Goal: Task Accomplishment & Management: Complete application form

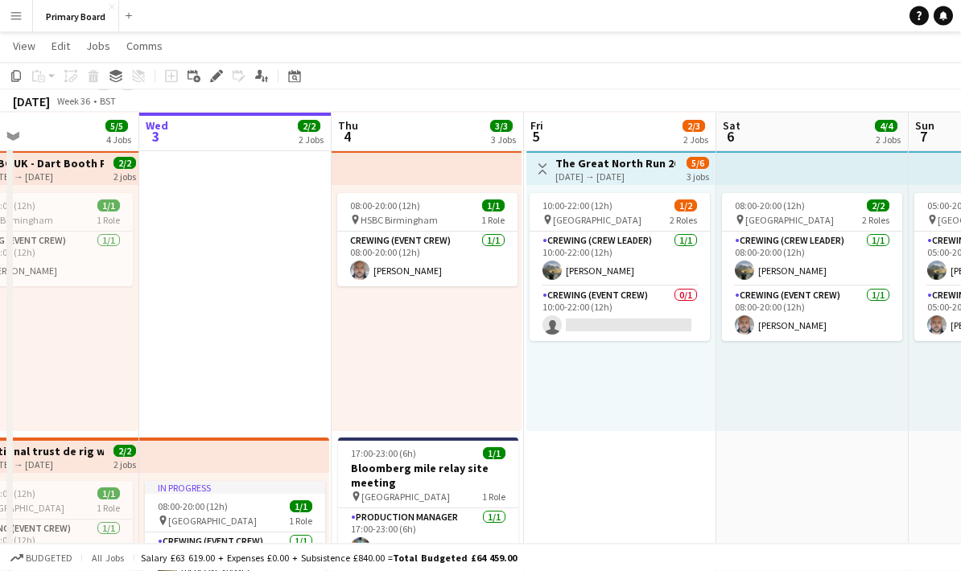
scroll to position [0, 455]
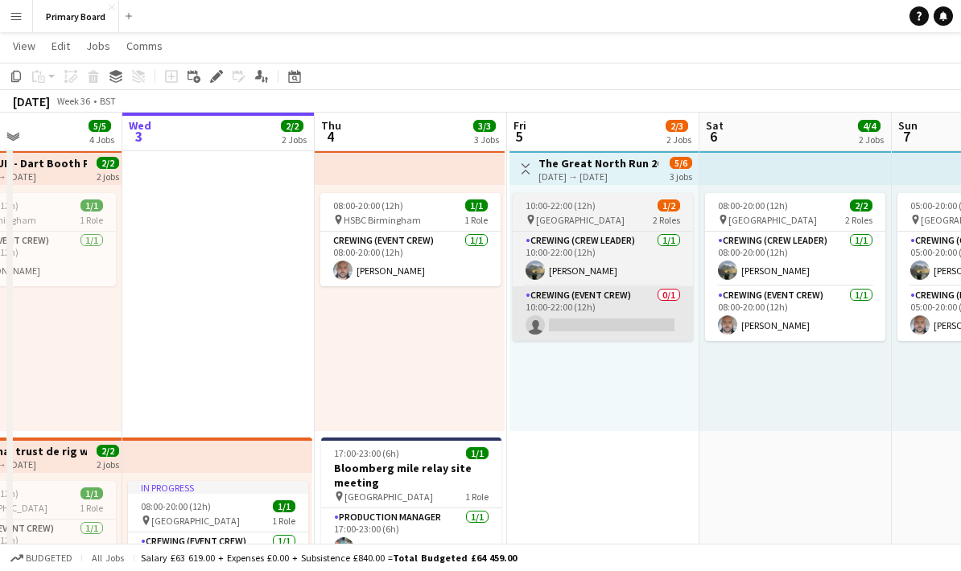
click at [627, 335] on app-card-role "Crewing (Event Crew) 0/1 10:00-22:00 (12h) single-neutral-actions" at bounding box center [603, 314] width 180 height 55
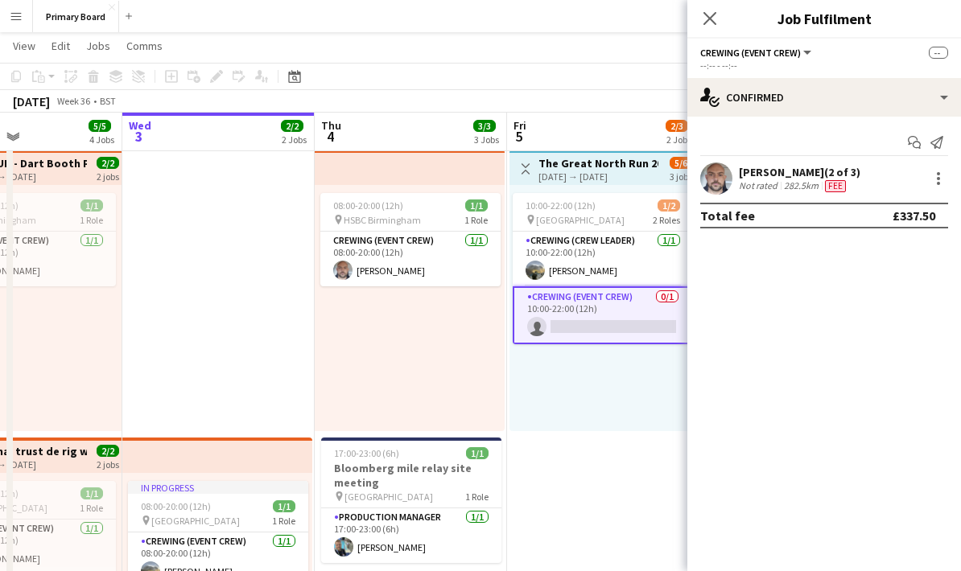
click at [623, 321] on app-card-role "Crewing (Event Crew) 0/1 10:00-22:00 (12h) single-neutral-actions" at bounding box center [603, 316] width 180 height 58
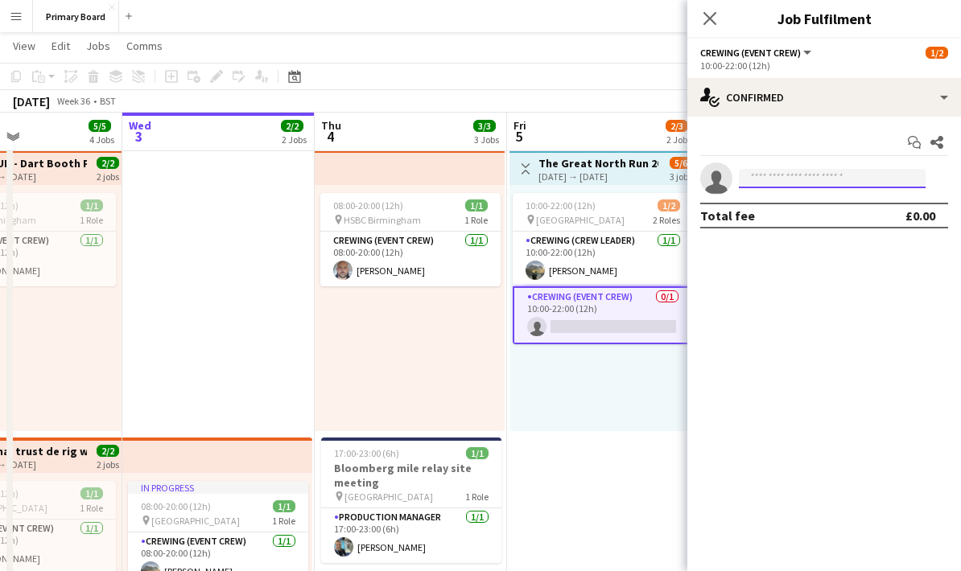
click at [784, 183] on input at bounding box center [832, 178] width 187 height 19
type input "***"
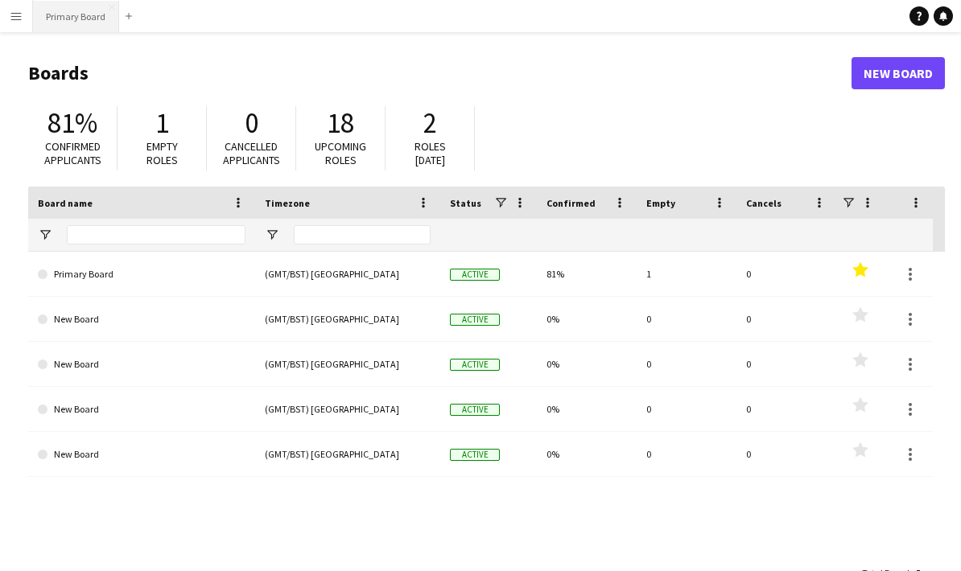
click at [67, 25] on button "Primary Board Close" at bounding box center [76, 16] width 86 height 31
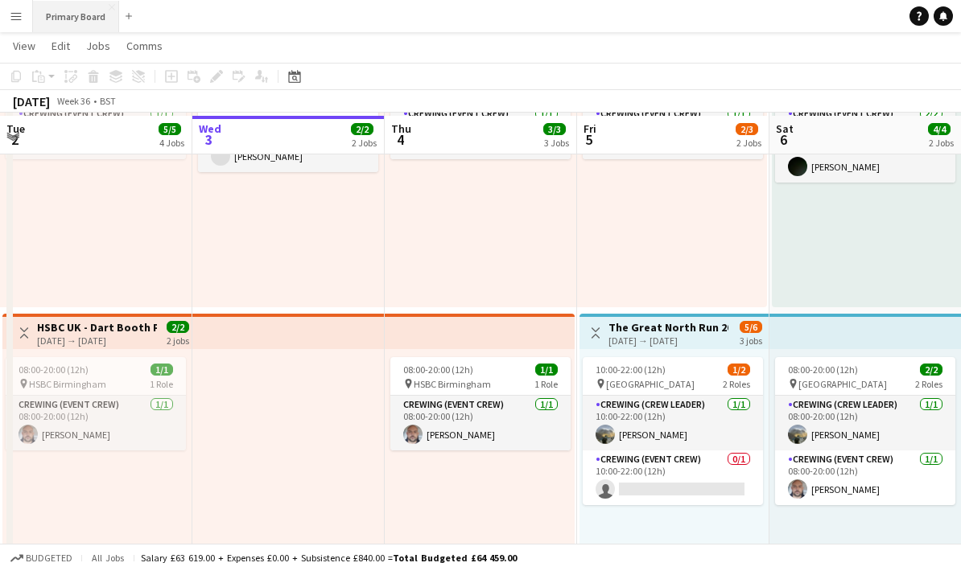
scroll to position [167, 0]
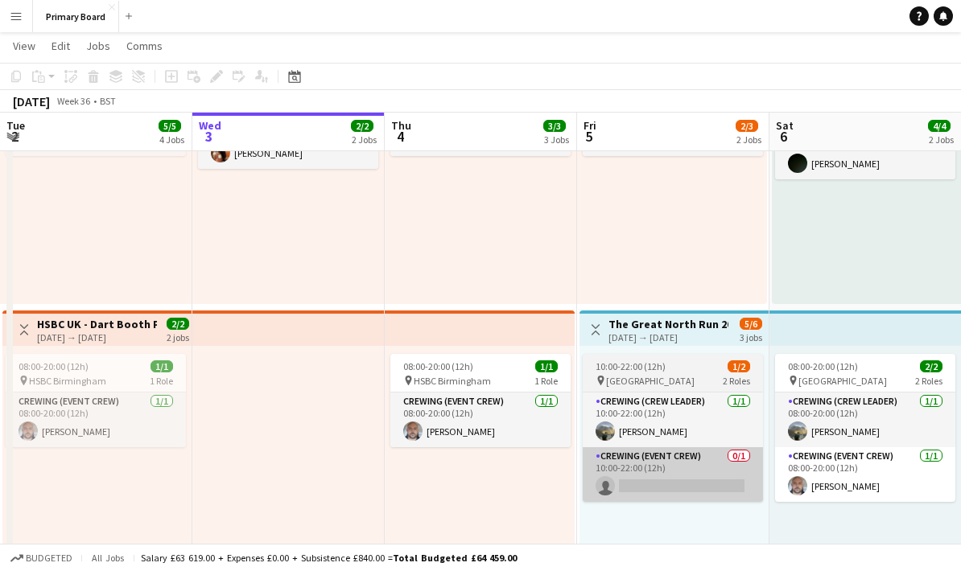
click at [714, 485] on app-card-role "Crewing (Event Crew) 0/1 10:00-22:00 (12h) single-neutral-actions" at bounding box center [673, 474] width 180 height 55
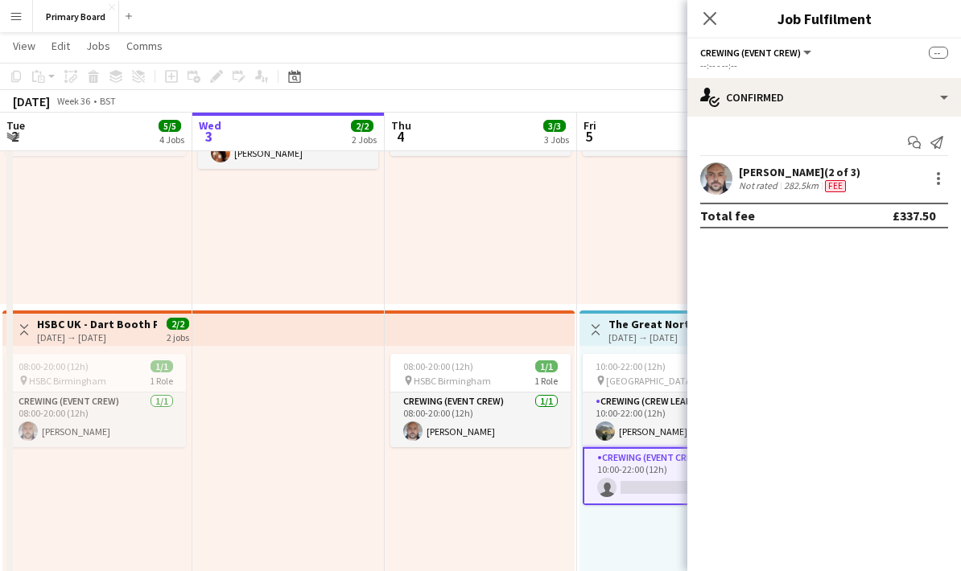
click at [664, 483] on app-card-role "Crewing (Event Crew) 0/1 10:00-22:00 (12h) single-neutral-actions" at bounding box center [673, 476] width 180 height 58
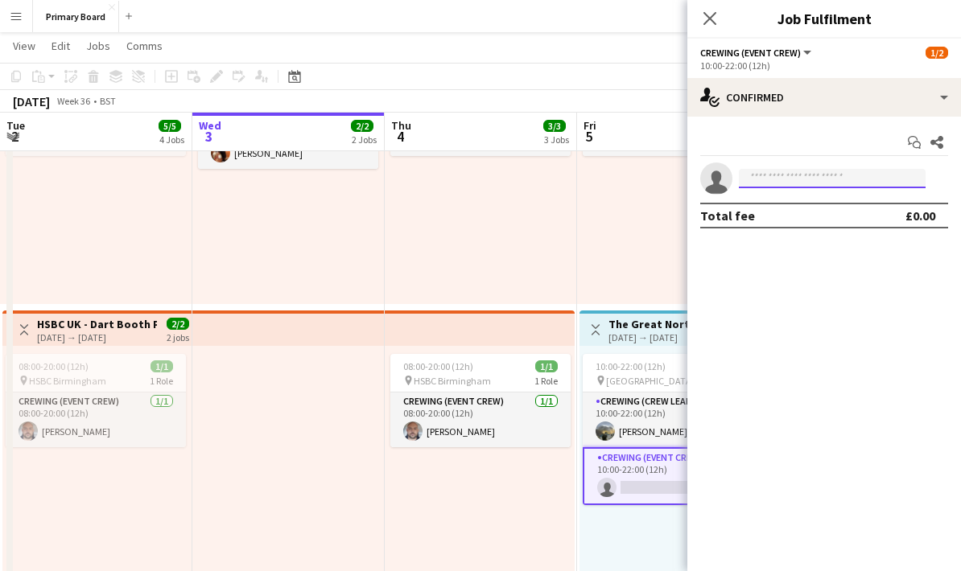
click at [821, 177] on input at bounding box center [832, 178] width 187 height 19
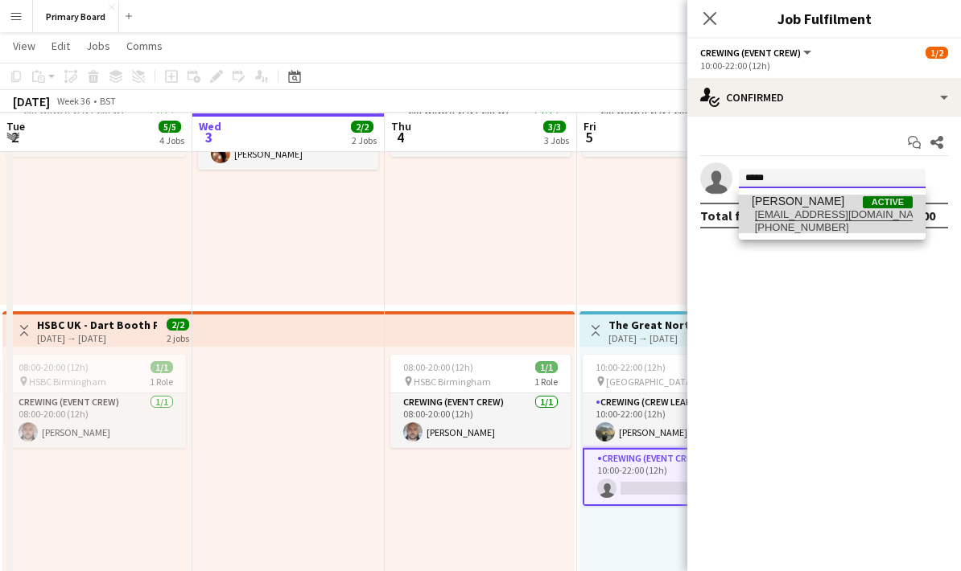
type input "*****"
click at [829, 216] on span "[EMAIL_ADDRESS][DOMAIN_NAME]" at bounding box center [832, 214] width 161 height 13
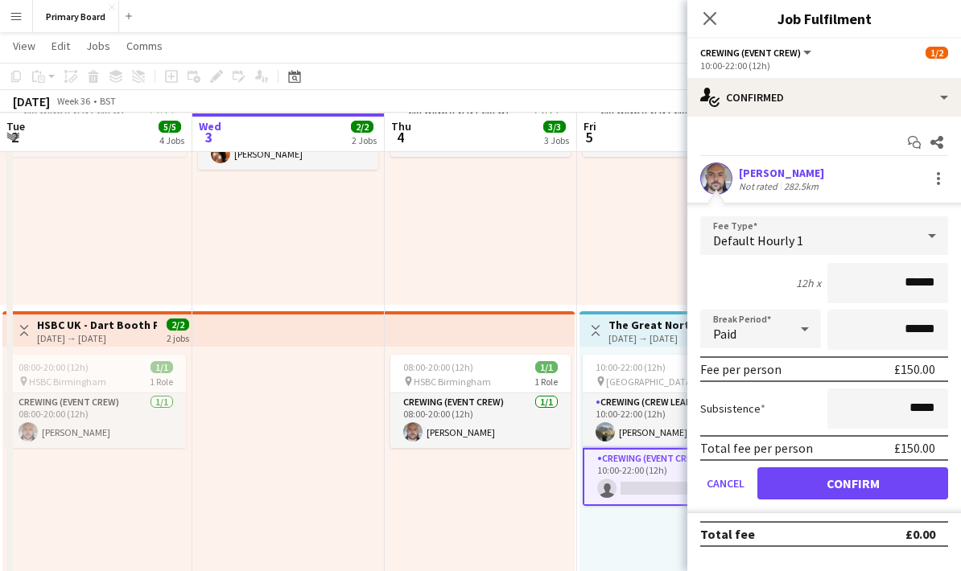
click at [887, 487] on button "Confirm" at bounding box center [852, 484] width 191 height 32
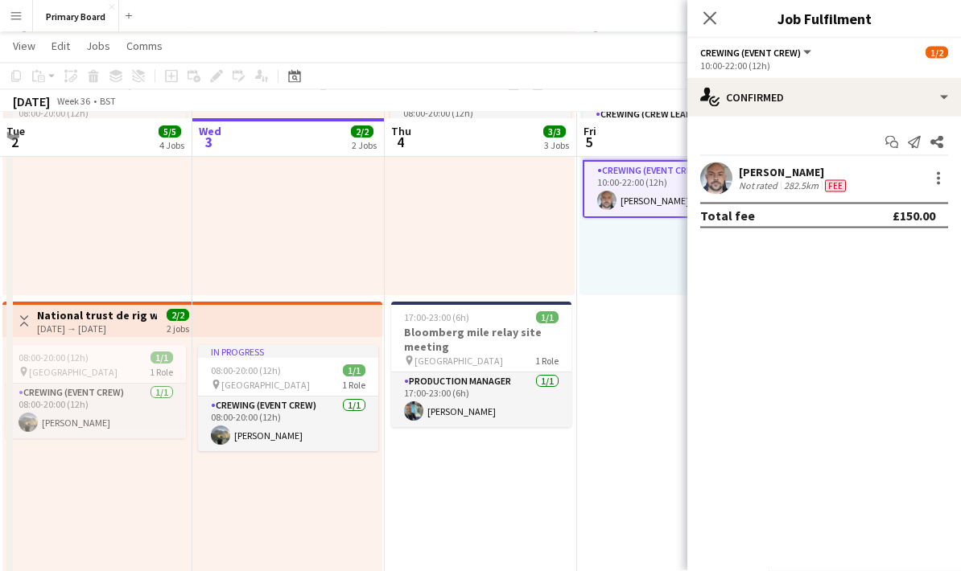
scroll to position [473, 0]
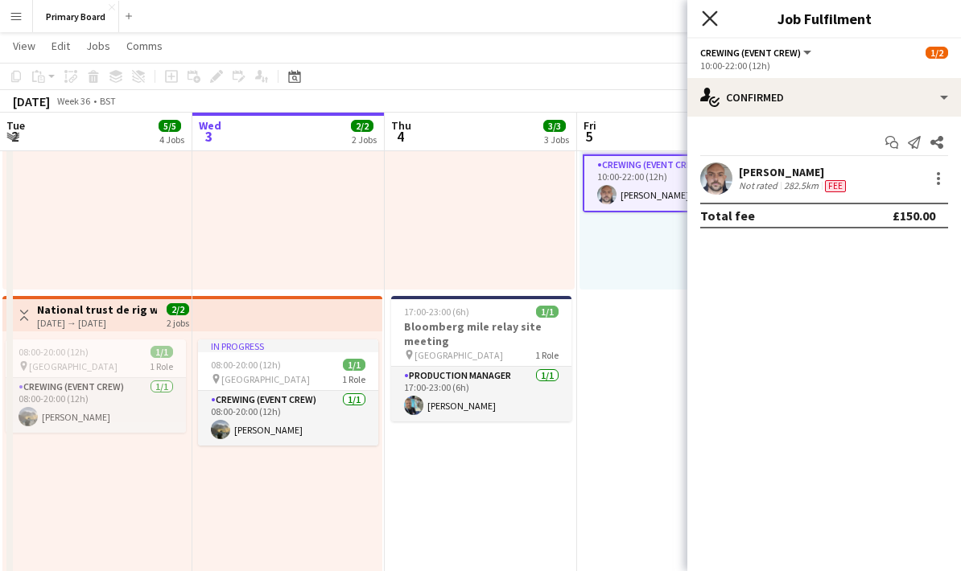
click at [715, 20] on icon "Close pop-in" at bounding box center [709, 17] width 15 height 15
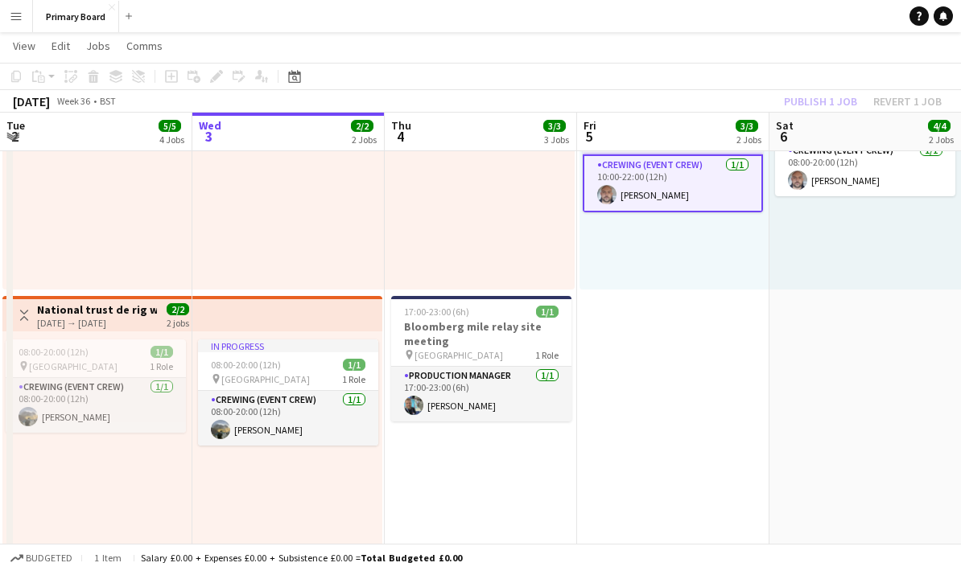
click at [853, 98] on div "Publish 1 job Revert 1 job" at bounding box center [863, 101] width 196 height 21
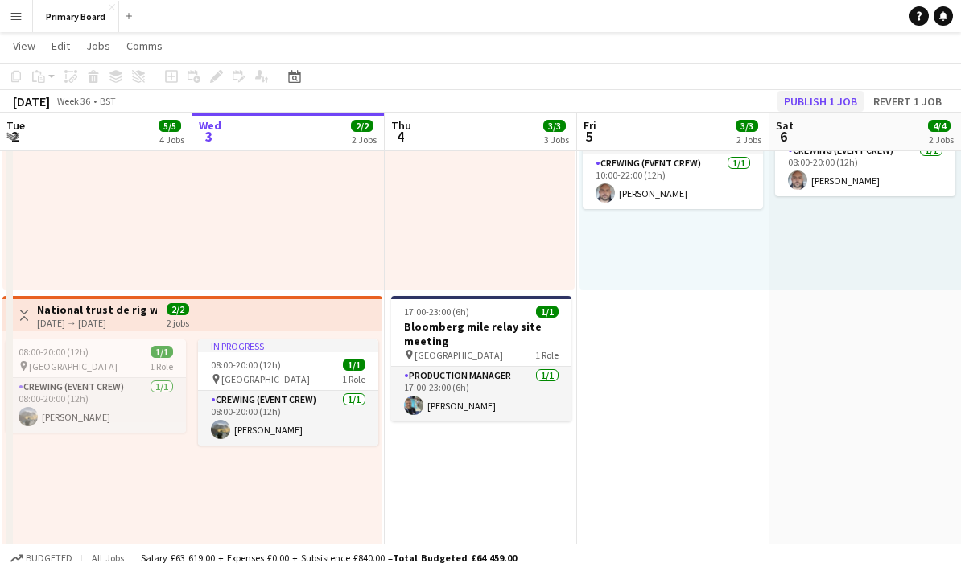
click at [839, 97] on button "Publish 1 job" at bounding box center [820, 101] width 86 height 21
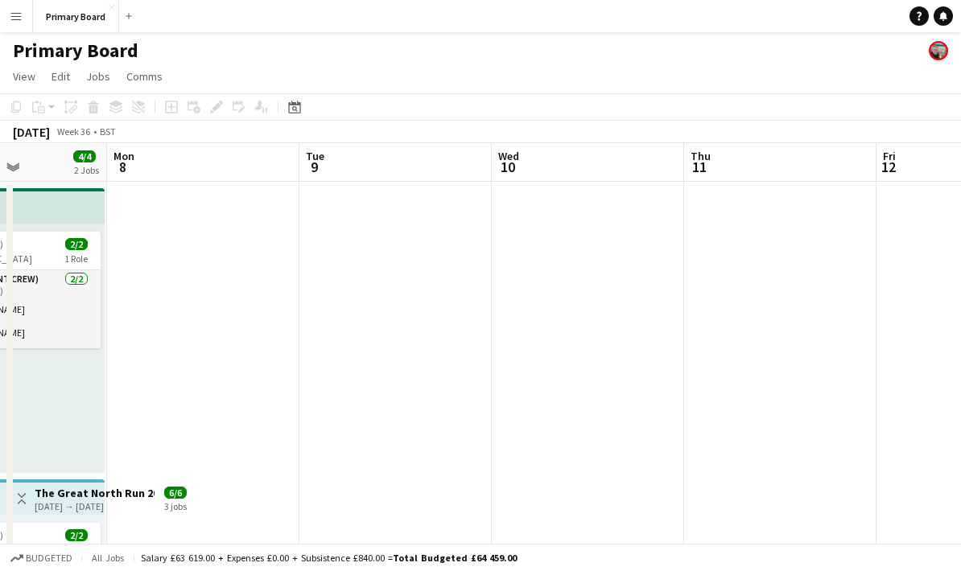
scroll to position [0, 460]
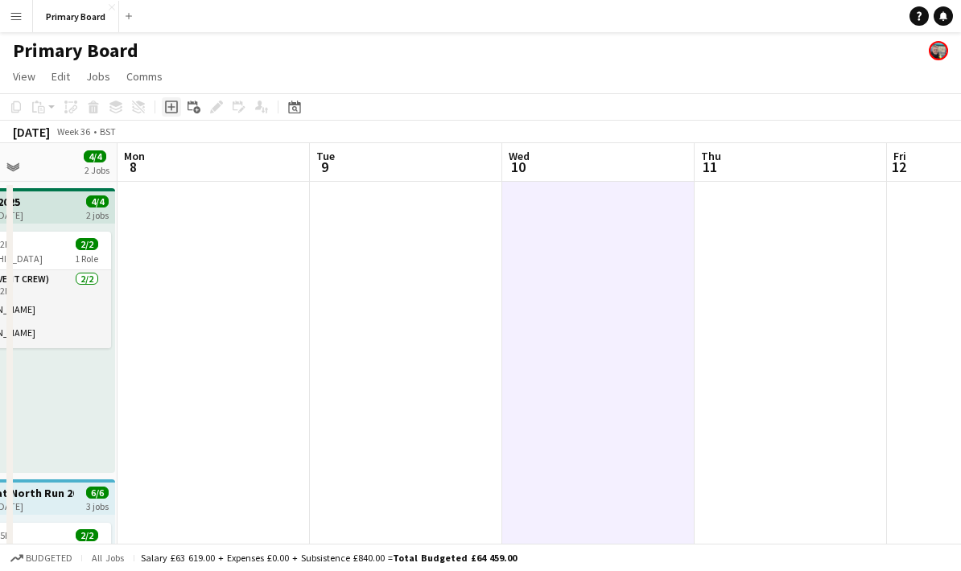
click at [167, 109] on icon "Add job" at bounding box center [171, 107] width 13 height 13
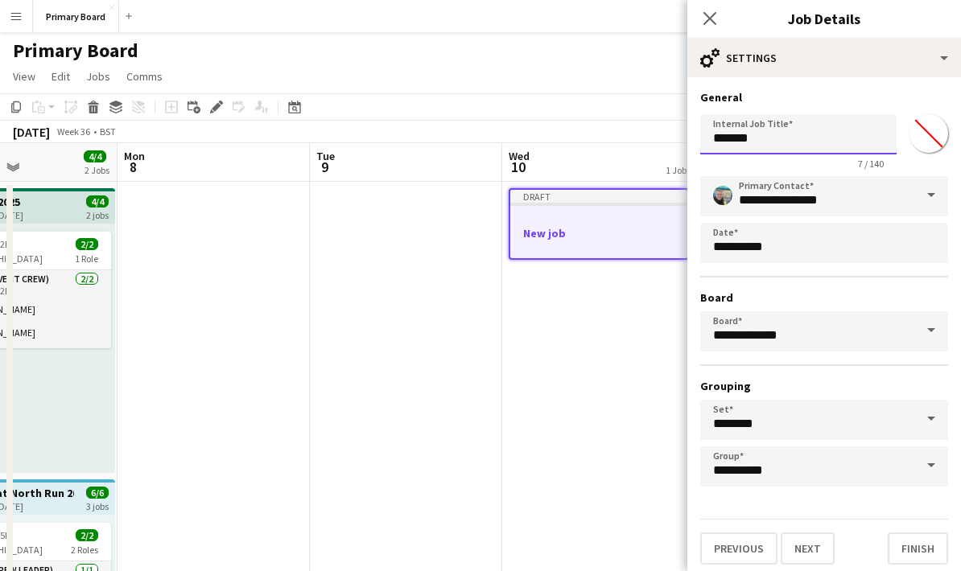
click at [826, 141] on input "*******" at bounding box center [798, 134] width 196 height 40
type input "*"
type input "**********"
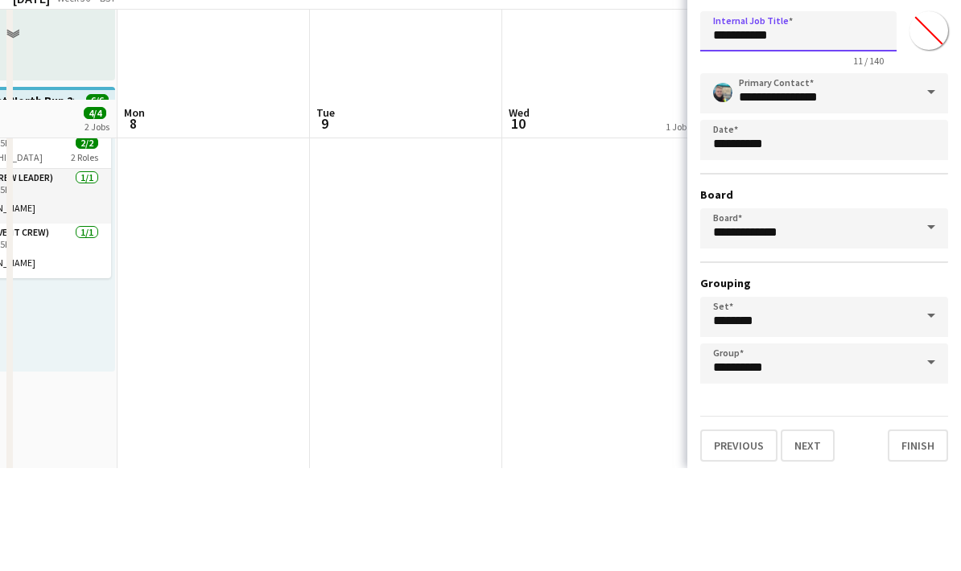
scroll to position [290, 0]
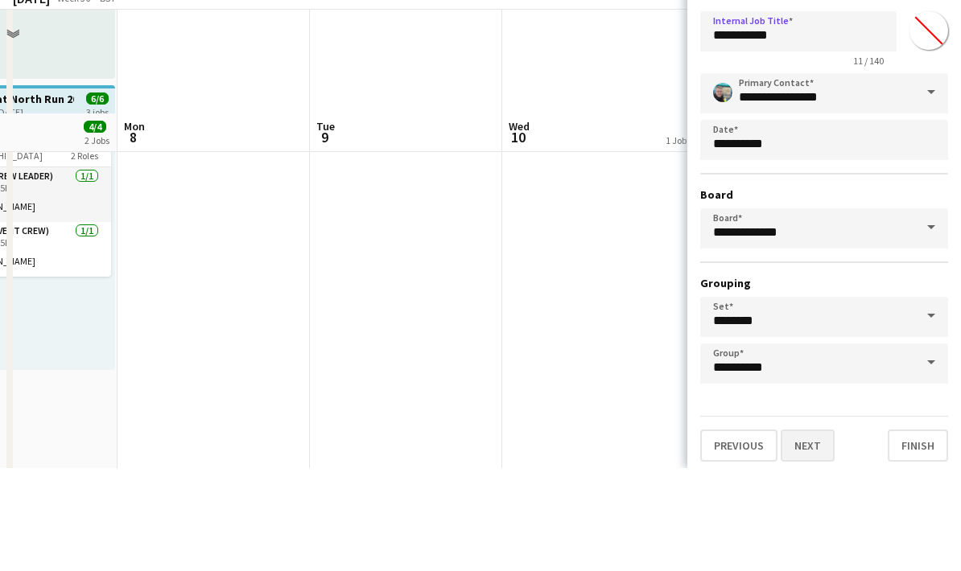
click at [821, 533] on button "Next" at bounding box center [808, 549] width 54 height 32
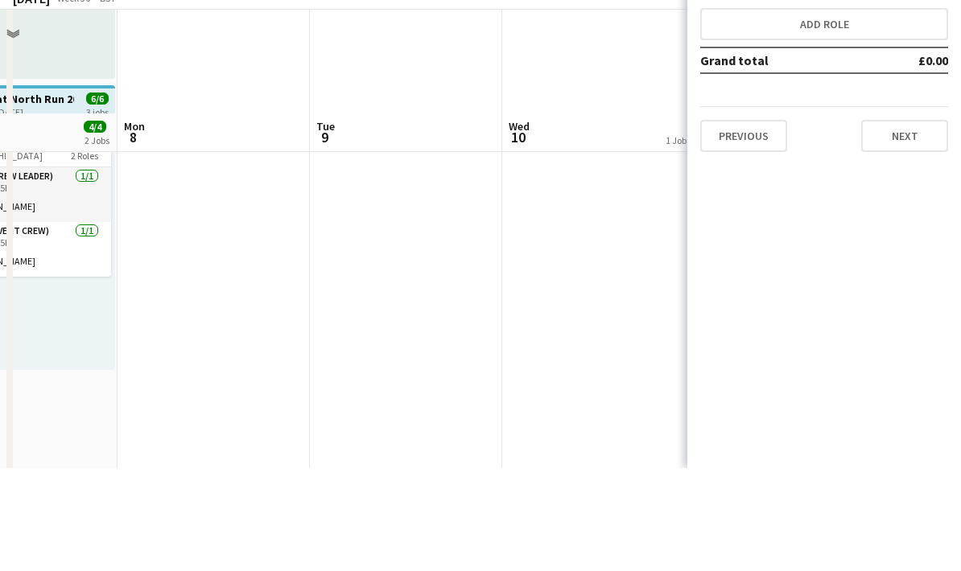
scroll to position [394, 0]
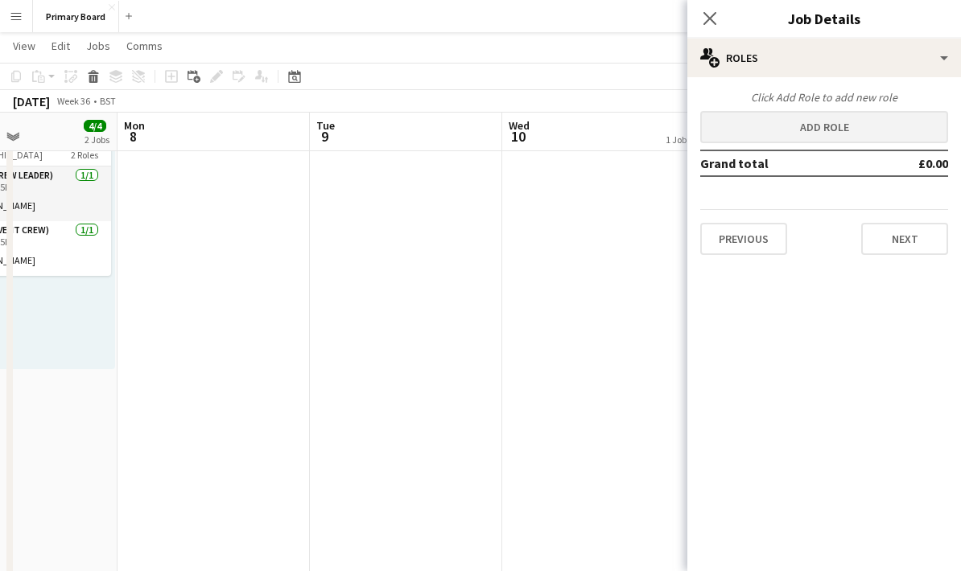
click at [863, 125] on button "Add role" at bounding box center [824, 127] width 248 height 32
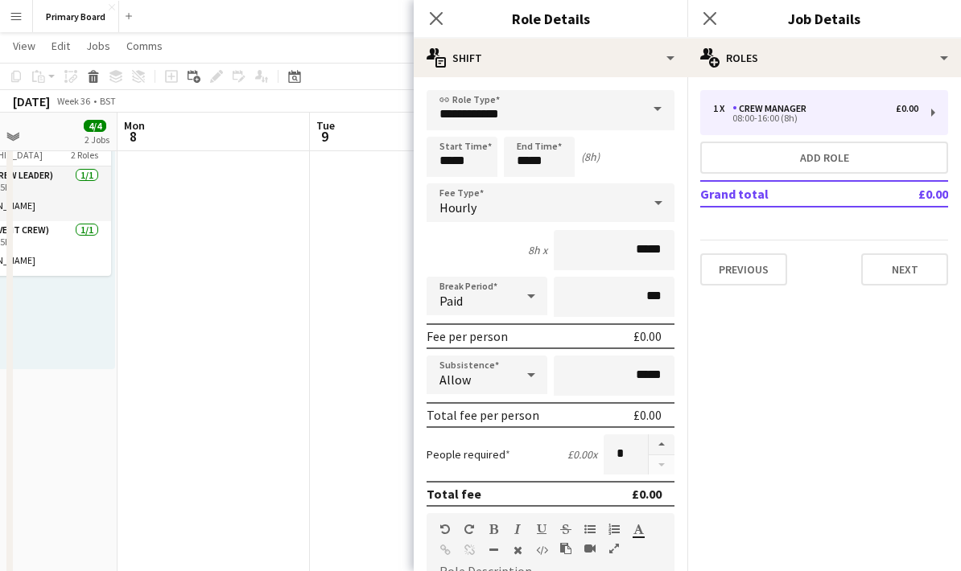
click at [655, 113] on span at bounding box center [658, 109] width 34 height 39
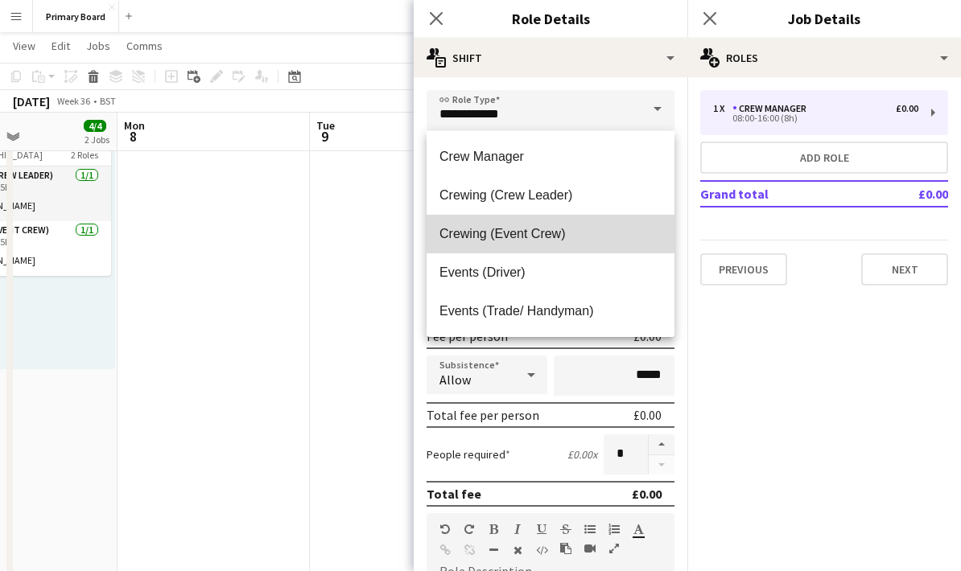
click at [558, 230] on span "Crewing (Event Crew)" at bounding box center [550, 233] width 222 height 15
type input "**********"
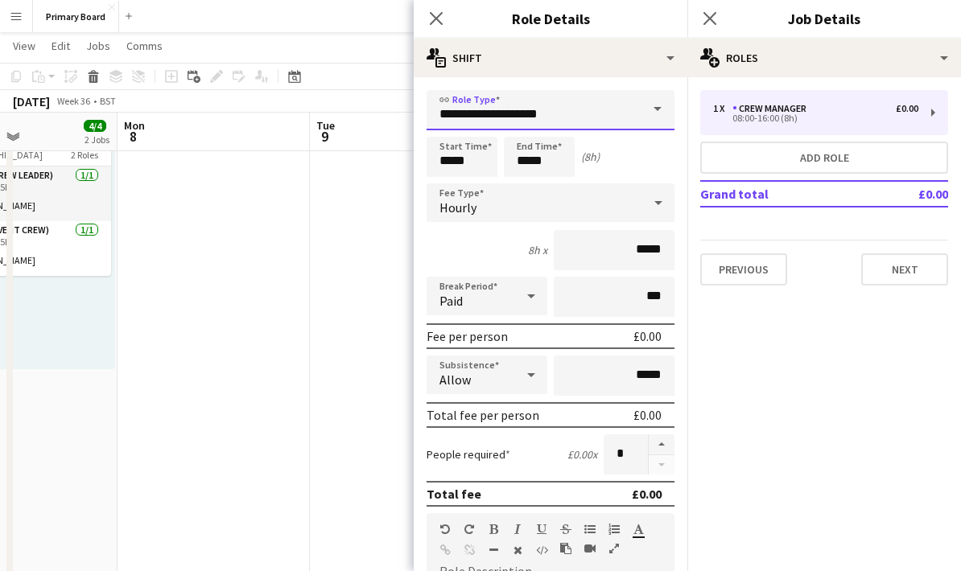
scroll to position [393, 0]
click at [669, 440] on button "button" at bounding box center [662, 445] width 26 height 21
type input "*"
click at [911, 259] on button "Next" at bounding box center [904, 270] width 87 height 32
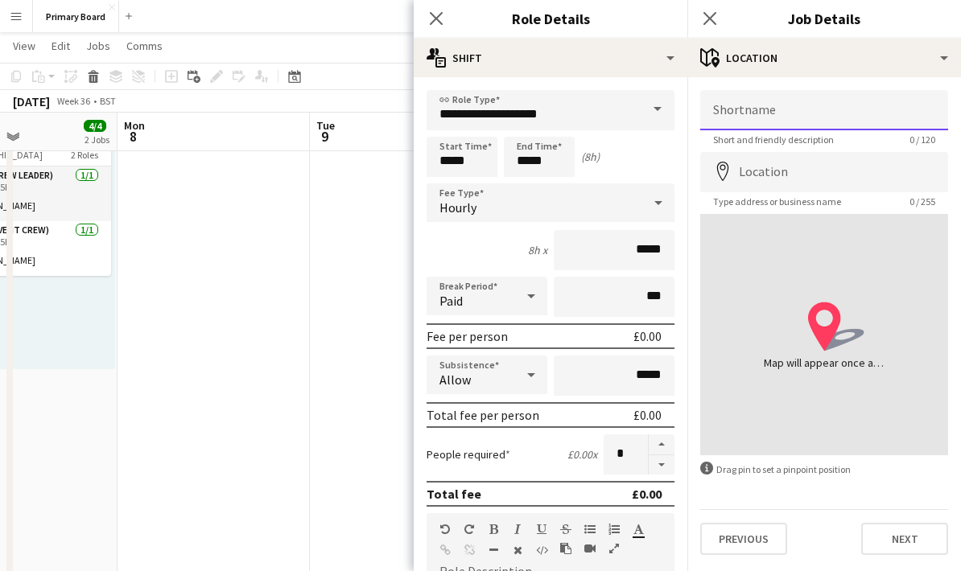
click at [871, 110] on input "Shortname" at bounding box center [824, 110] width 248 height 40
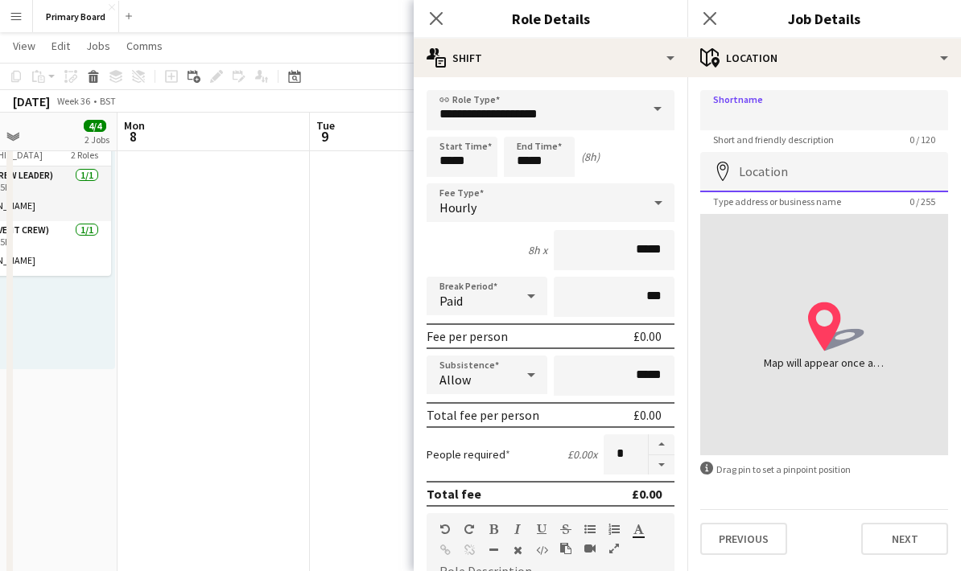
click at [859, 171] on input "Location" at bounding box center [824, 172] width 248 height 40
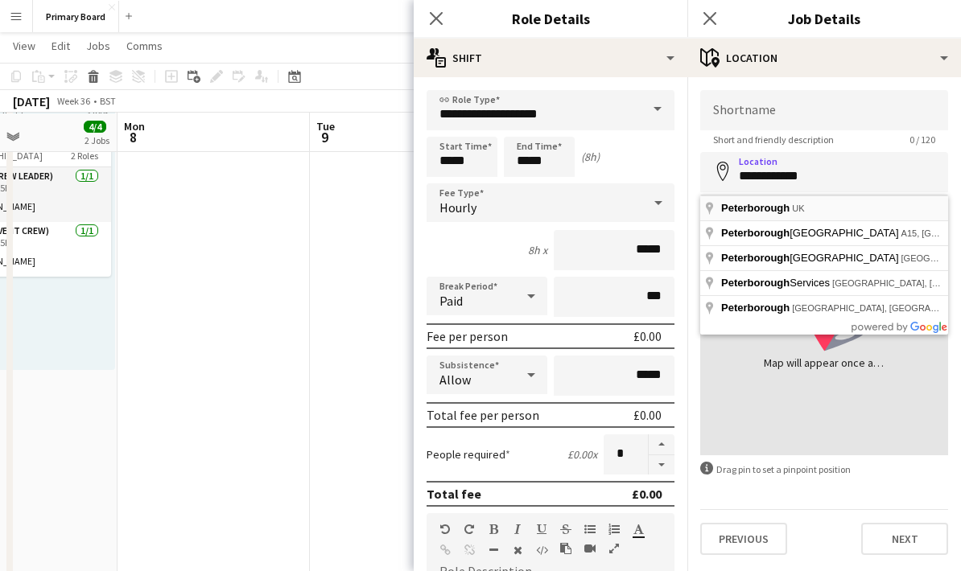
type input "**********"
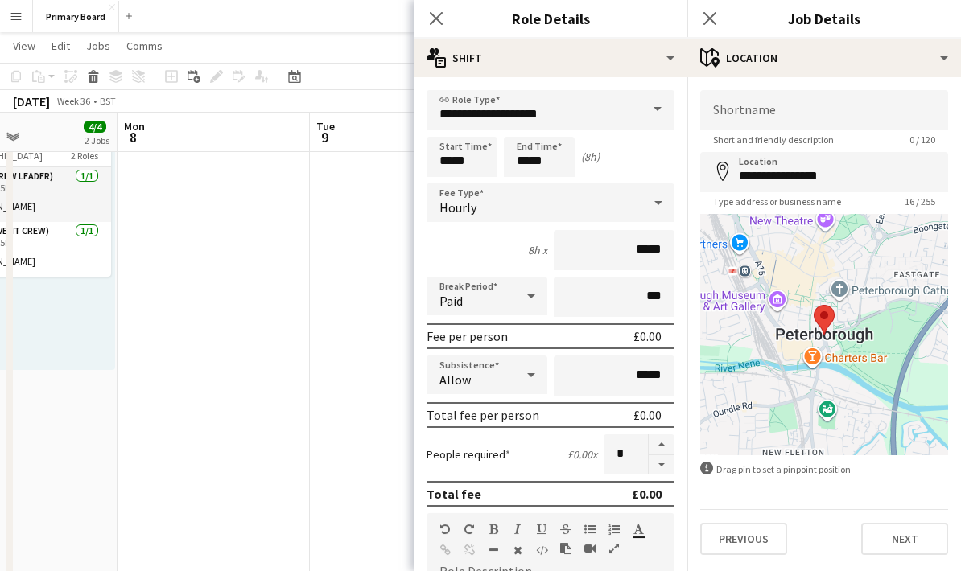
scroll to position [394, 0]
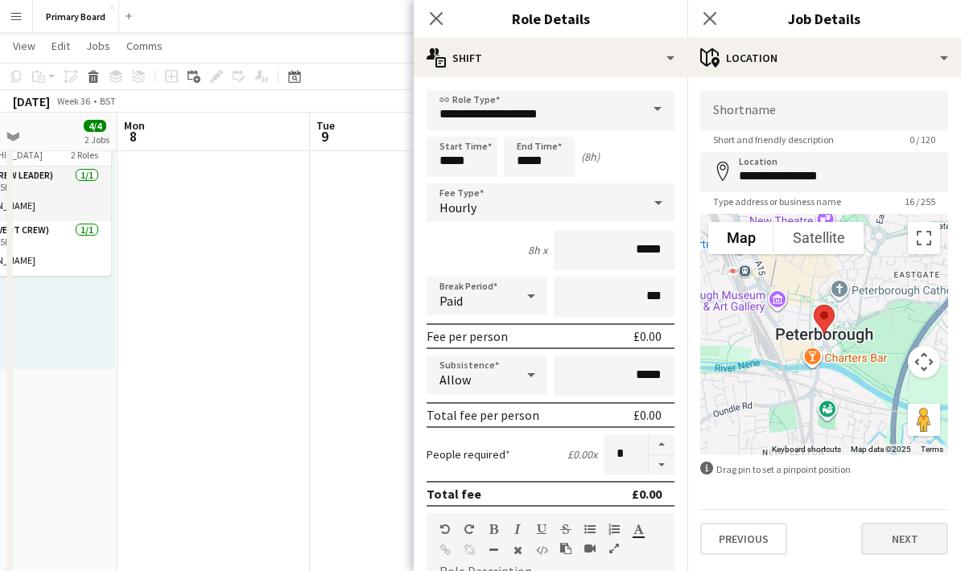
click at [917, 553] on button "Next" at bounding box center [904, 539] width 87 height 32
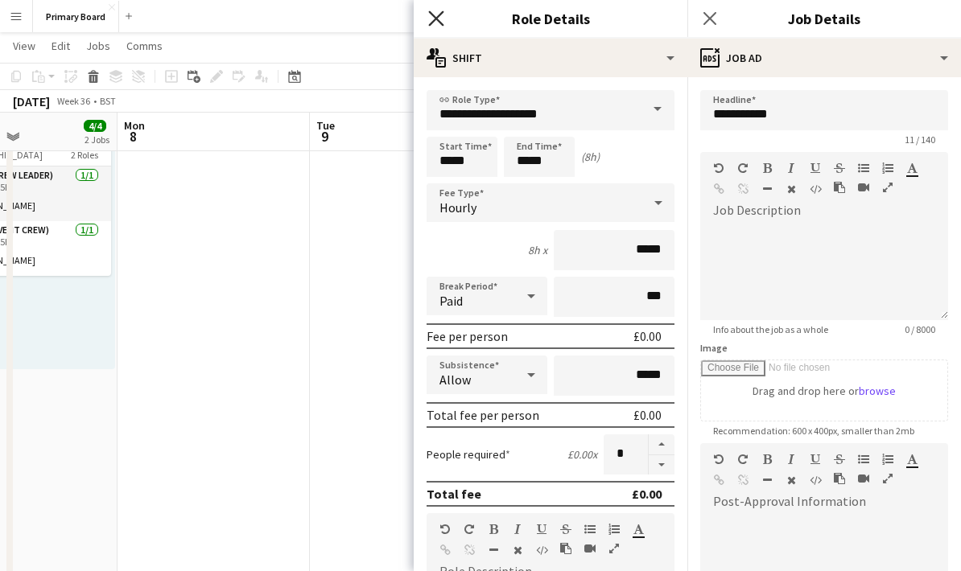
click at [432, 12] on icon "Close pop-in" at bounding box center [435, 17] width 15 height 15
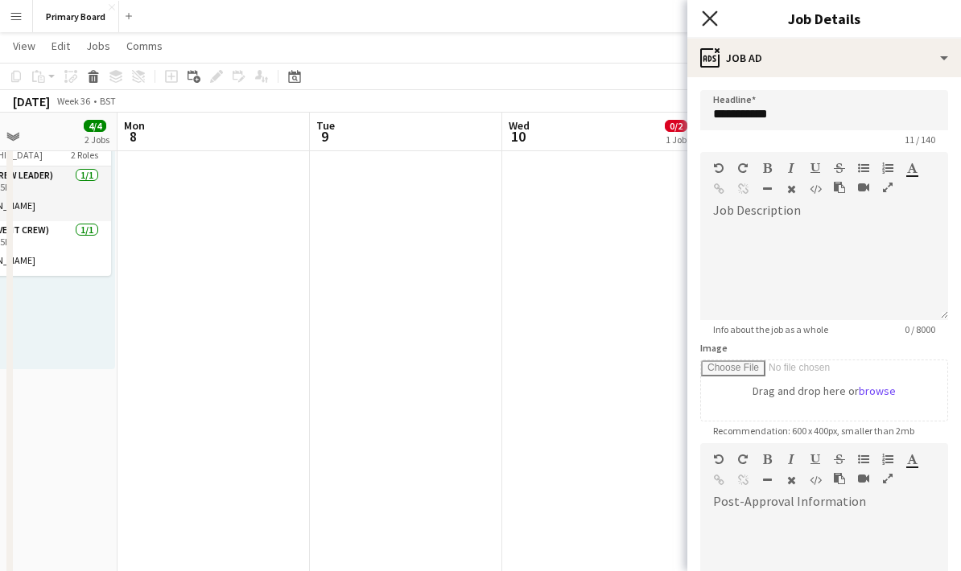
click at [707, 12] on icon "Close pop-in" at bounding box center [709, 17] width 15 height 15
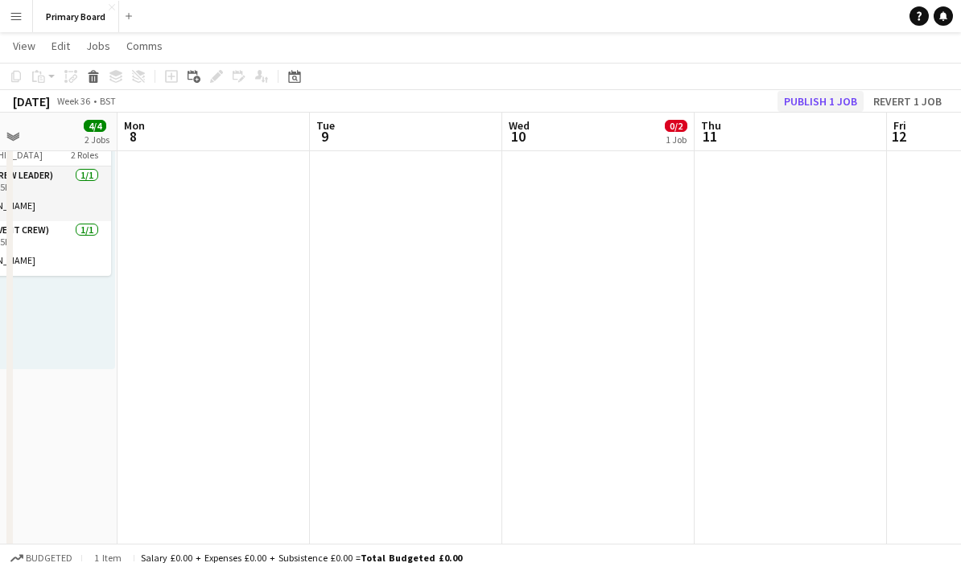
click at [839, 97] on button "Publish 1 job" at bounding box center [820, 101] width 86 height 21
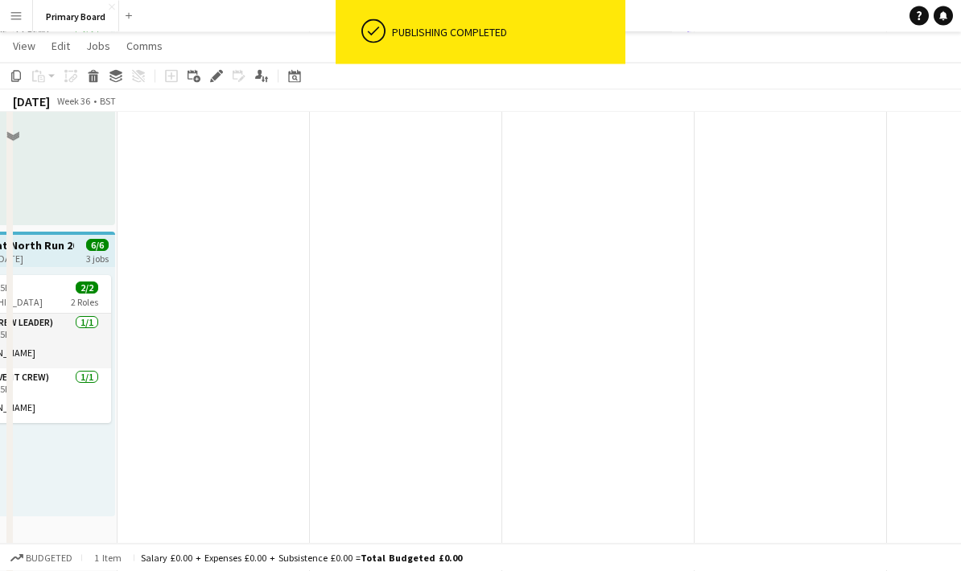
scroll to position [0, 0]
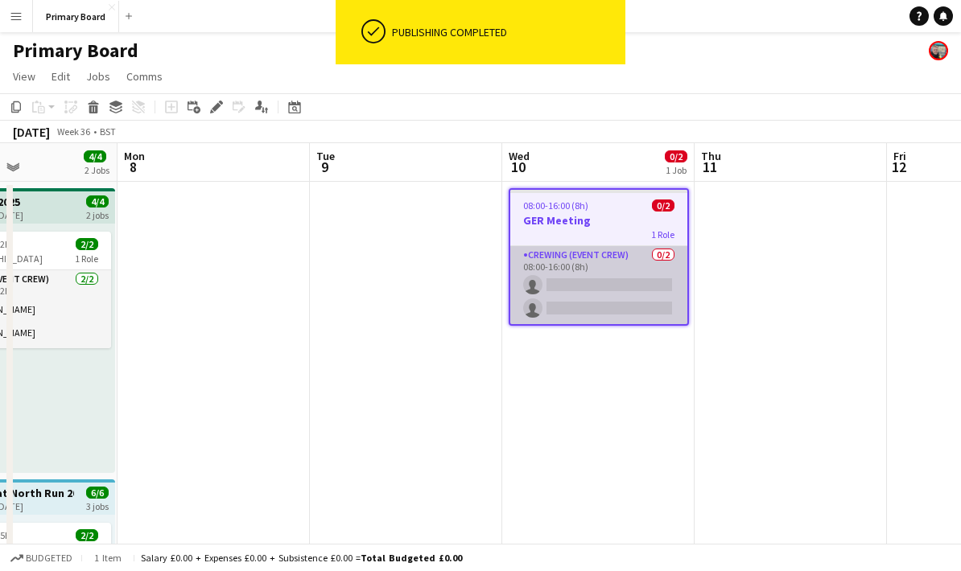
click at [622, 284] on app-card-role "Crewing (Event Crew) 0/2 08:00-16:00 (8h) single-neutral-actions single-neutral…" at bounding box center [598, 285] width 177 height 78
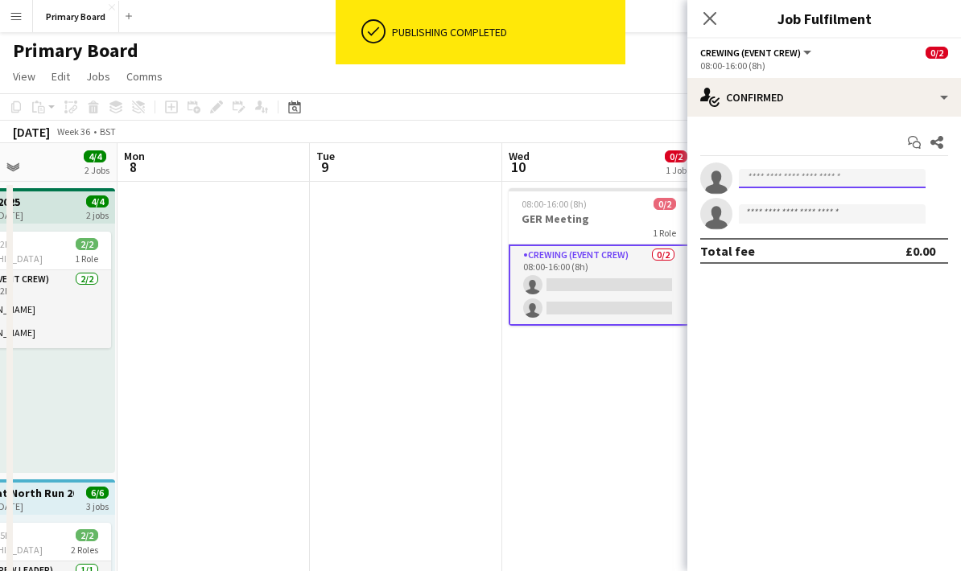
click at [832, 176] on input at bounding box center [832, 178] width 187 height 19
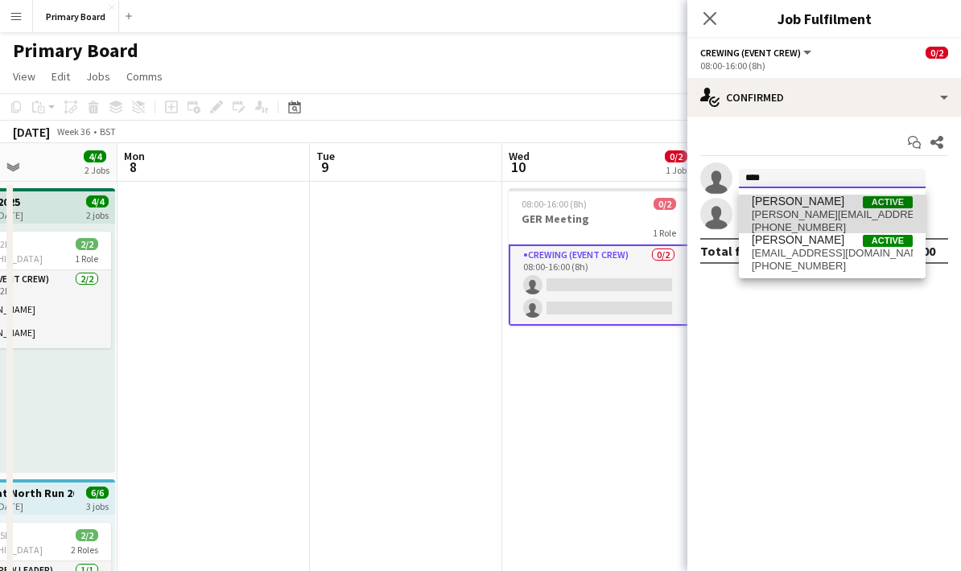
type input "****"
click at [830, 210] on span "[PERSON_NAME][EMAIL_ADDRESS][DOMAIN_NAME]" at bounding box center [832, 214] width 161 height 13
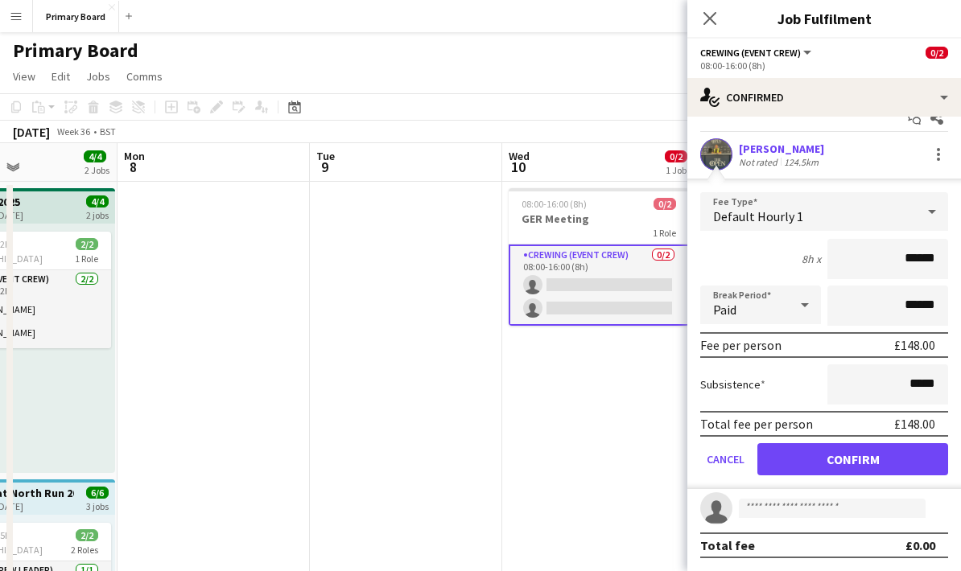
scroll to position [27, 0]
click at [880, 458] on button "Confirm" at bounding box center [852, 459] width 191 height 32
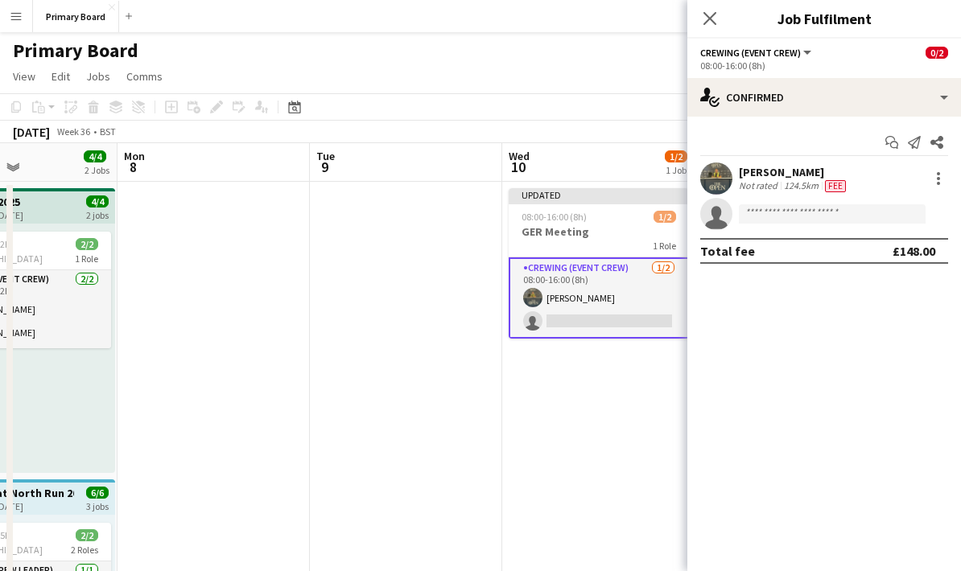
scroll to position [0, 0]
click at [866, 206] on input at bounding box center [832, 213] width 187 height 19
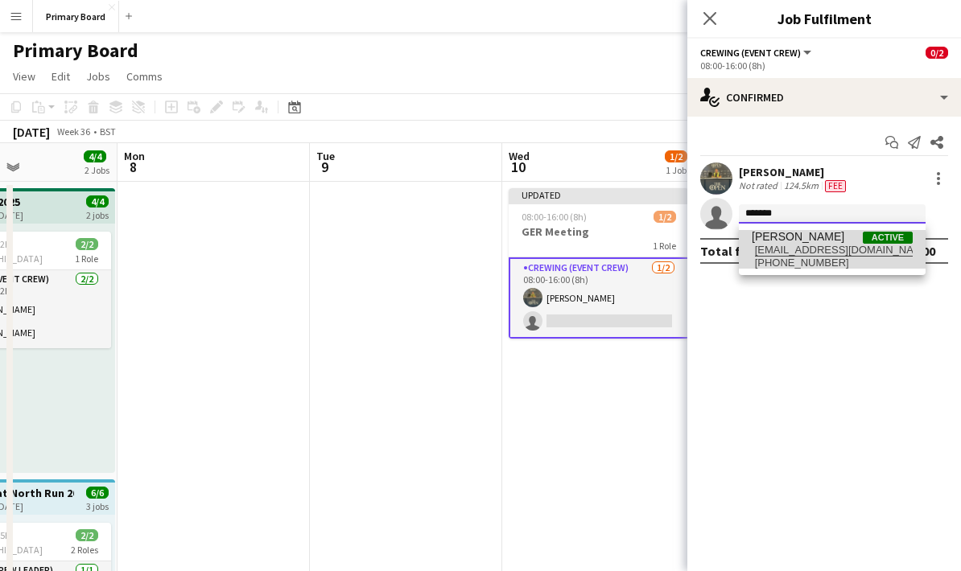
type input "*******"
click at [829, 244] on span "[EMAIL_ADDRESS][DOMAIN_NAME]" at bounding box center [832, 250] width 161 height 13
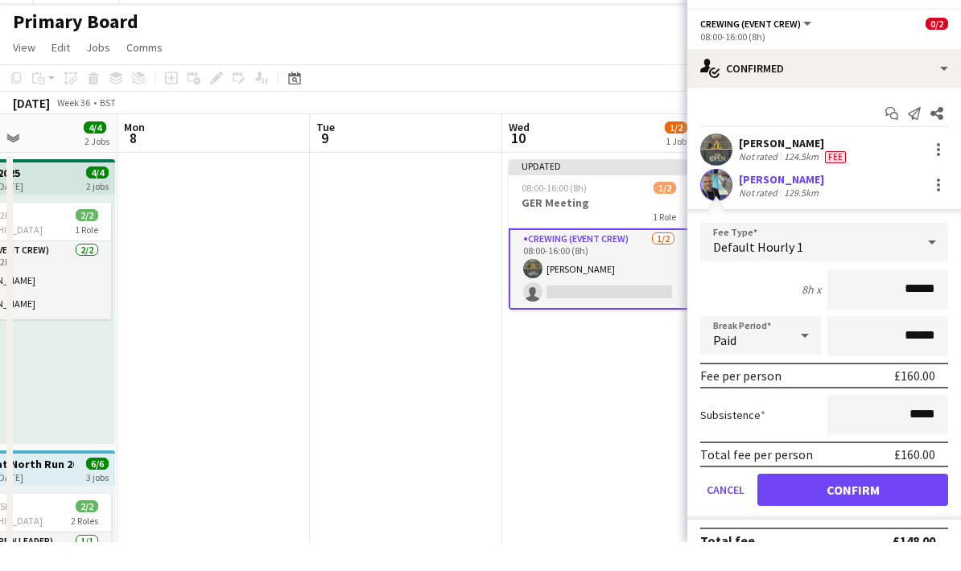
click at [874, 503] on button "Confirm" at bounding box center [852, 519] width 191 height 32
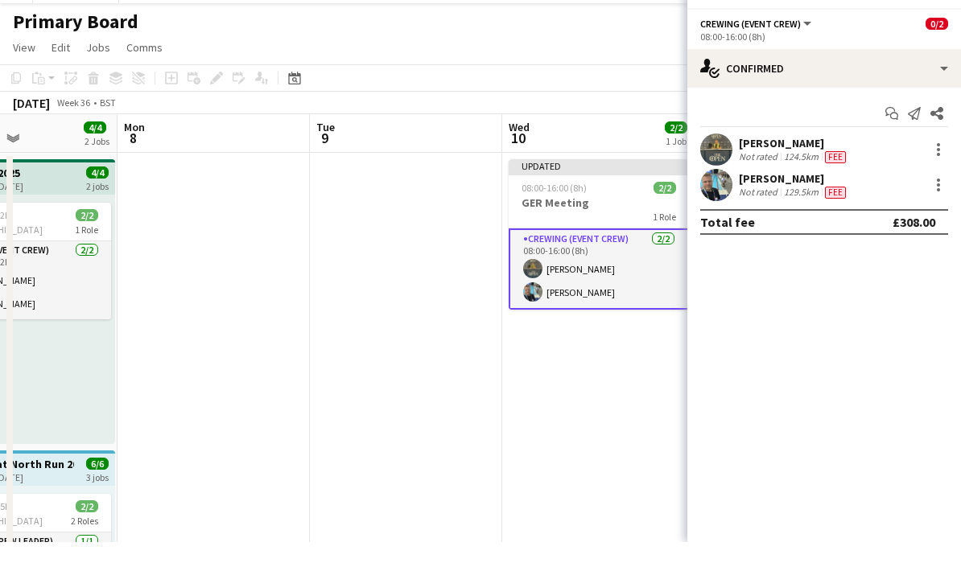
scroll to position [29, 0]
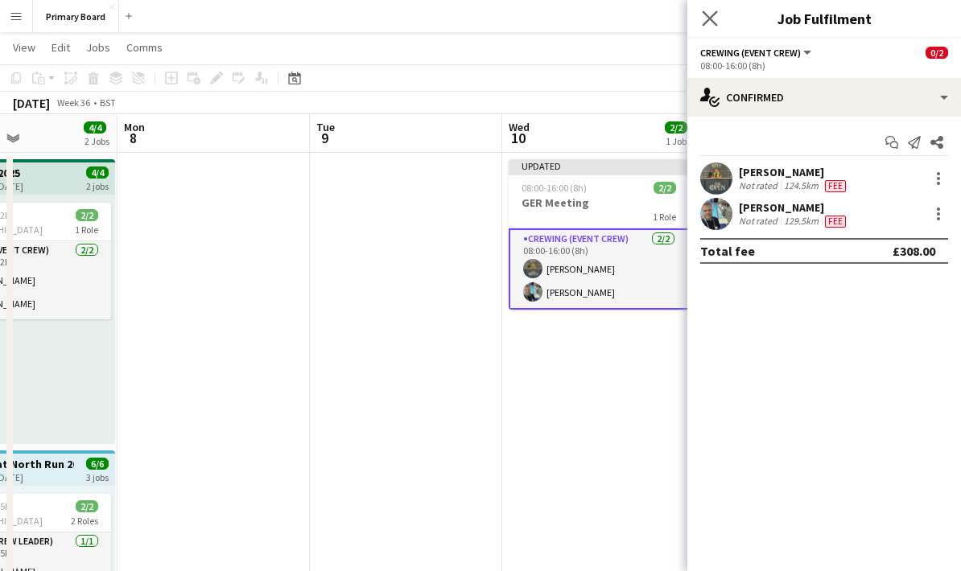
click at [716, 14] on icon "Close pop-in" at bounding box center [709, 17] width 15 height 15
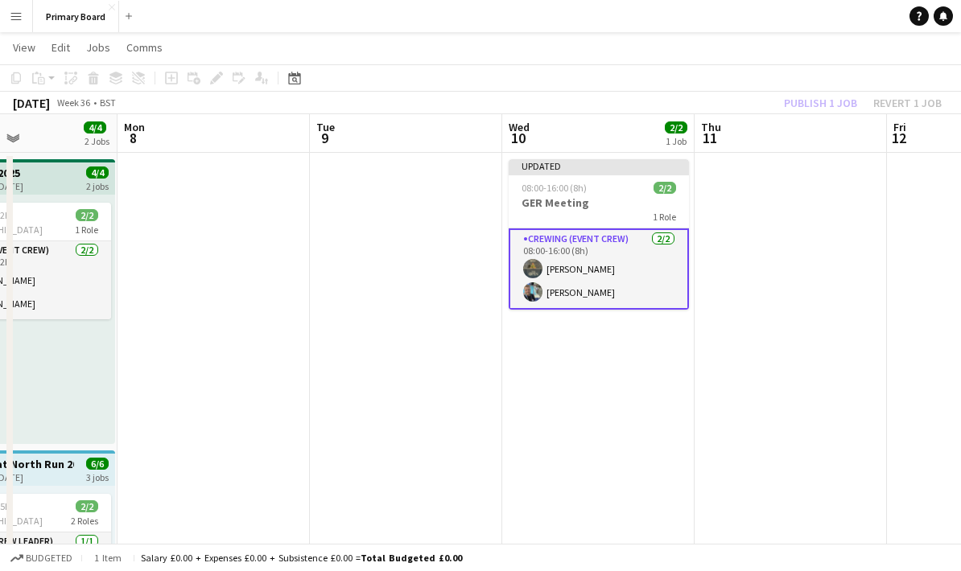
click at [836, 102] on div "Publish 1 job Revert 1 job" at bounding box center [863, 103] width 196 height 21
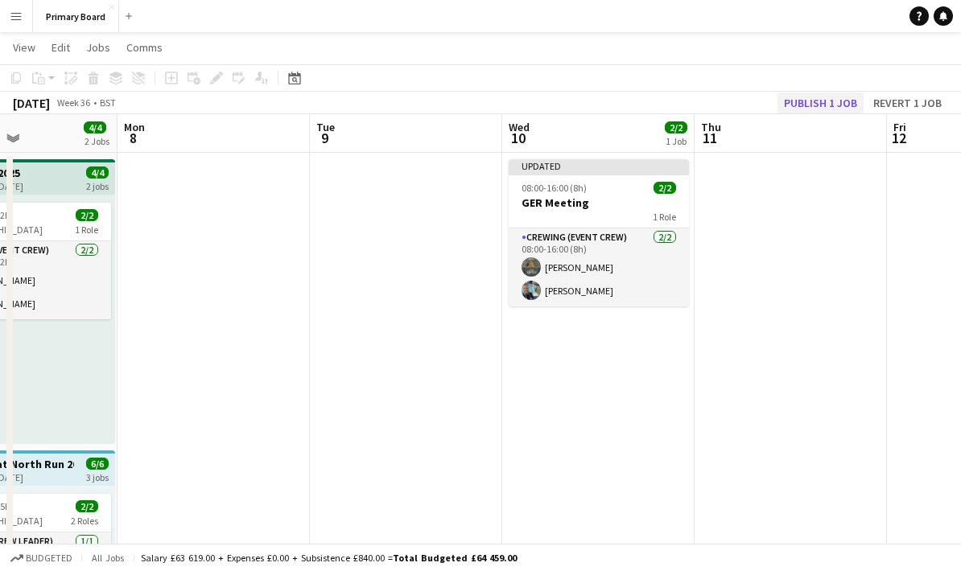
click at [833, 101] on button "Publish 1 job" at bounding box center [820, 103] width 86 height 21
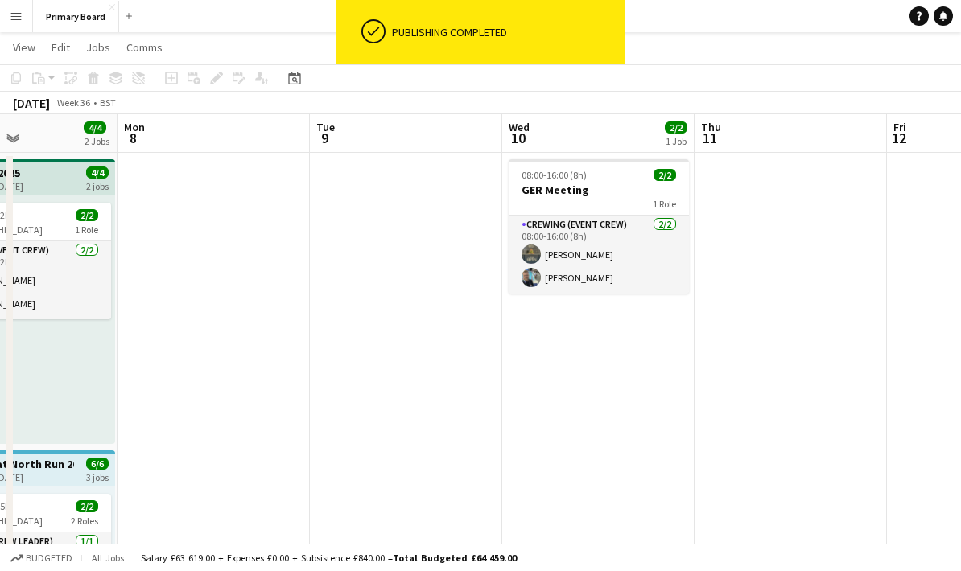
scroll to position [0, 0]
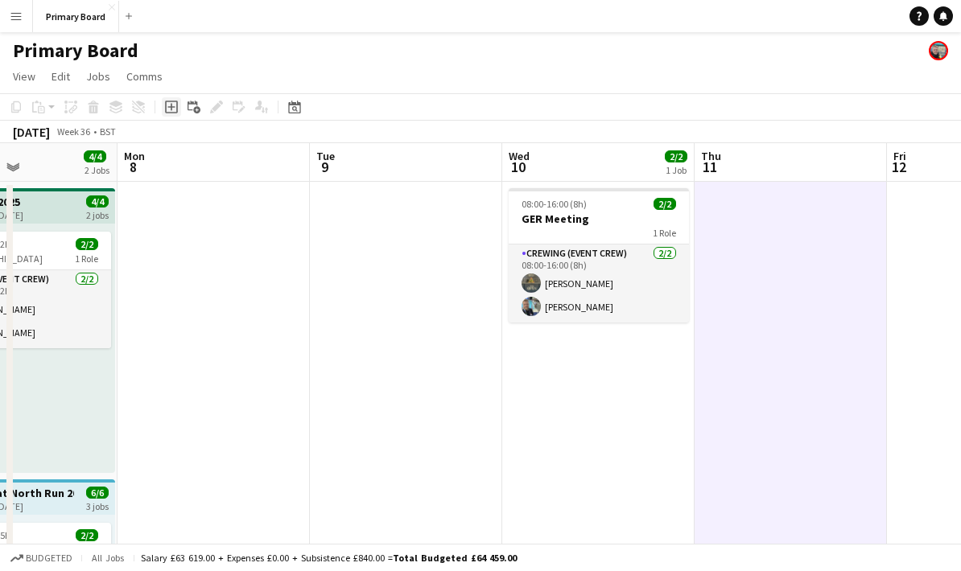
click at [175, 110] on icon "Add job" at bounding box center [171, 107] width 13 height 13
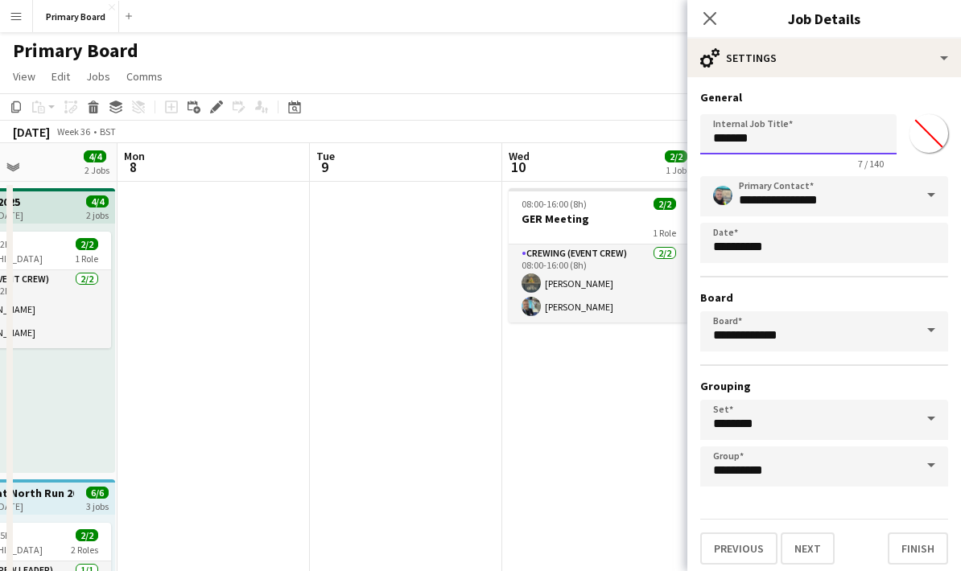
click at [843, 134] on input "*******" at bounding box center [798, 134] width 196 height 40
type input "*"
type input "**********"
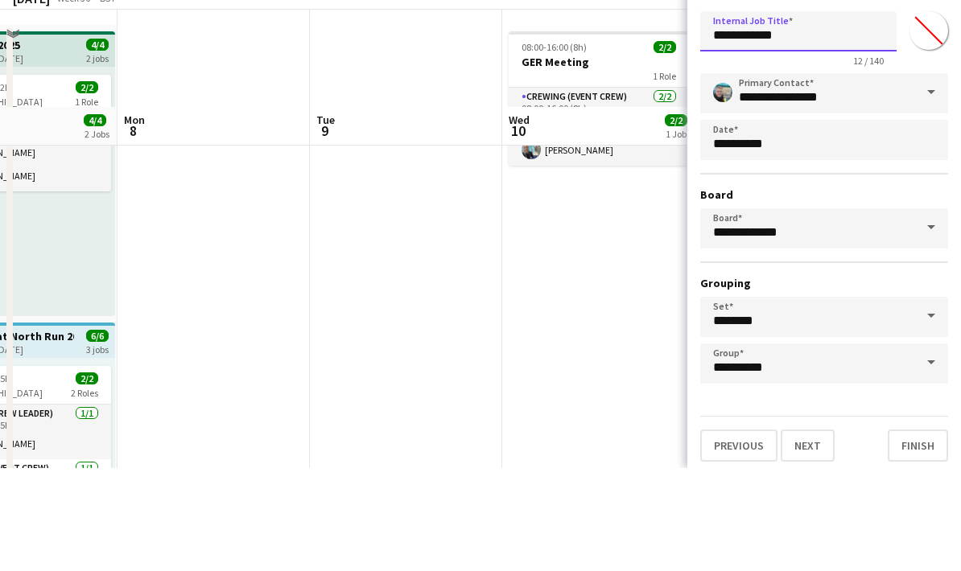
scroll to position [54, 0]
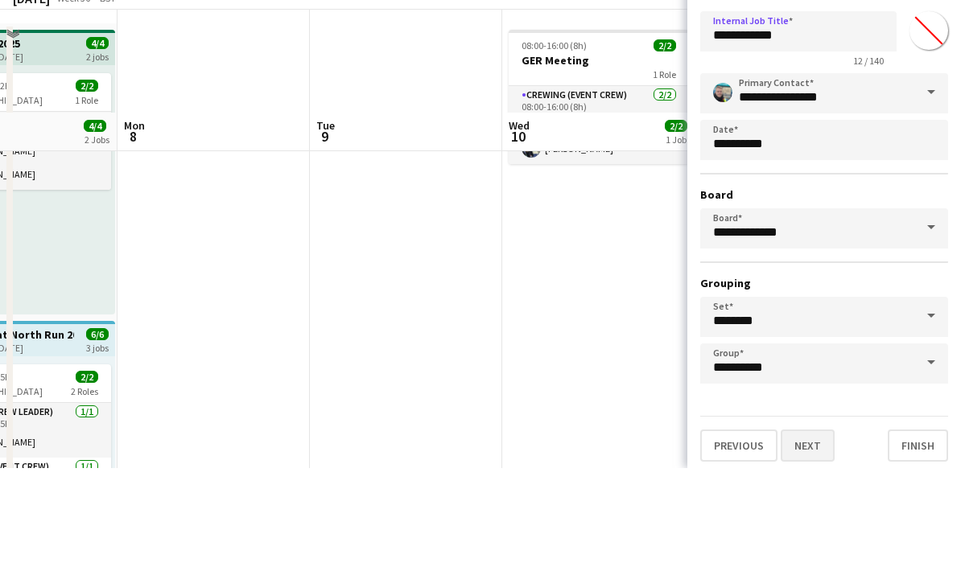
click at [816, 533] on button "Next" at bounding box center [808, 549] width 54 height 32
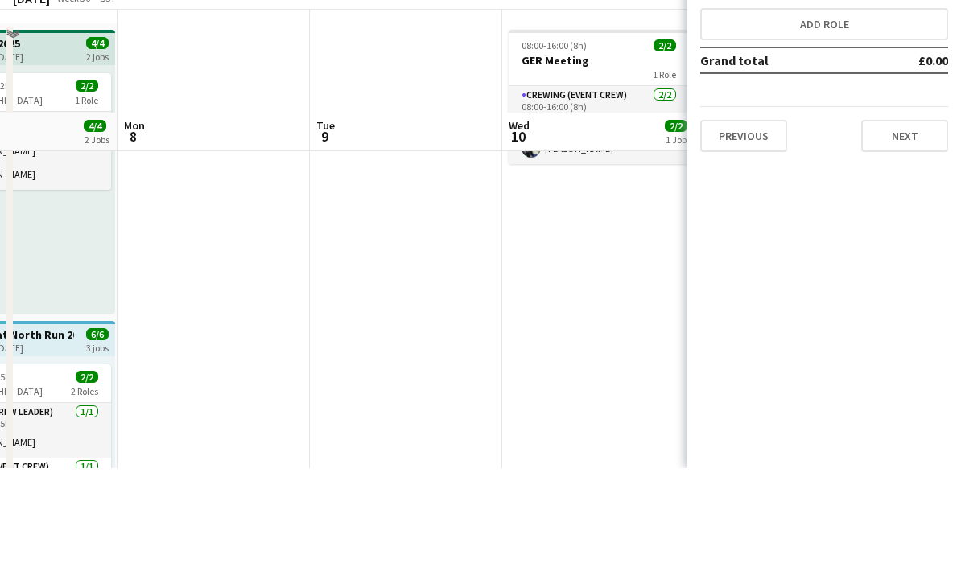
scroll to position [157, 0]
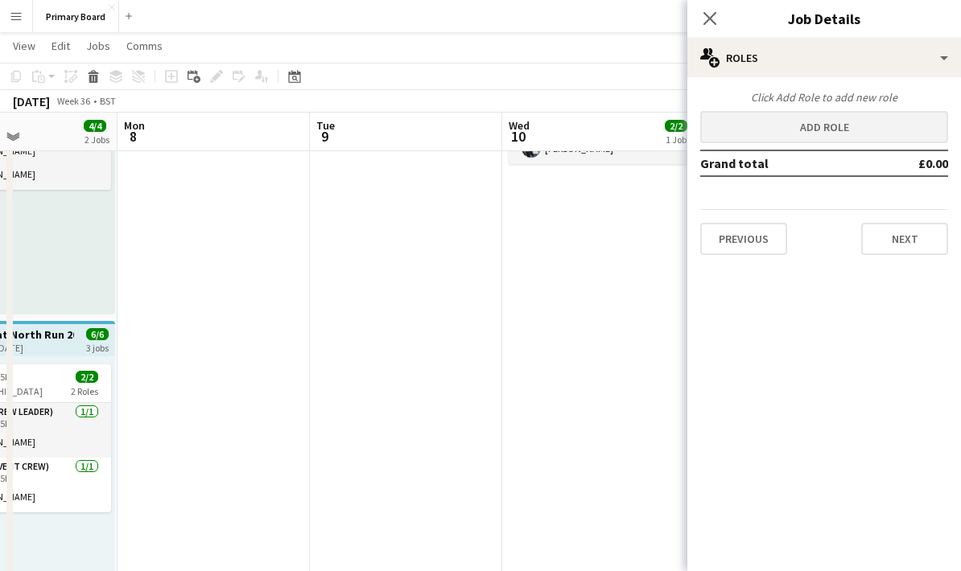
click at [876, 120] on button "Add role" at bounding box center [824, 127] width 248 height 32
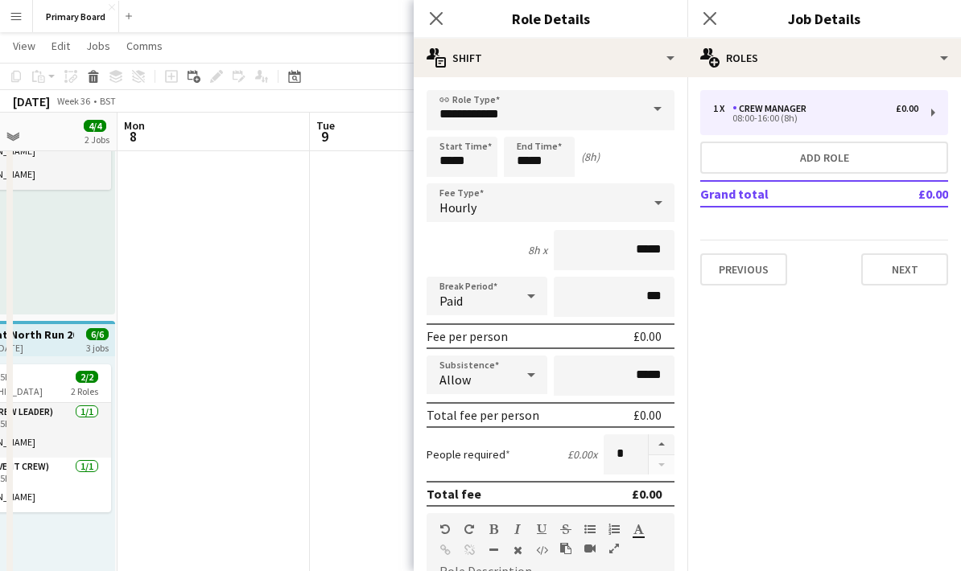
click at [662, 117] on span at bounding box center [658, 109] width 34 height 39
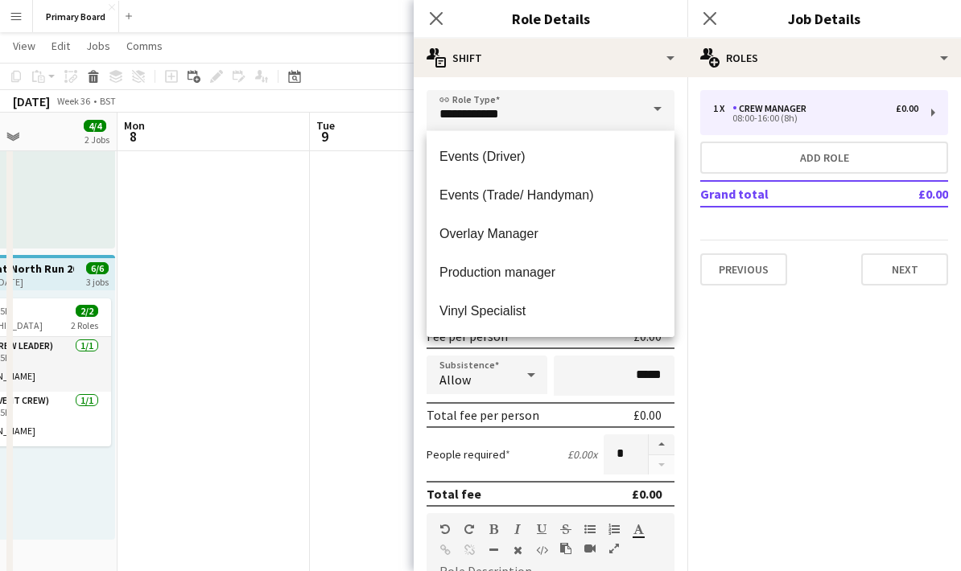
scroll to position [116, 0]
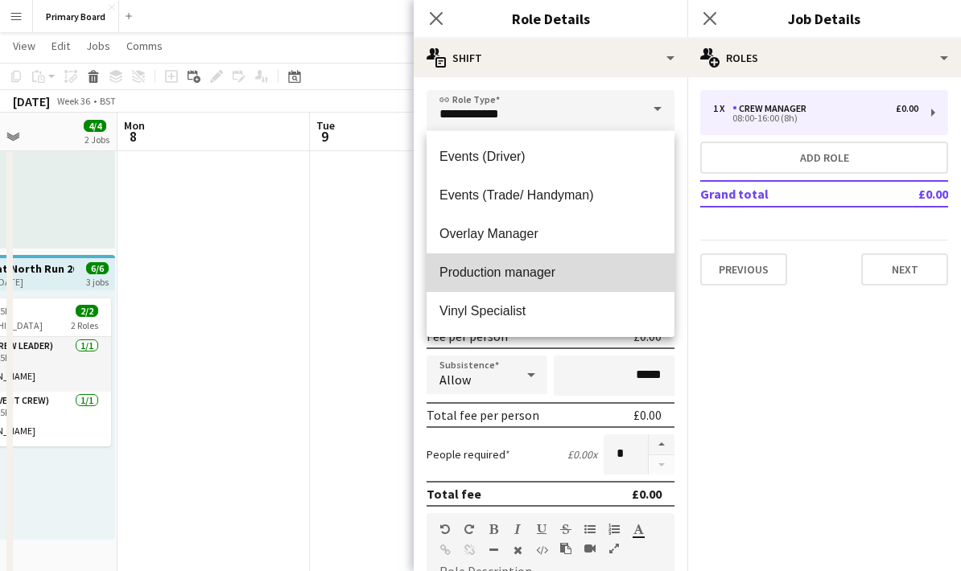
click at [544, 274] on span "Production manager" at bounding box center [550, 272] width 222 height 15
type input "**********"
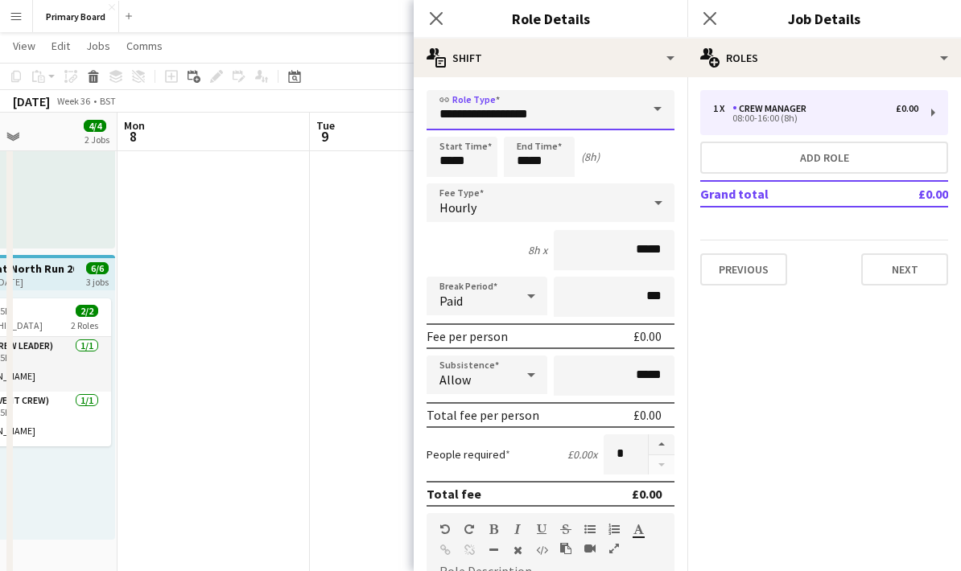
scroll to position [222, 0]
click at [911, 270] on button "Next" at bounding box center [904, 270] width 87 height 32
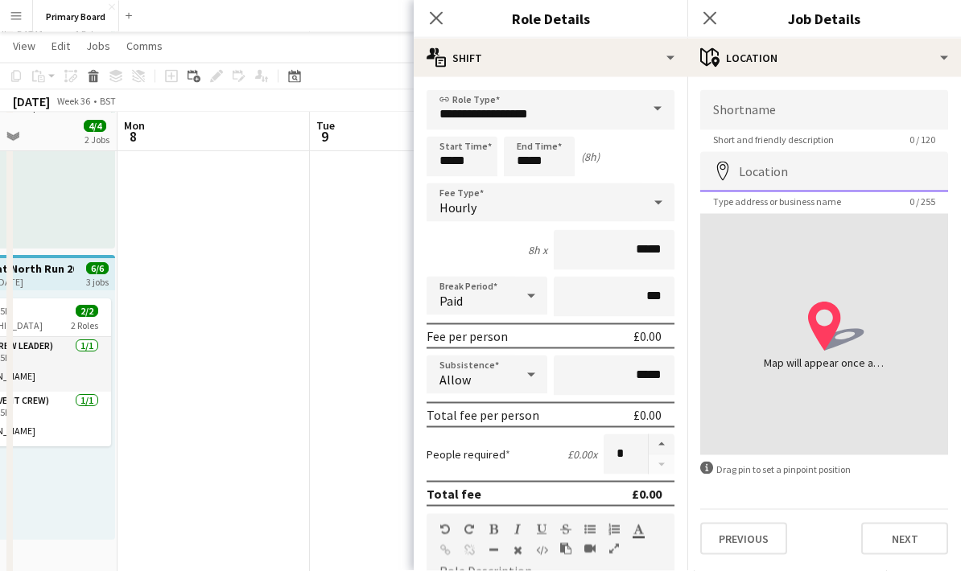
click at [872, 178] on input "Location" at bounding box center [824, 172] width 248 height 40
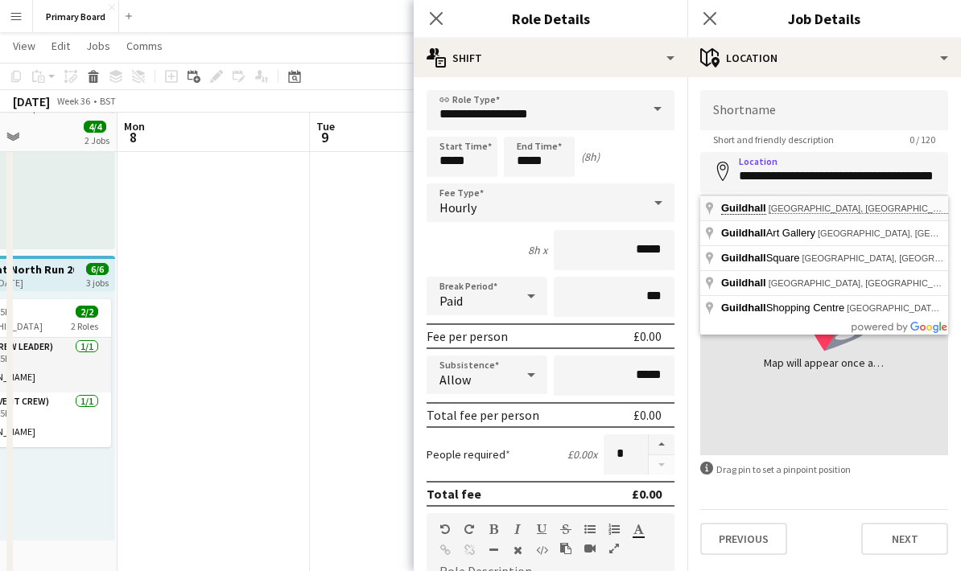
type input "**********"
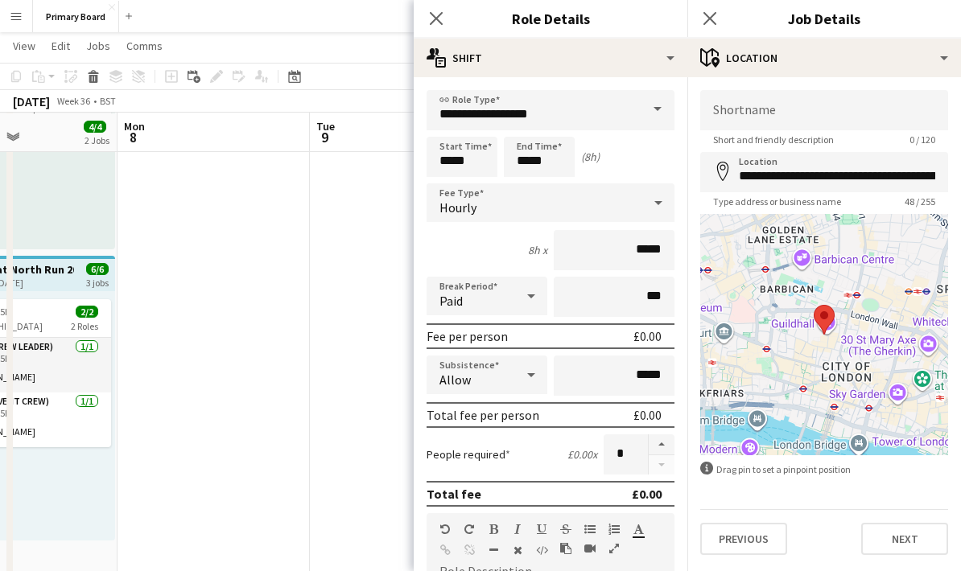
scroll to position [223, 0]
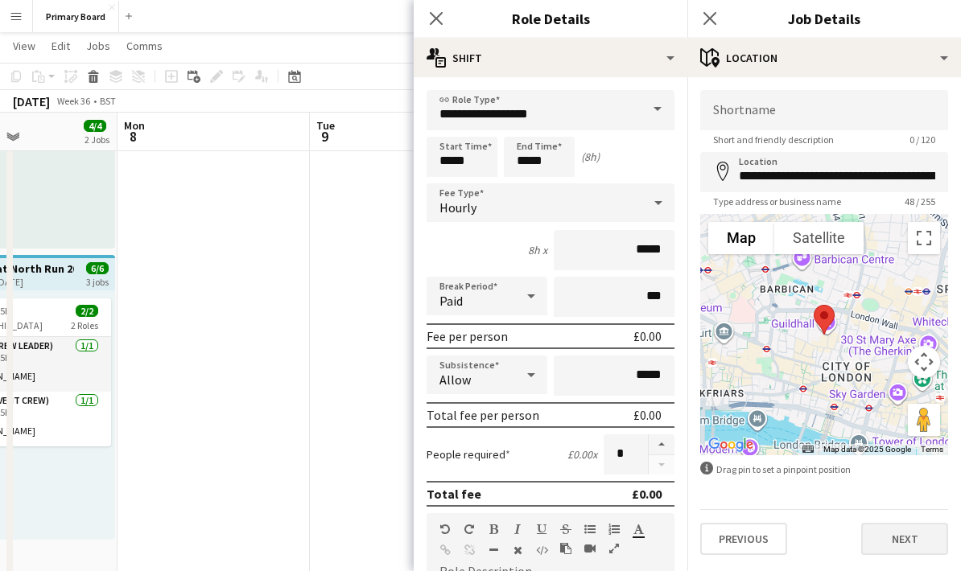
click at [927, 551] on button "Next" at bounding box center [904, 539] width 87 height 32
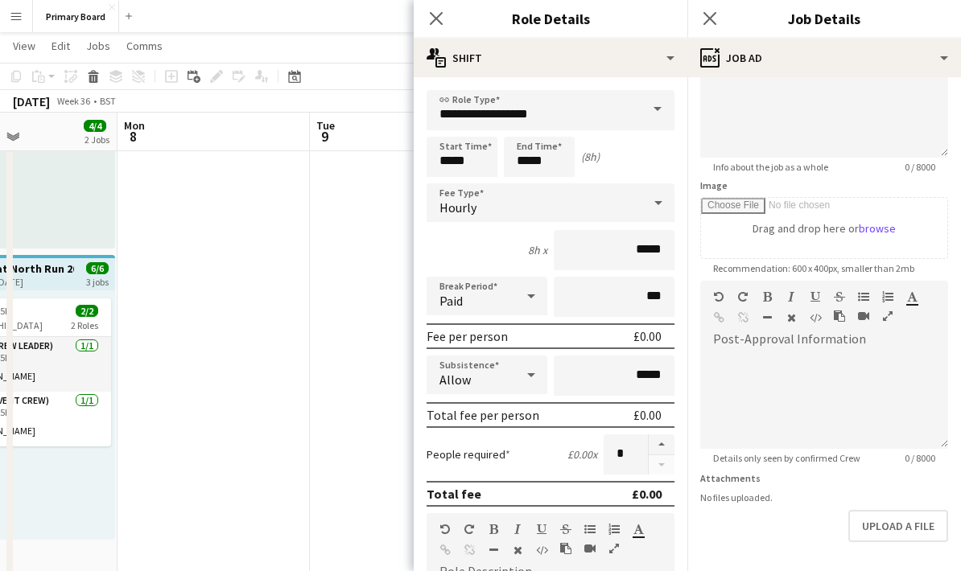
scroll to position [162, 0]
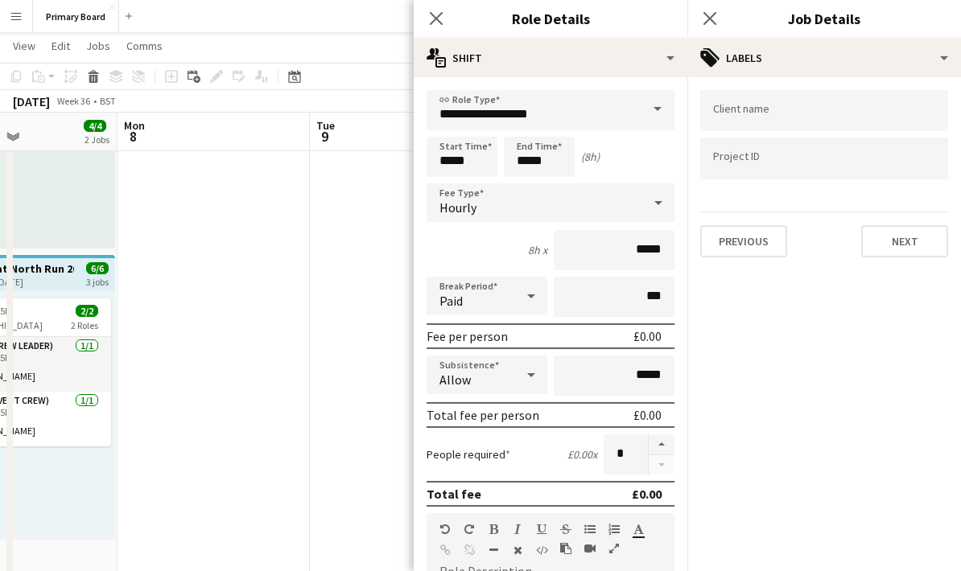
scroll to position [0, 0]
click at [927, 248] on button "Next" at bounding box center [904, 241] width 87 height 32
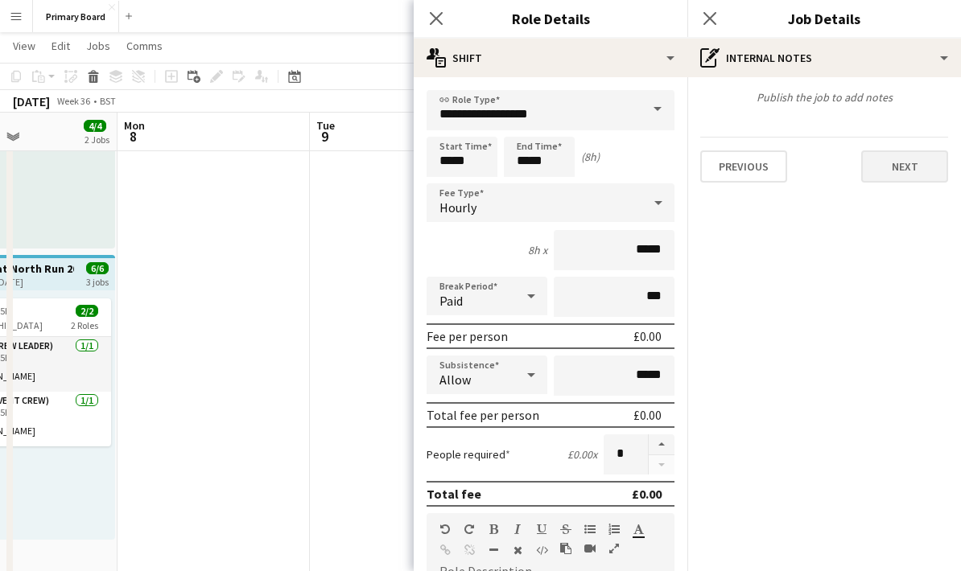
click at [923, 175] on button "Next" at bounding box center [904, 167] width 87 height 32
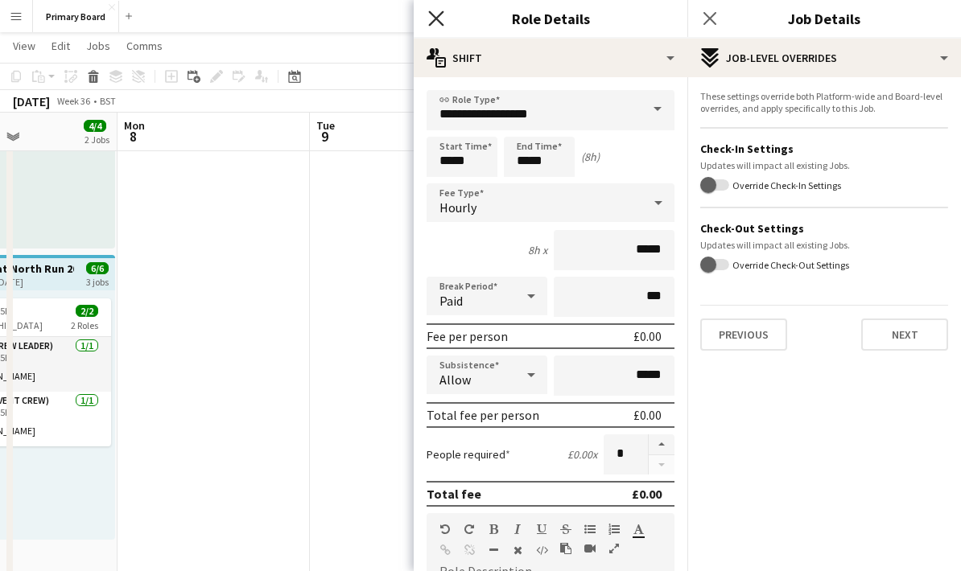
click at [435, 16] on icon "Close pop-in" at bounding box center [435, 17] width 15 height 15
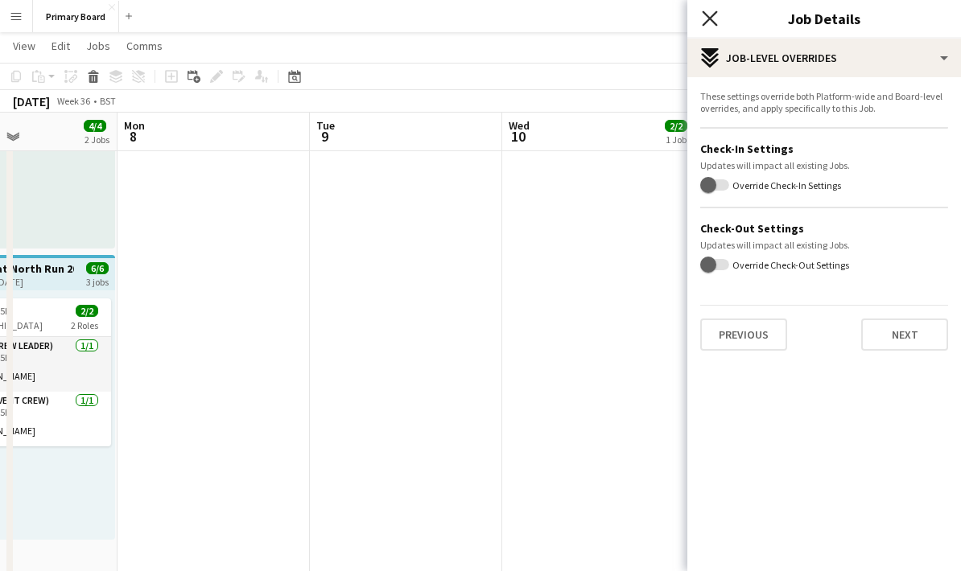
click at [715, 14] on icon at bounding box center [709, 17] width 15 height 15
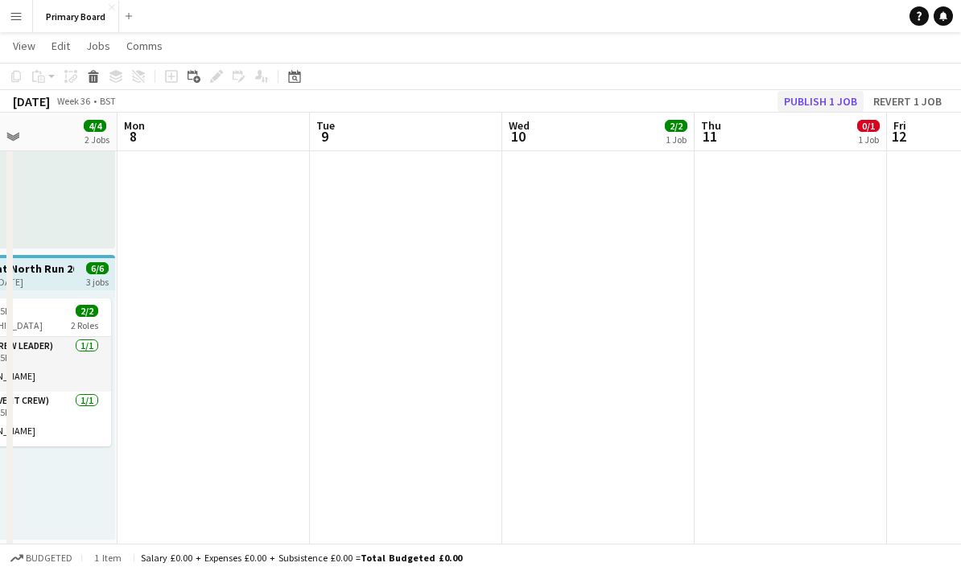
click at [843, 97] on button "Publish 1 job" at bounding box center [820, 101] width 86 height 21
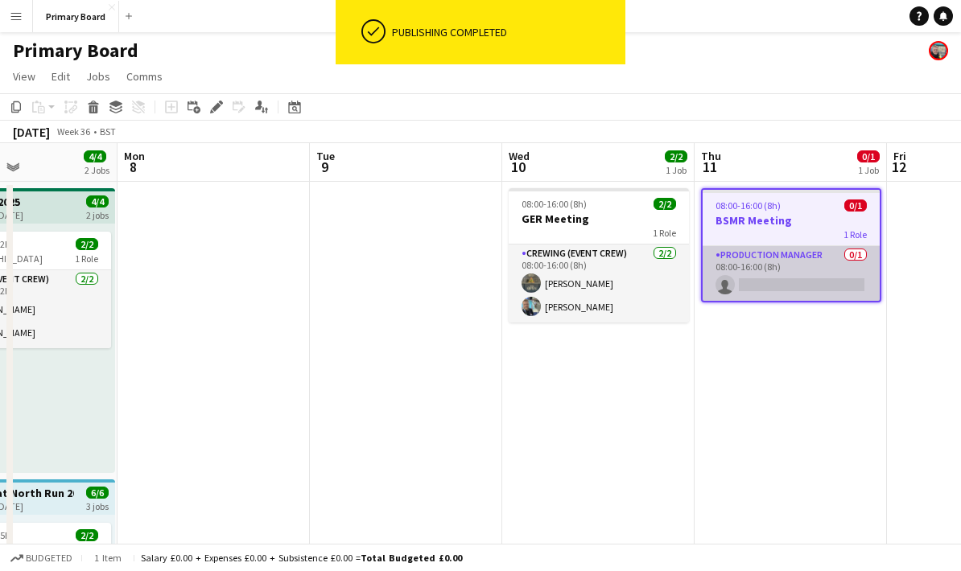
click at [813, 278] on app-card-role "Production manager 0/1 08:00-16:00 (8h) single-neutral-actions" at bounding box center [791, 273] width 177 height 55
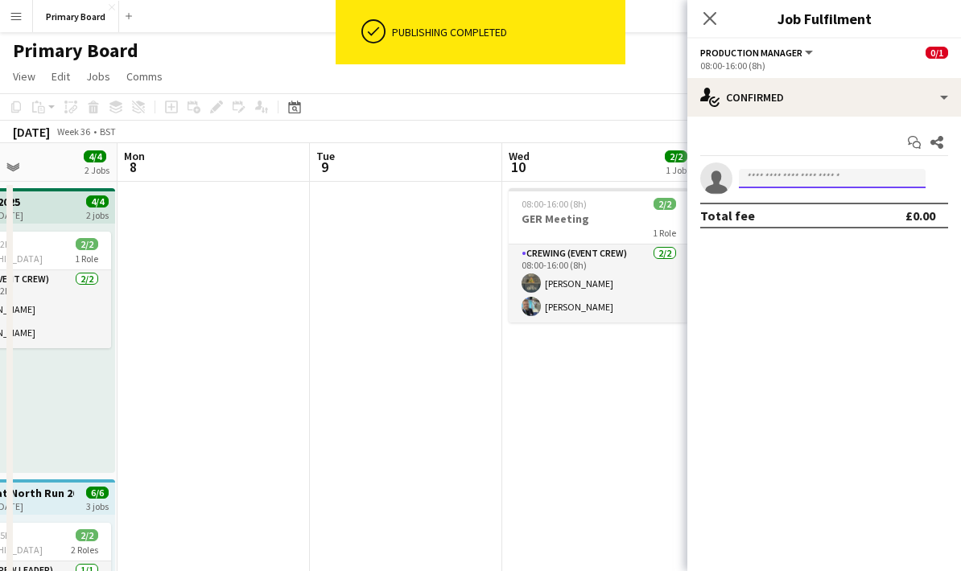
click at [826, 177] on input at bounding box center [832, 178] width 187 height 19
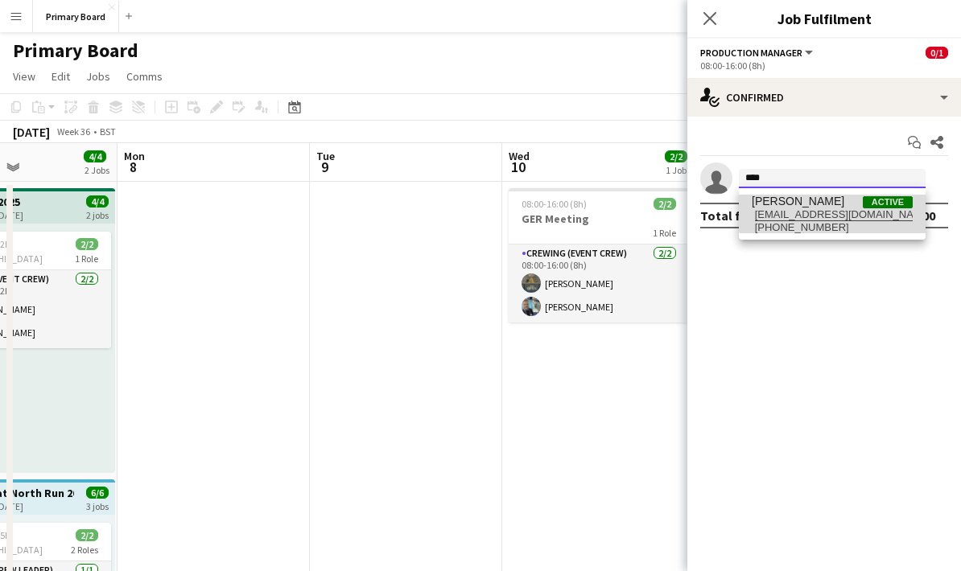
type input "****"
click at [835, 211] on span "[EMAIL_ADDRESS][DOMAIN_NAME]" at bounding box center [832, 214] width 161 height 13
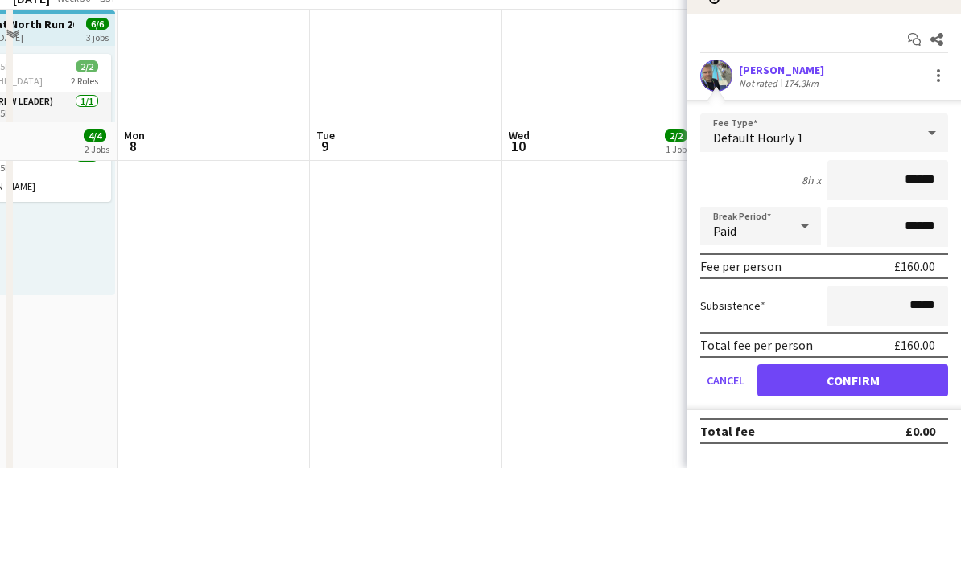
scroll to position [373, 0]
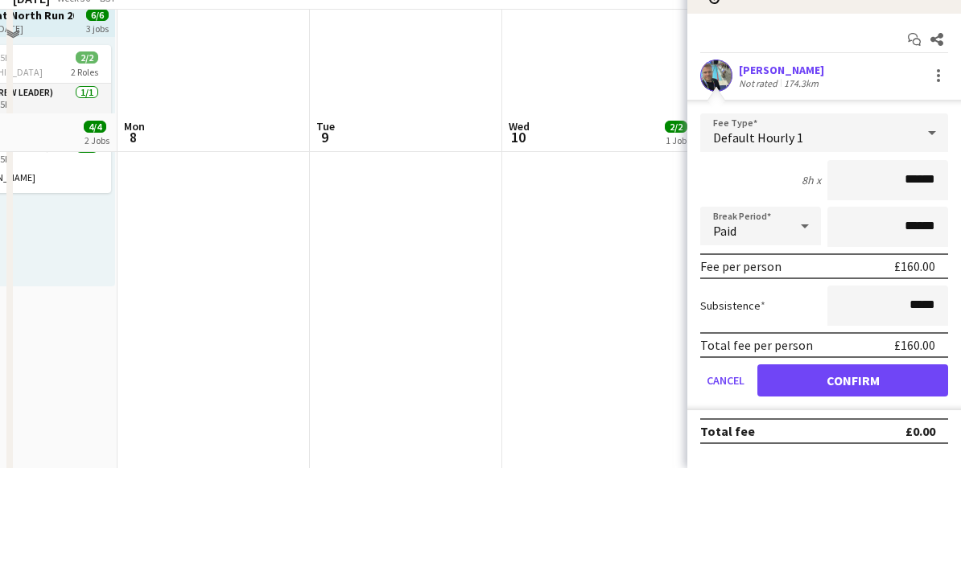
click at [892, 468] on button "Confirm" at bounding box center [852, 484] width 191 height 32
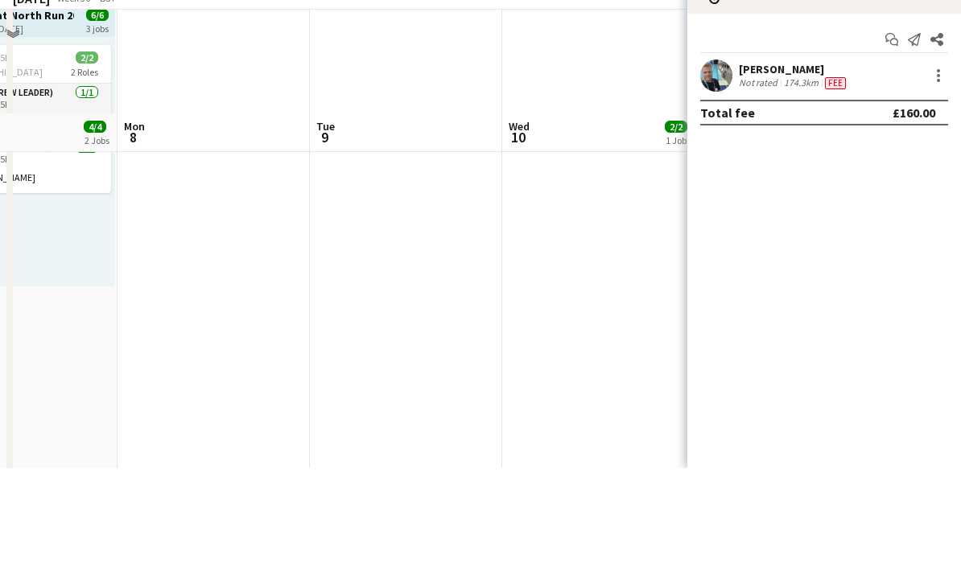
scroll to position [477, 0]
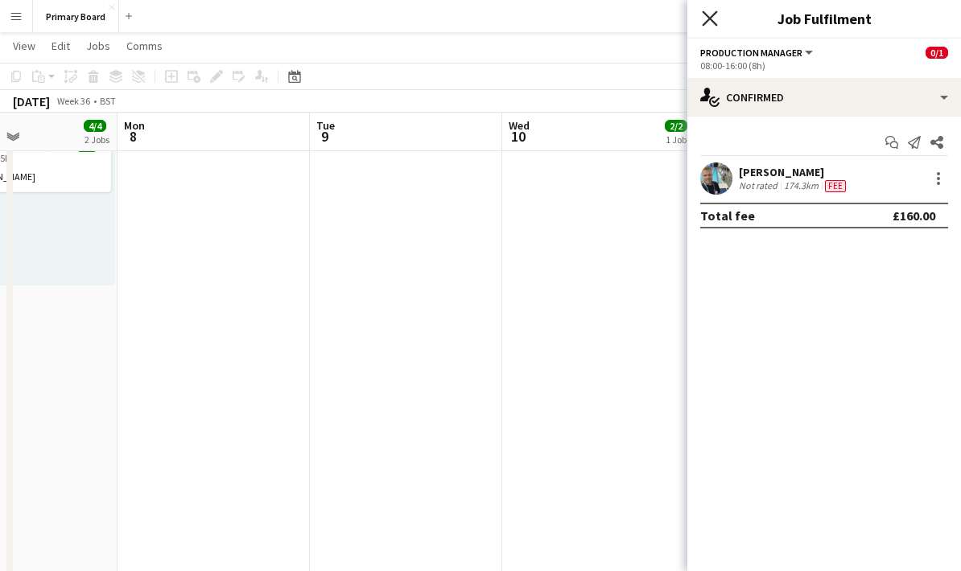
click at [707, 22] on icon at bounding box center [709, 17] width 15 height 15
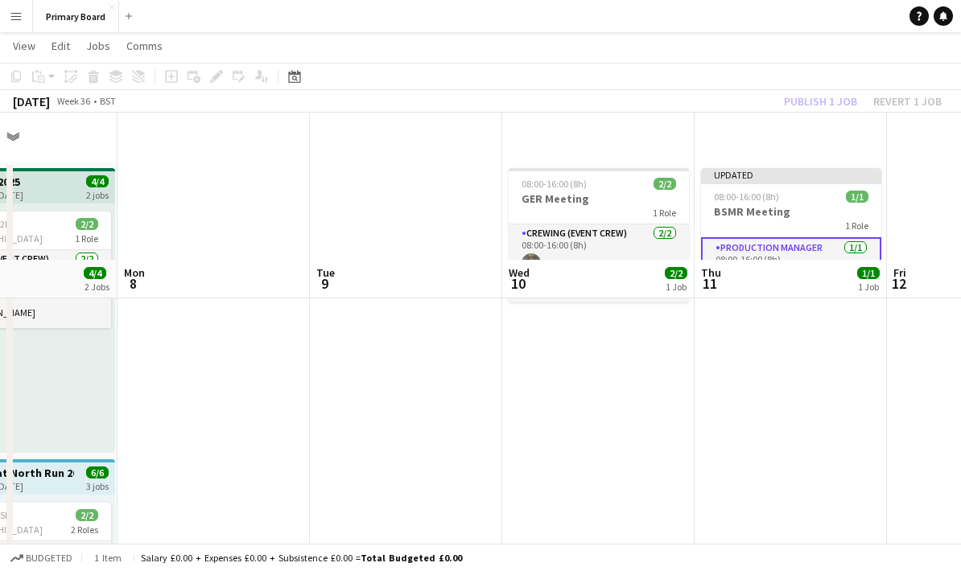
scroll to position [0, 0]
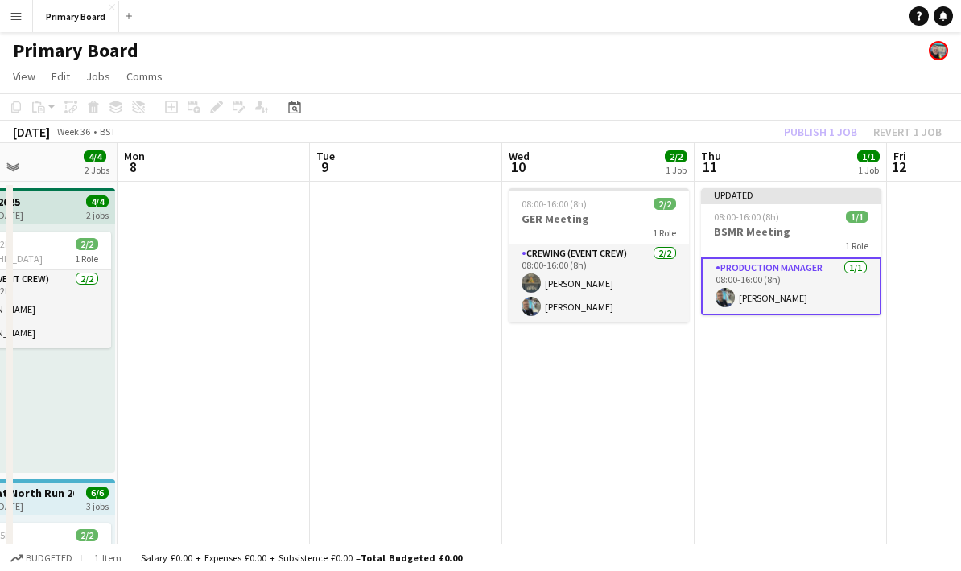
click at [824, 129] on div "Publish 1 job Revert 1 job" at bounding box center [863, 132] width 196 height 21
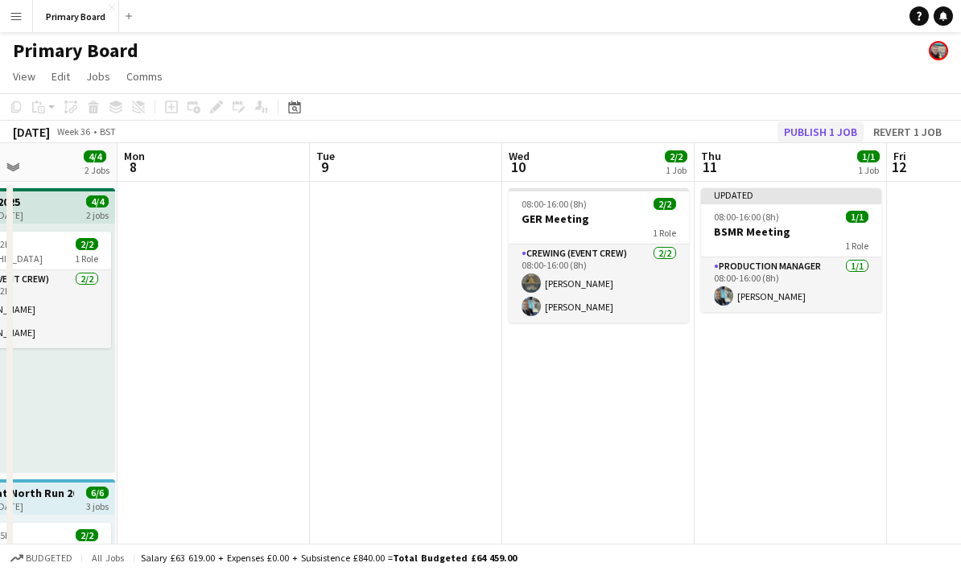
click at [825, 134] on button "Publish 1 job" at bounding box center [820, 132] width 86 height 21
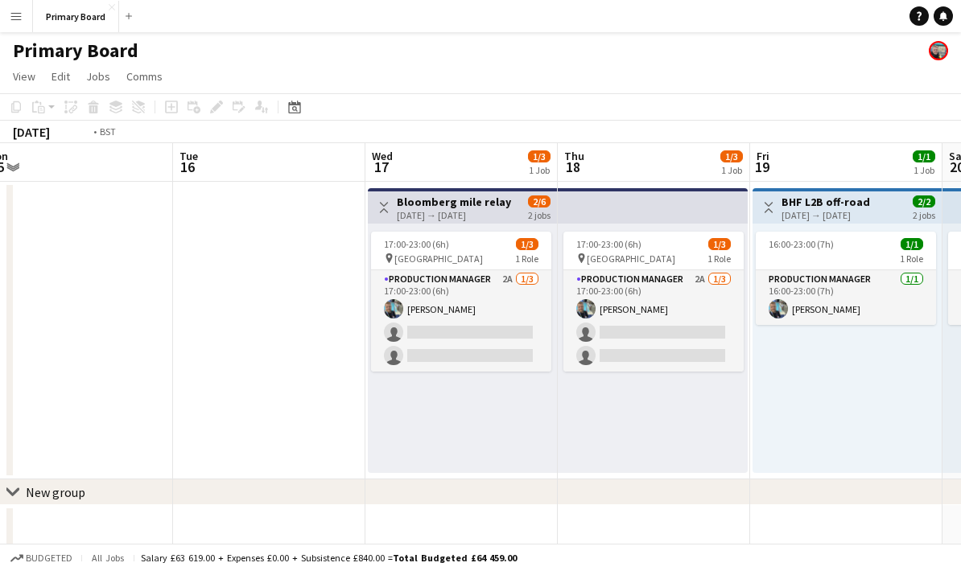
scroll to position [0, 456]
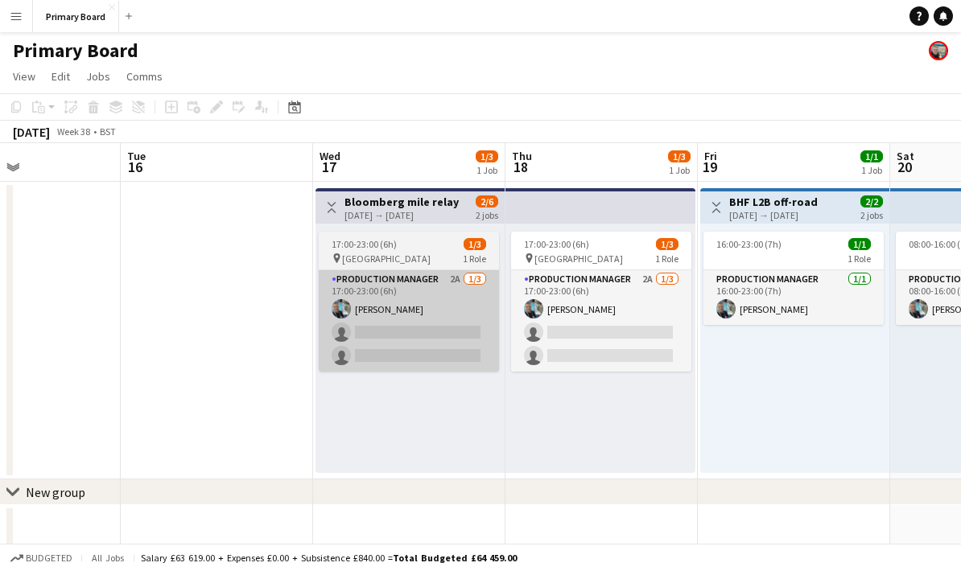
click at [427, 337] on app-card-role "Production manager 2A [DATE] 17:00-23:00 (6h) [PERSON_NAME] single-neutral-acti…" at bounding box center [409, 320] width 180 height 101
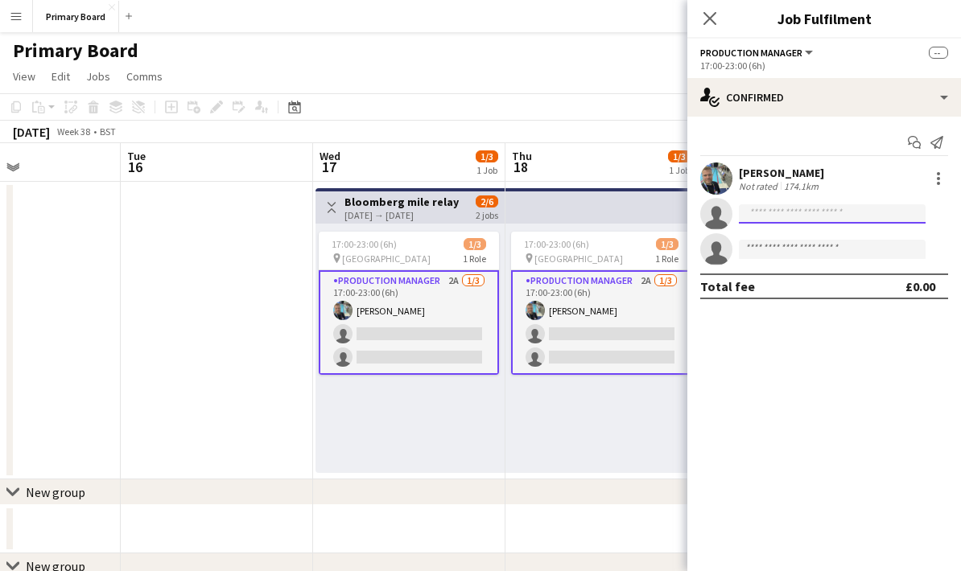
click at [826, 213] on input at bounding box center [832, 213] width 187 height 19
click at [629, 324] on app-card-role "Production manager 2A [DATE] 17:00-23:00 (6h) [PERSON_NAME] single-neutral-acti…" at bounding box center [601, 322] width 180 height 105
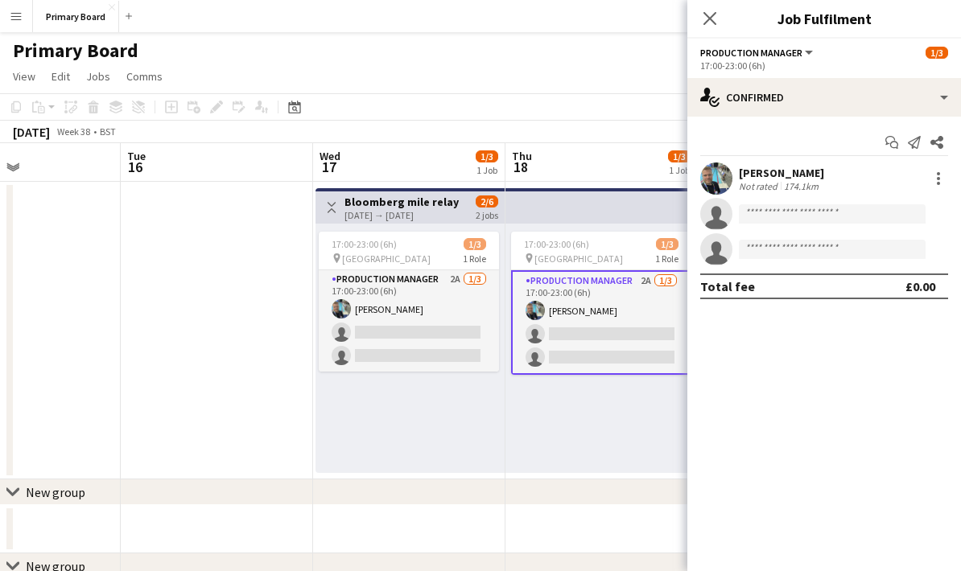
click at [621, 340] on app-card-role "Production manager 2A [DATE] 17:00-23:00 (6h) [PERSON_NAME] single-neutral-acti…" at bounding box center [601, 322] width 180 height 105
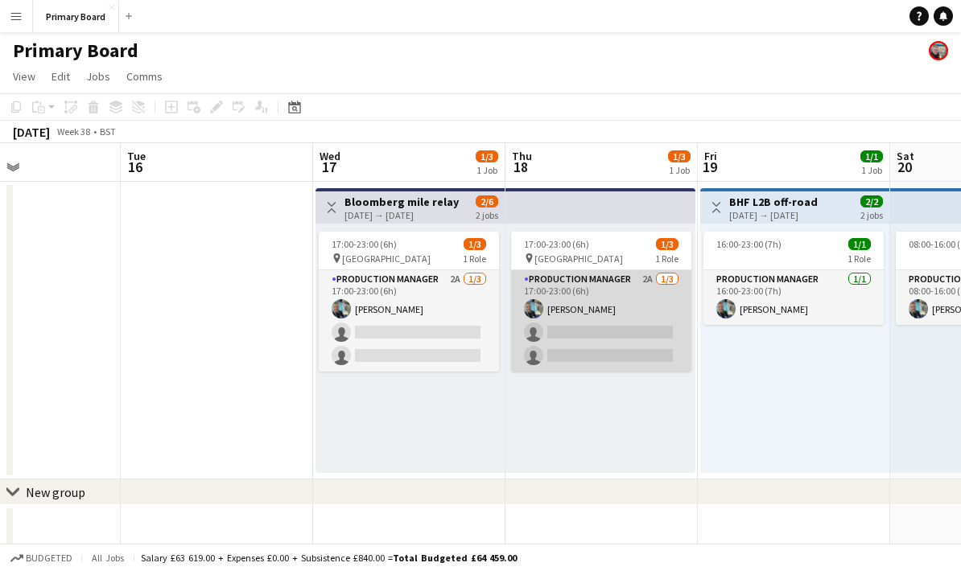
click at [625, 335] on app-card-role "Production manager 2A [DATE] 17:00-23:00 (6h) [PERSON_NAME] single-neutral-acti…" at bounding box center [601, 320] width 180 height 101
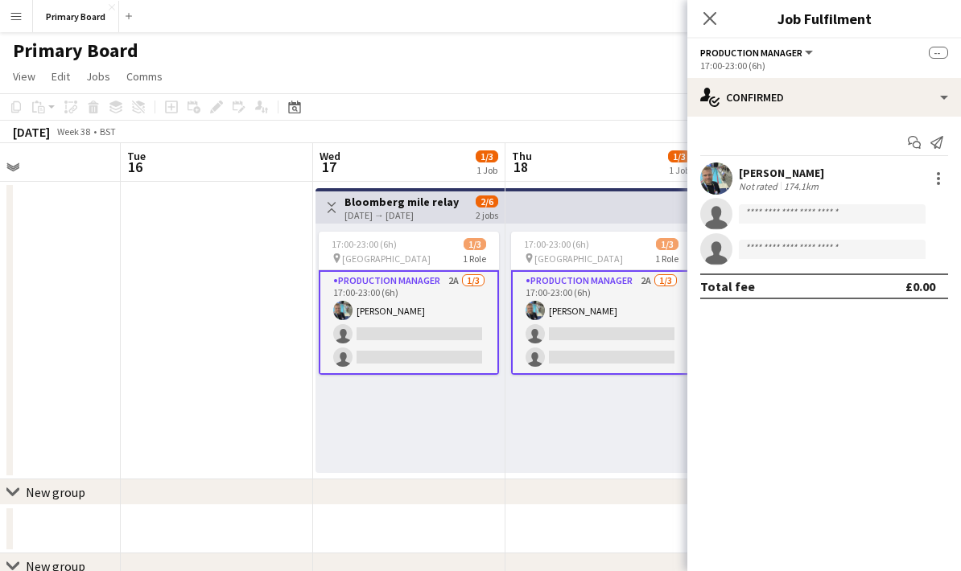
click at [612, 334] on app-card-role "Production manager 2A [DATE] 17:00-23:00 (6h) [PERSON_NAME] single-neutral-acti…" at bounding box center [601, 322] width 180 height 105
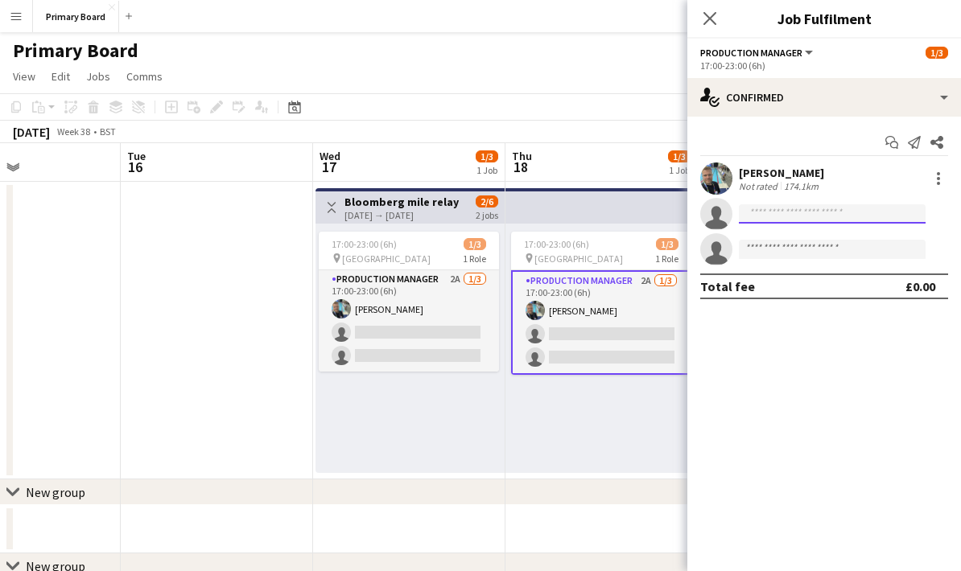
click at [831, 215] on input at bounding box center [832, 213] width 187 height 19
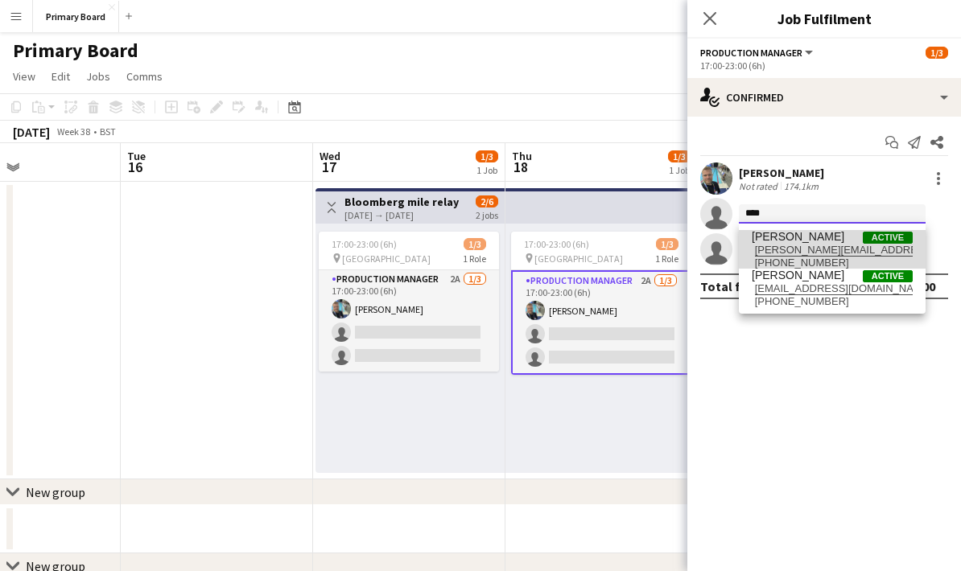
type input "****"
click at [835, 240] on span "[PERSON_NAME] Active" at bounding box center [832, 237] width 161 height 14
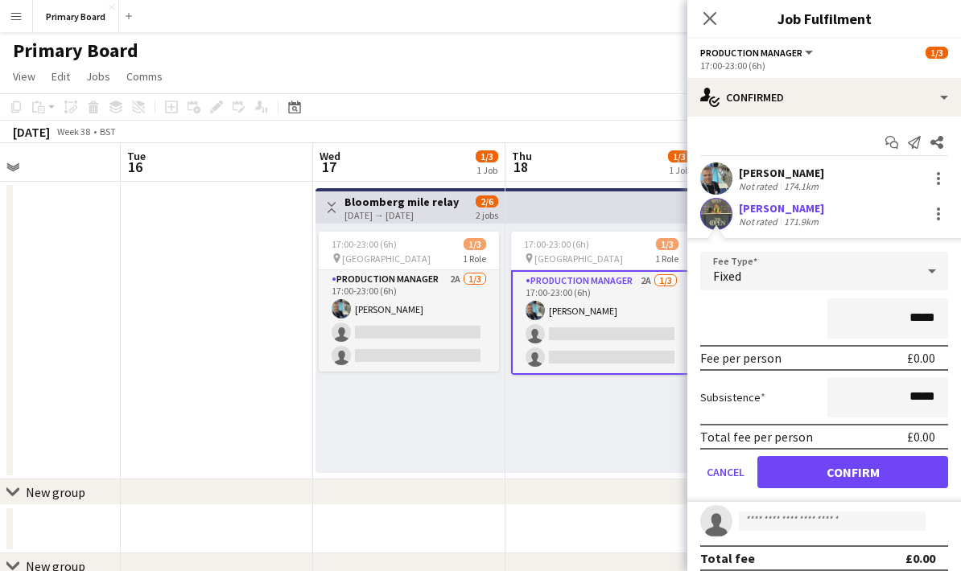
click at [933, 270] on icon at bounding box center [932, 272] width 8 height 4
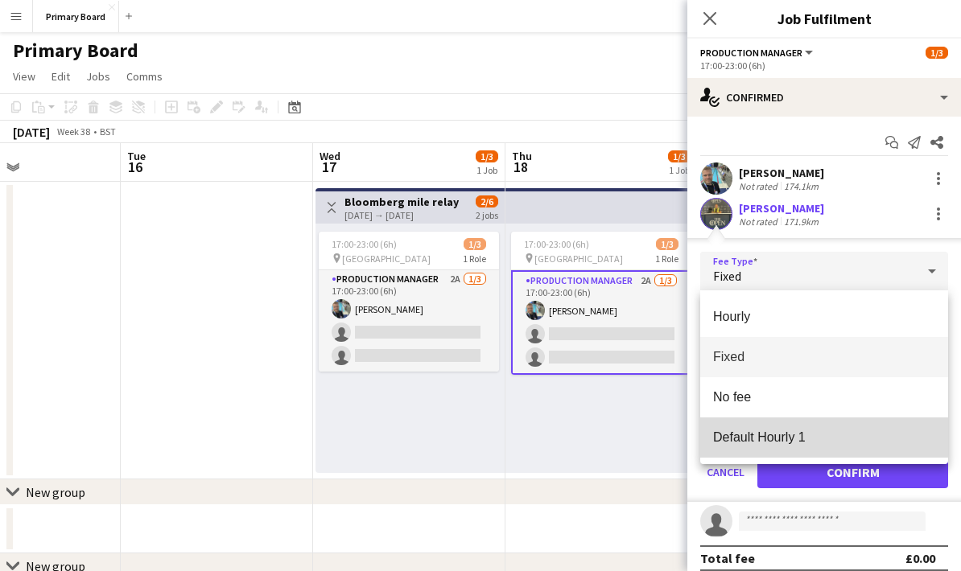
click at [813, 447] on mat-option "Default Hourly 1" at bounding box center [824, 438] width 248 height 40
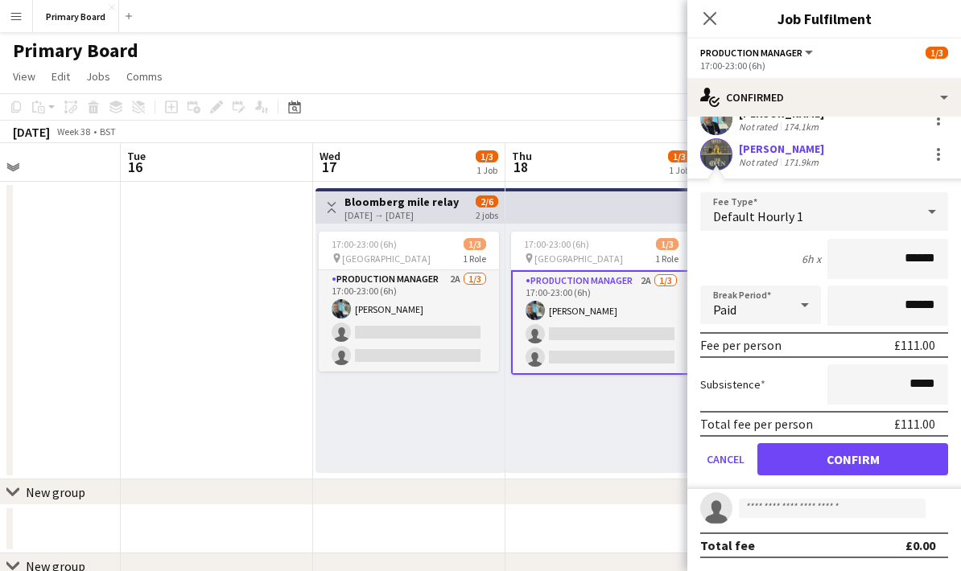
scroll to position [62, 0]
click at [886, 453] on button "Confirm" at bounding box center [852, 459] width 191 height 32
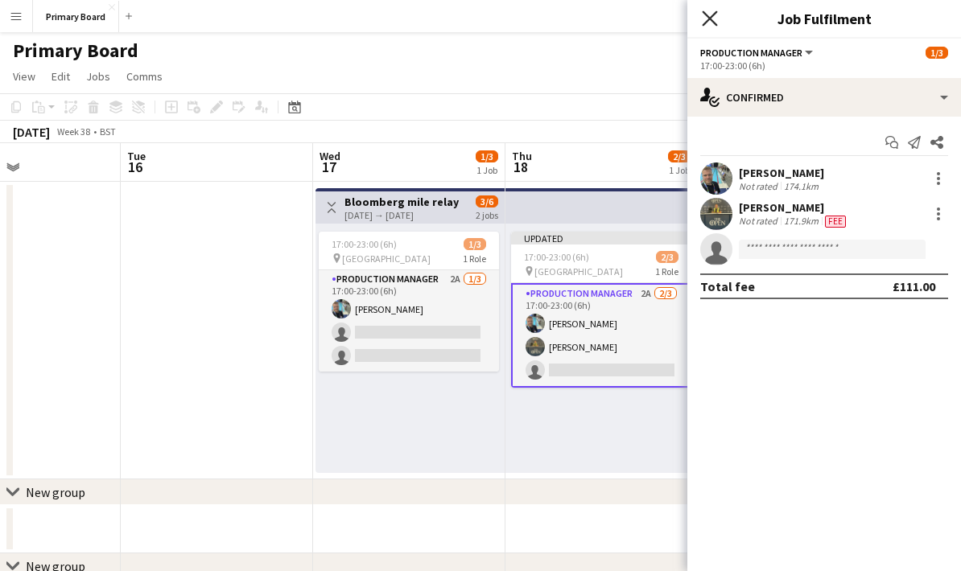
click at [715, 25] on icon "Close pop-in" at bounding box center [709, 17] width 15 height 15
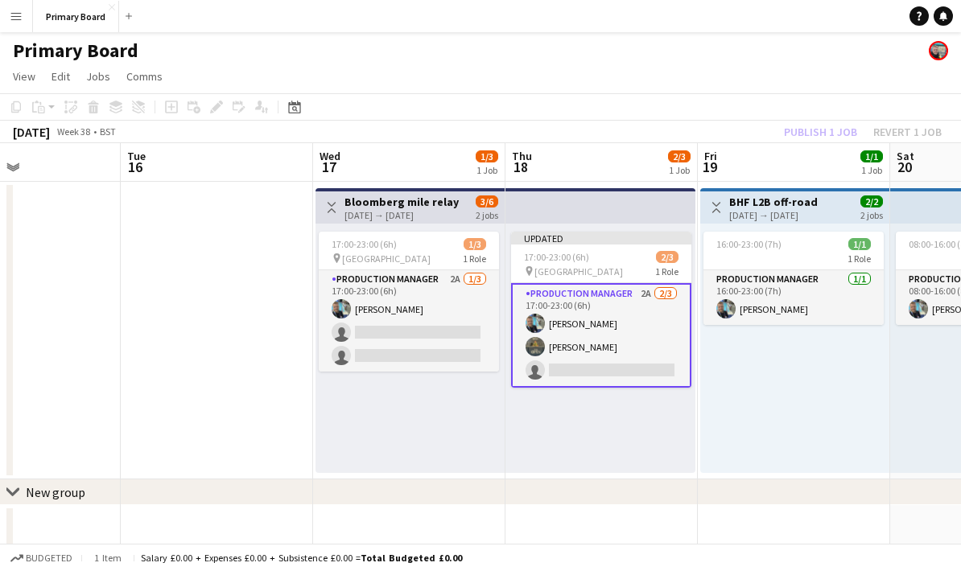
click at [842, 126] on div "Publish 1 job Revert 1 job" at bounding box center [863, 132] width 196 height 21
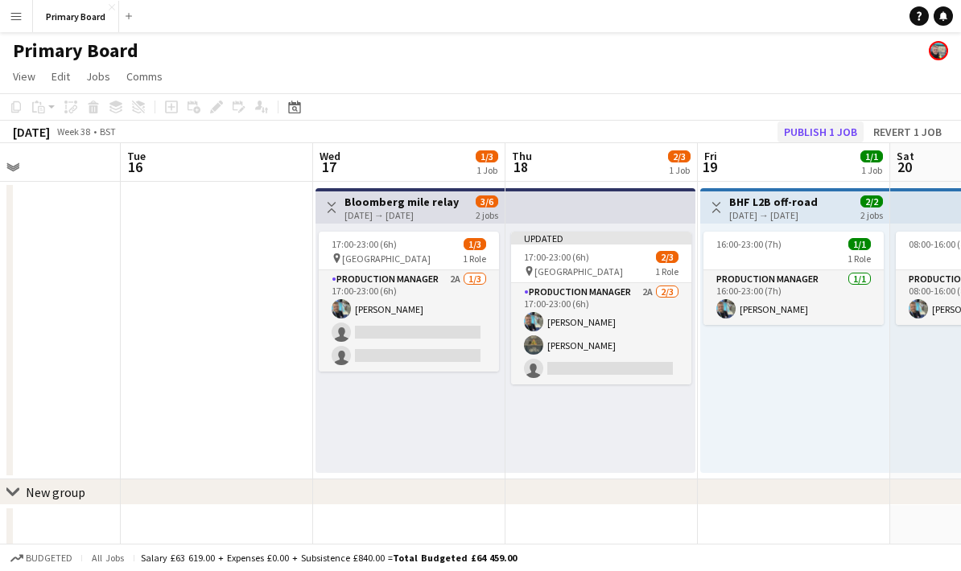
click at [833, 134] on button "Publish 1 job" at bounding box center [820, 132] width 86 height 21
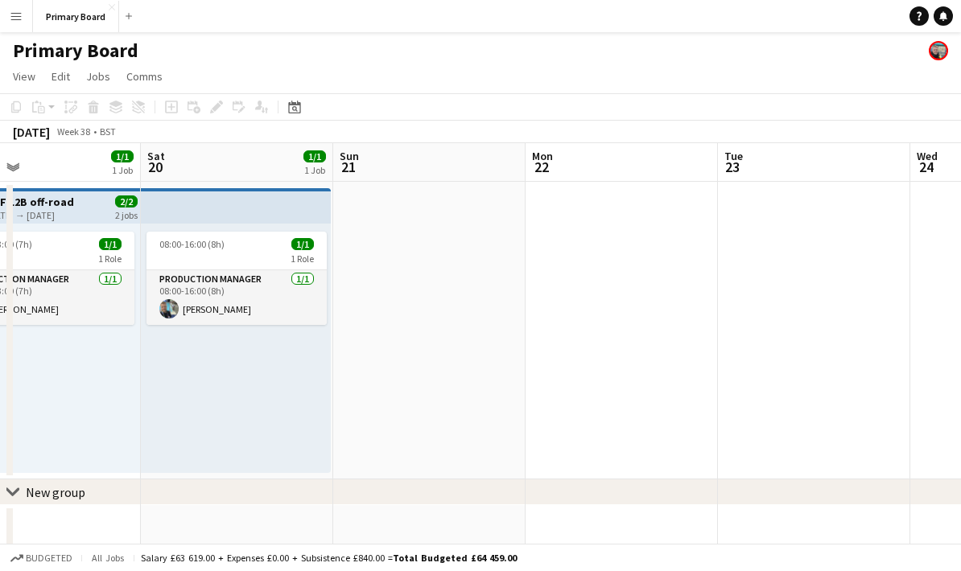
scroll to position [0, 436]
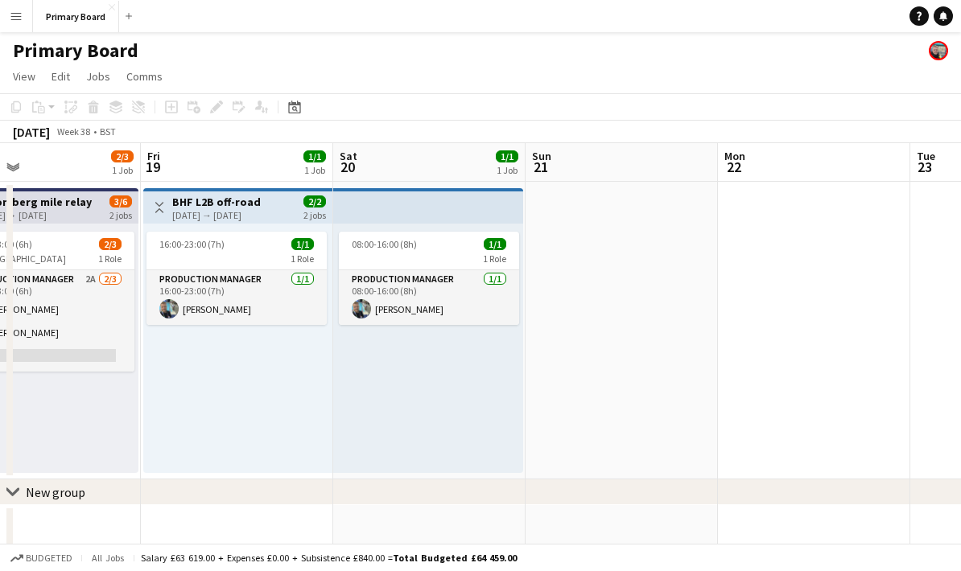
click at [444, 386] on div "08:00-16:00 (8h) 1/1 1 Role Production manager [DATE] 08:00-16:00 (8h) [PERSON_…" at bounding box center [428, 348] width 190 height 249
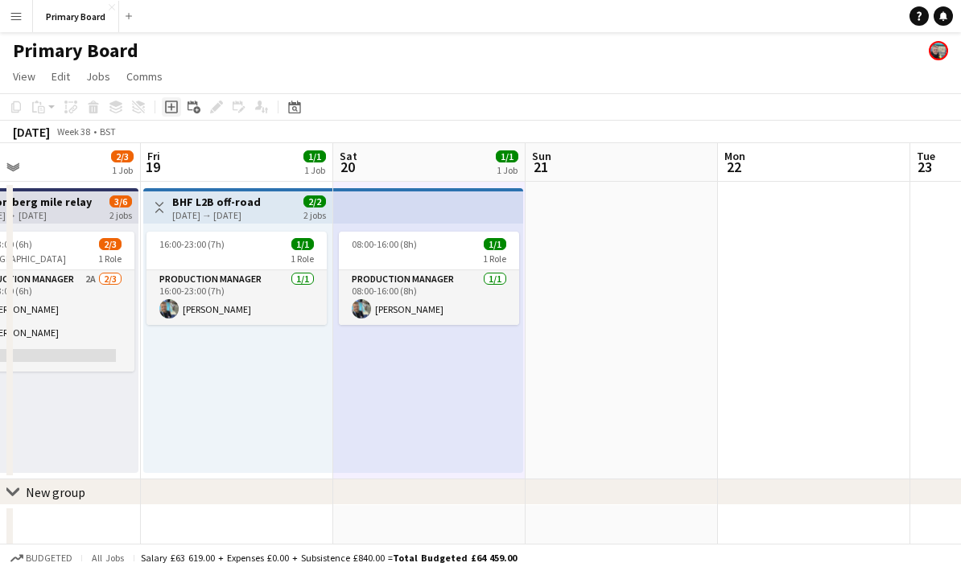
click at [168, 107] on icon at bounding box center [170, 107] width 7 height 7
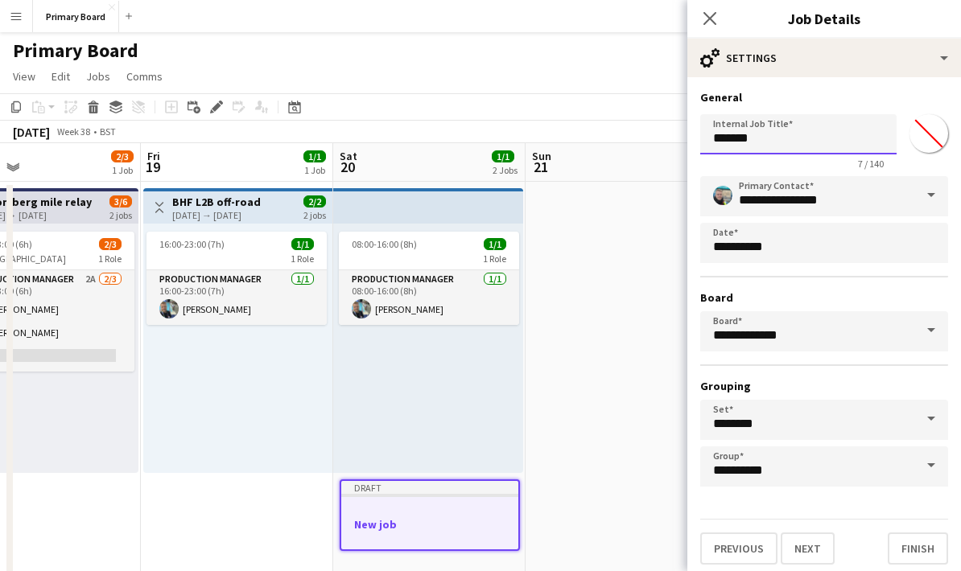
click at [799, 143] on input "*******" at bounding box center [798, 134] width 196 height 40
type input "*"
type input "**********"
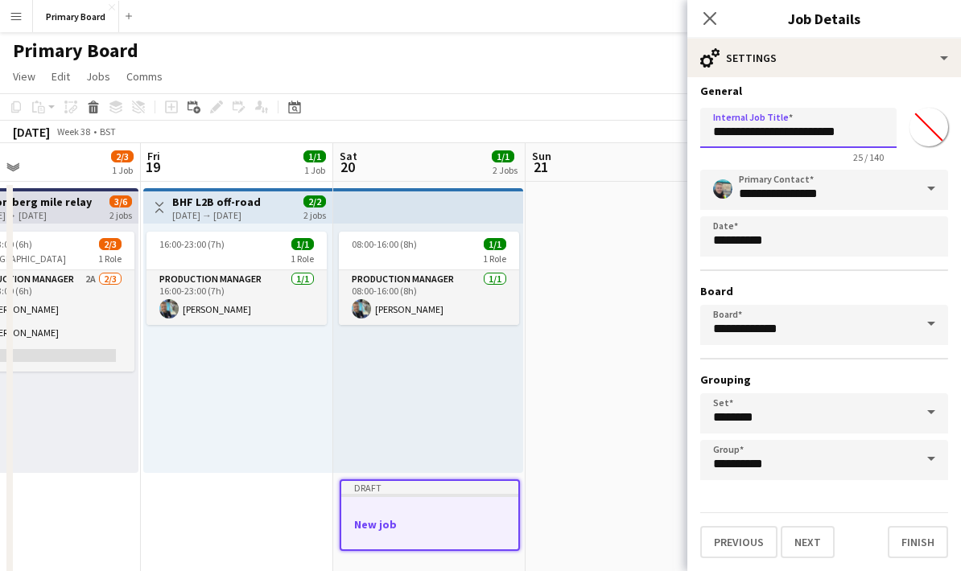
scroll to position [0, 0]
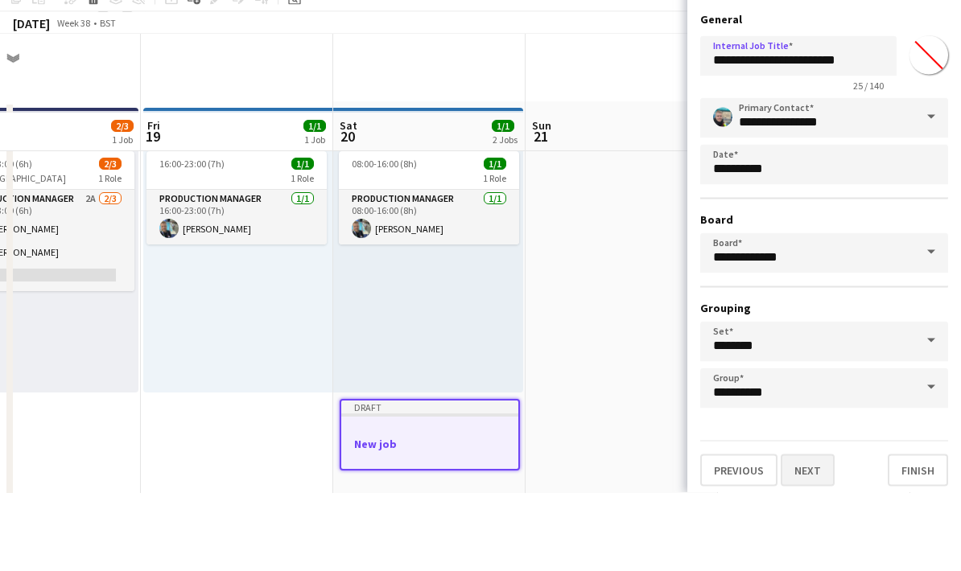
click at [822, 533] on button "Next" at bounding box center [808, 549] width 54 height 32
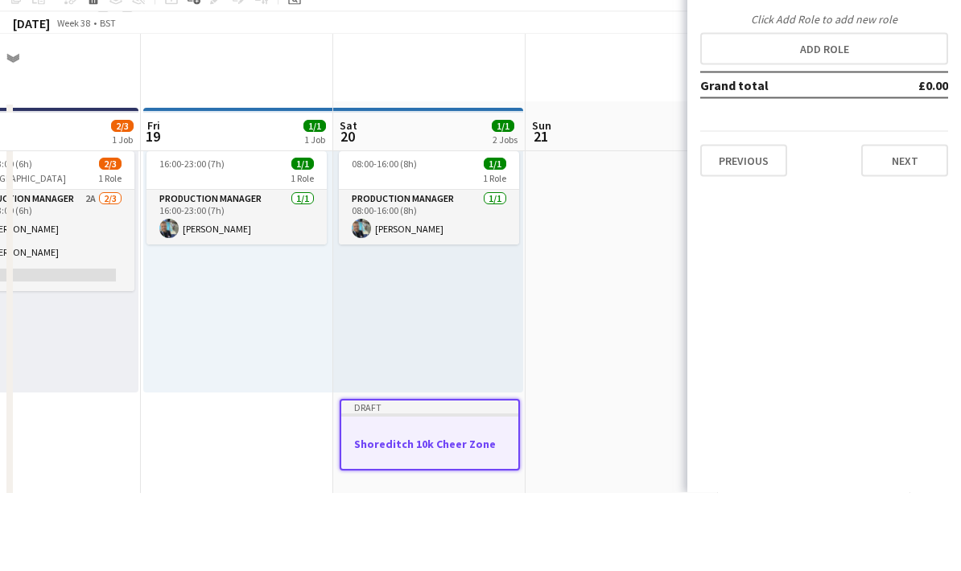
scroll to position [79, 0]
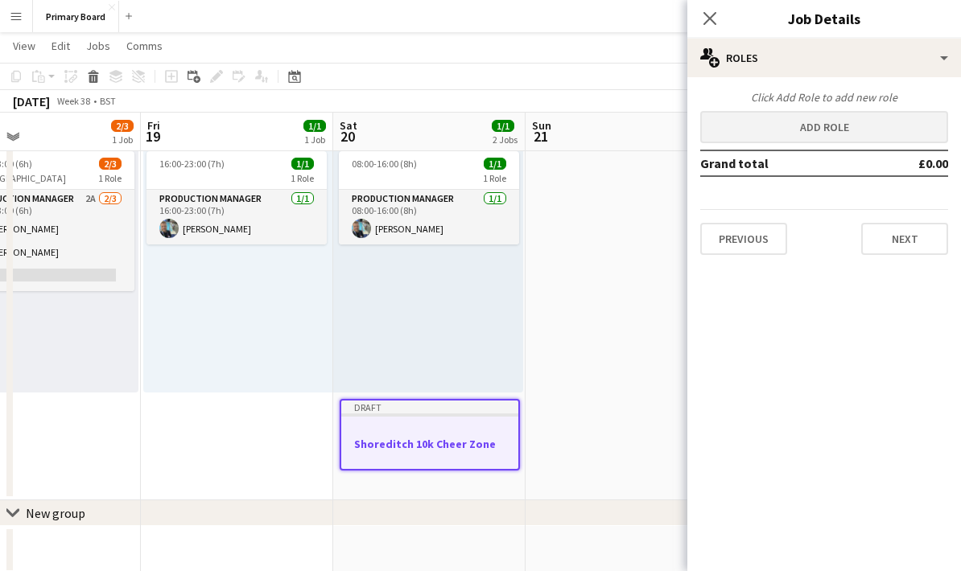
click at [887, 125] on button "Add role" at bounding box center [824, 127] width 248 height 32
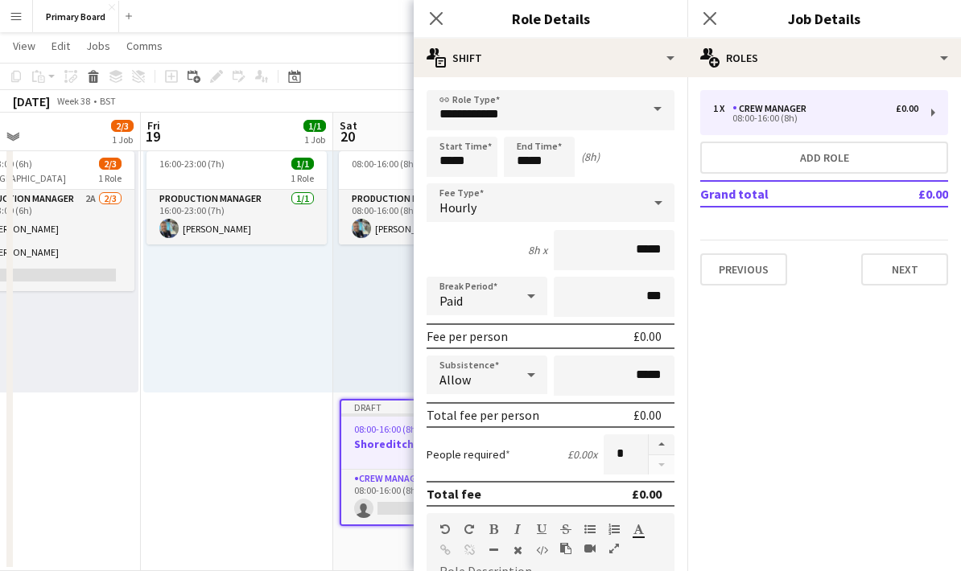
click at [658, 109] on span at bounding box center [658, 109] width 34 height 39
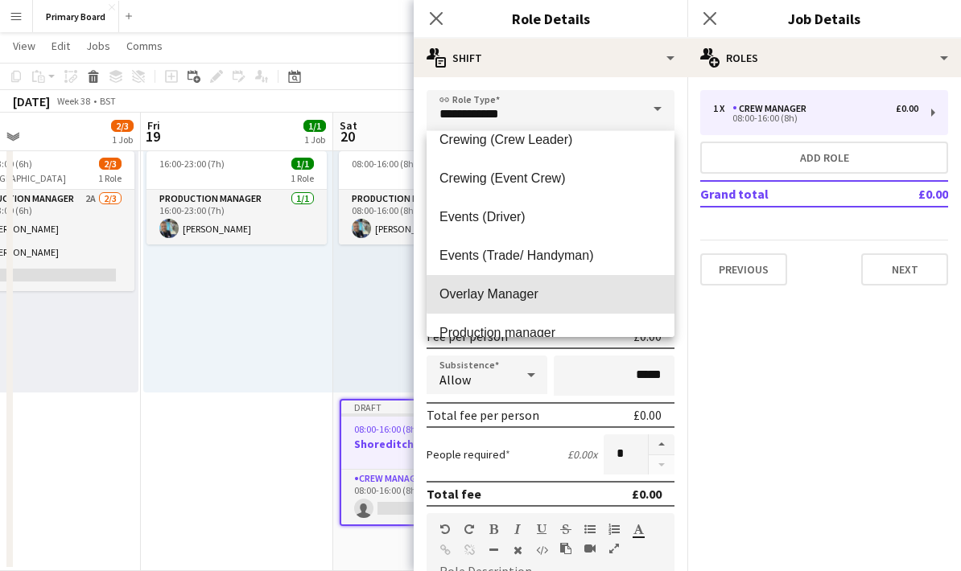
scroll to position [52, 0]
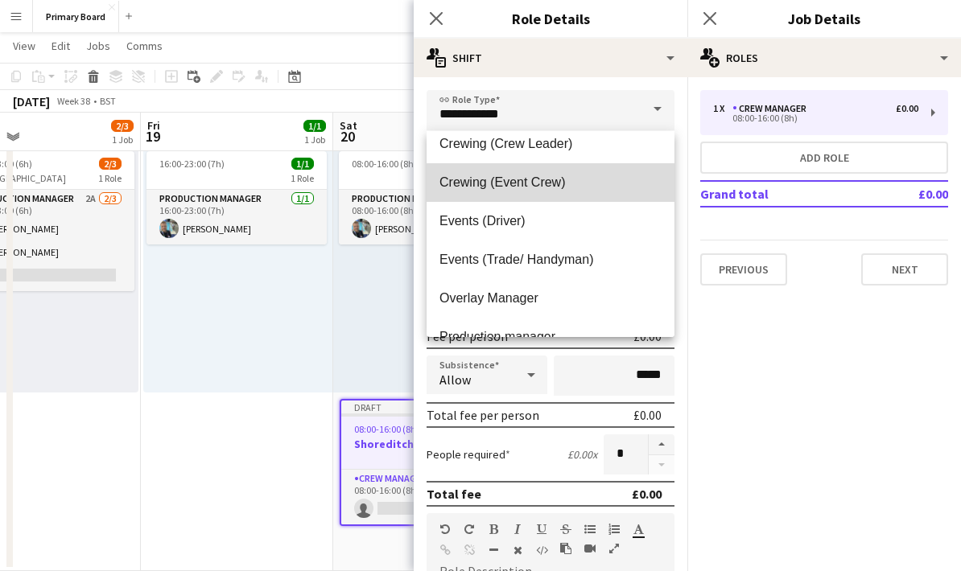
click at [552, 188] on span "Crewing (Event Crew)" at bounding box center [550, 182] width 222 height 15
type input "**********"
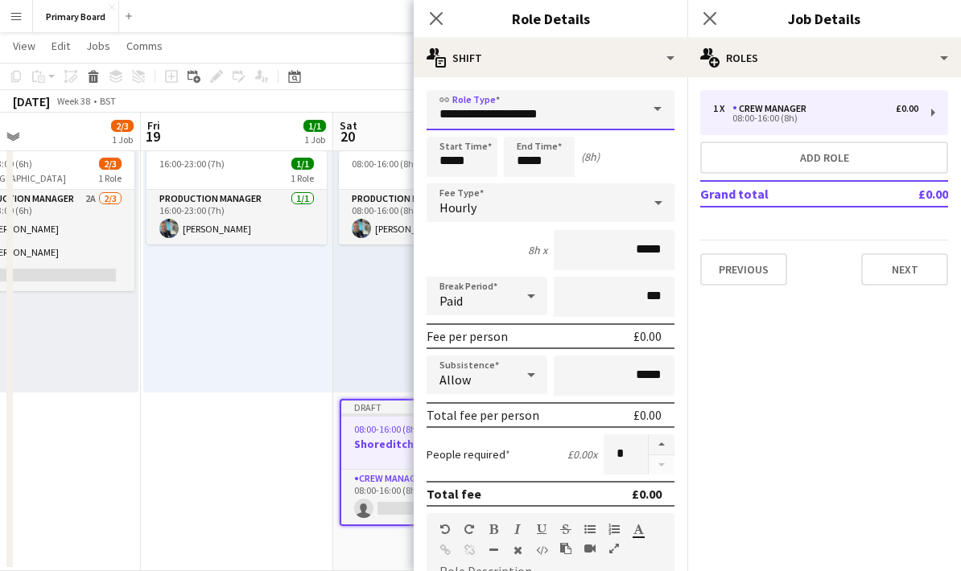
scroll to position [78, 0]
click at [547, 155] on input "*****" at bounding box center [539, 157] width 71 height 40
click at [515, 128] on div at bounding box center [523, 129] width 32 height 16
click at [526, 129] on div at bounding box center [523, 129] width 32 height 16
click at [528, 127] on div at bounding box center [523, 129] width 32 height 16
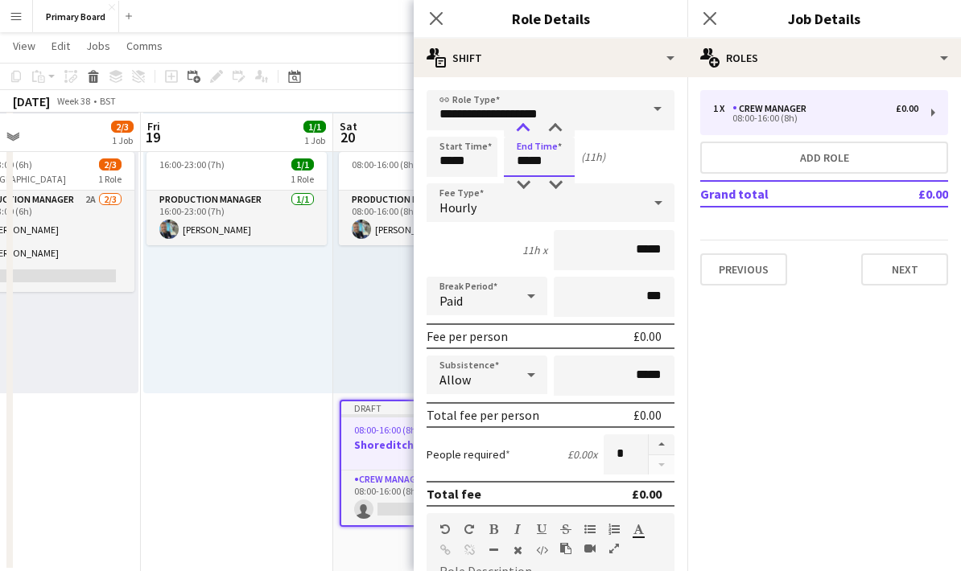
click at [523, 126] on div at bounding box center [523, 129] width 32 height 16
type input "*****"
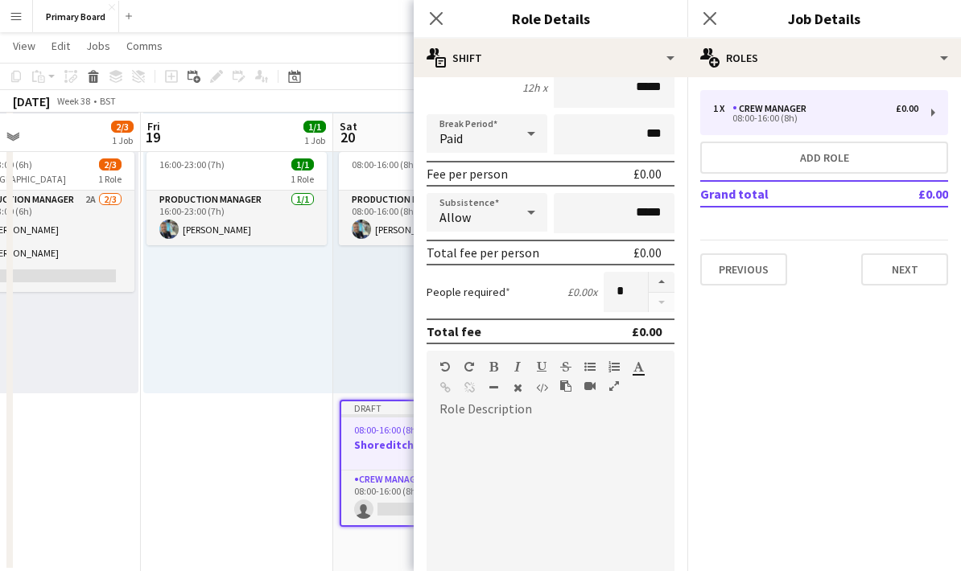
scroll to position [163, 0]
click at [660, 282] on button "button" at bounding box center [662, 281] width 26 height 21
type input "*"
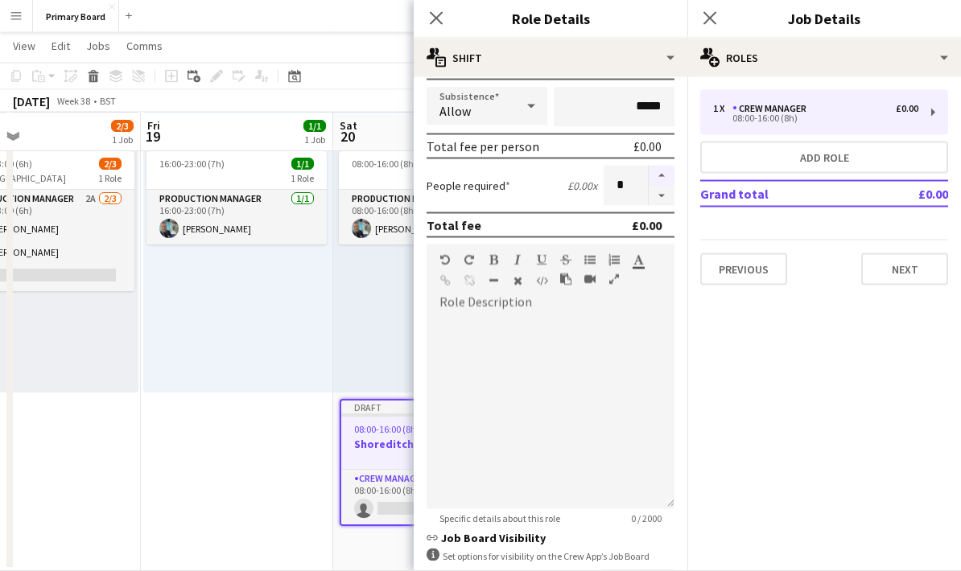
scroll to position [325, 0]
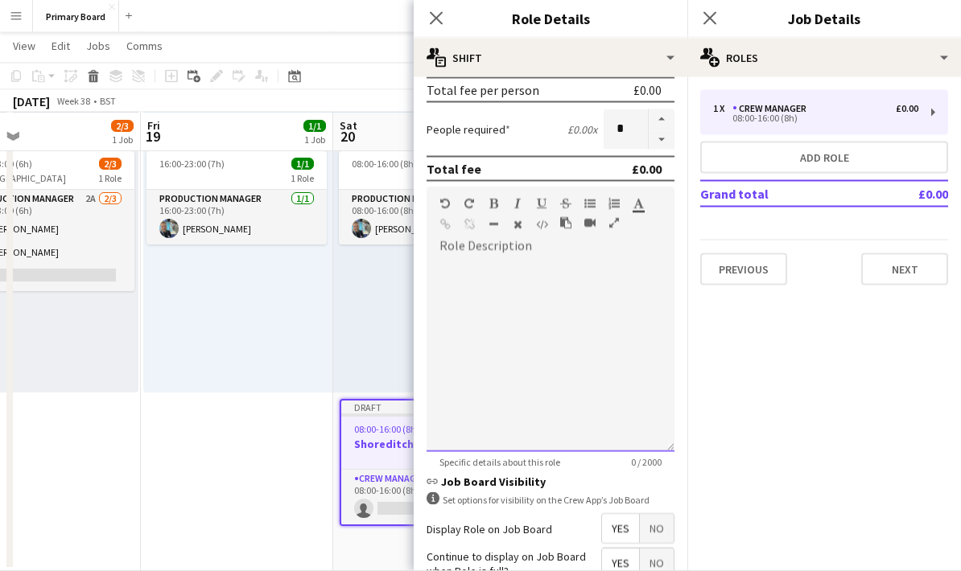
click at [600, 342] on div at bounding box center [551, 356] width 248 height 193
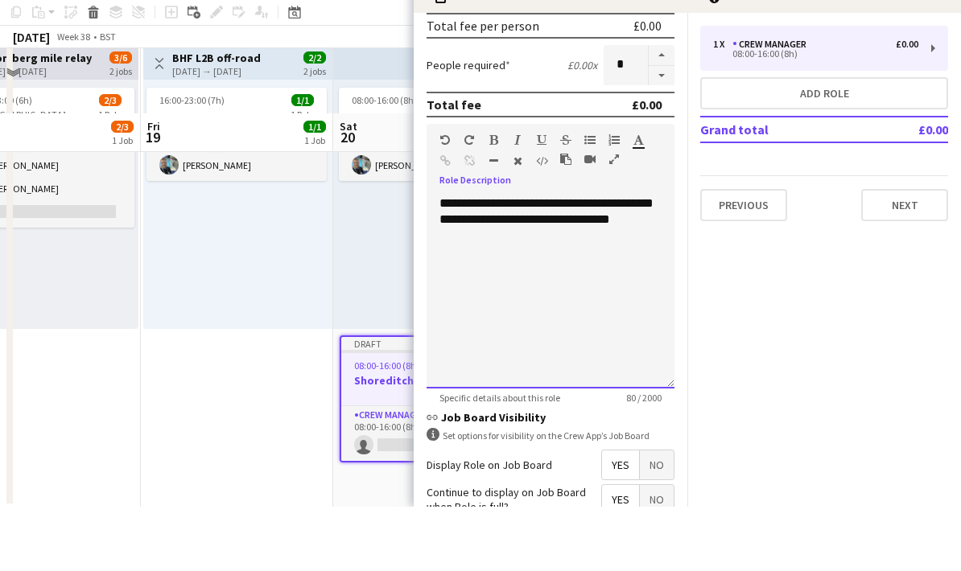
click at [541, 260] on div "**********" at bounding box center [551, 356] width 248 height 193
drag, startPoint x: 530, startPoint y: 237, endPoint x: 434, endPoint y: 208, distance: 100.3
click at [434, 260] on div "**********" at bounding box center [551, 356] width 248 height 193
copy div "**********"
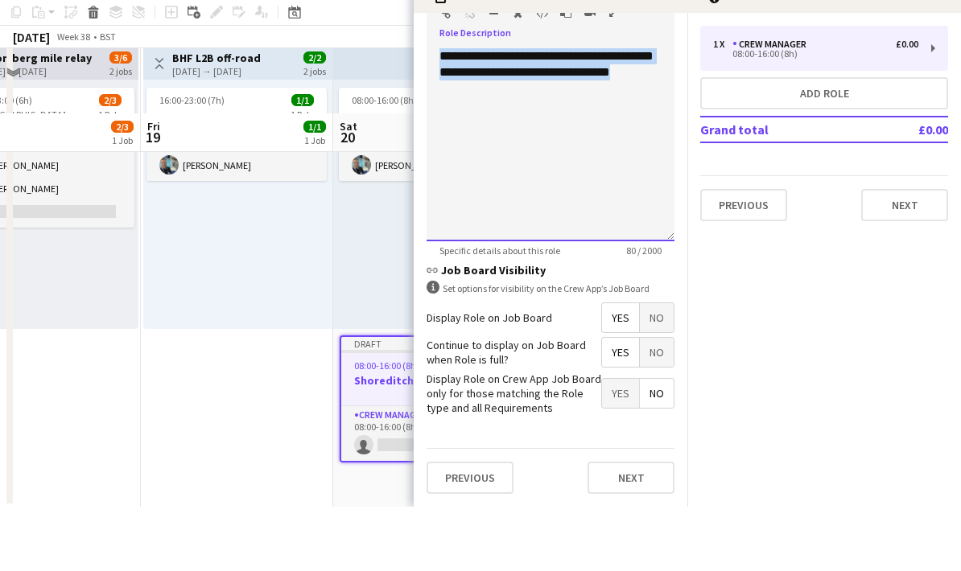
scroll to position [477, 0]
click at [657, 526] on button "Next" at bounding box center [631, 542] width 87 height 32
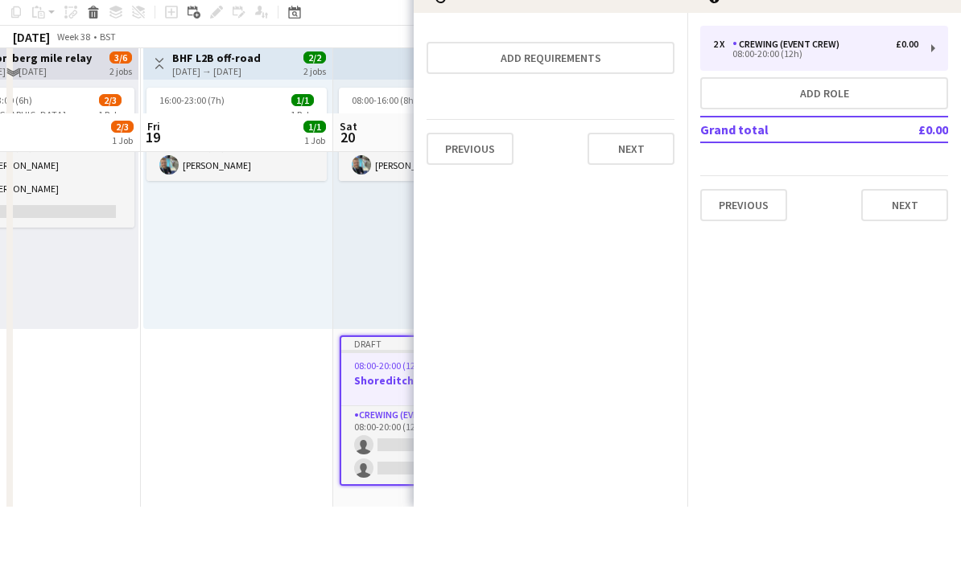
scroll to position [143, 0]
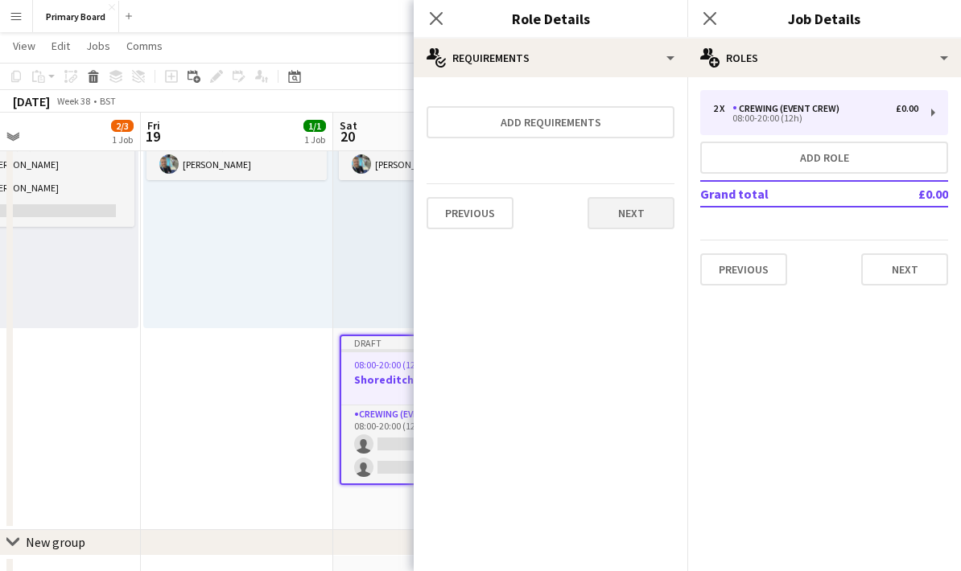
click at [654, 212] on button "Next" at bounding box center [631, 213] width 87 height 32
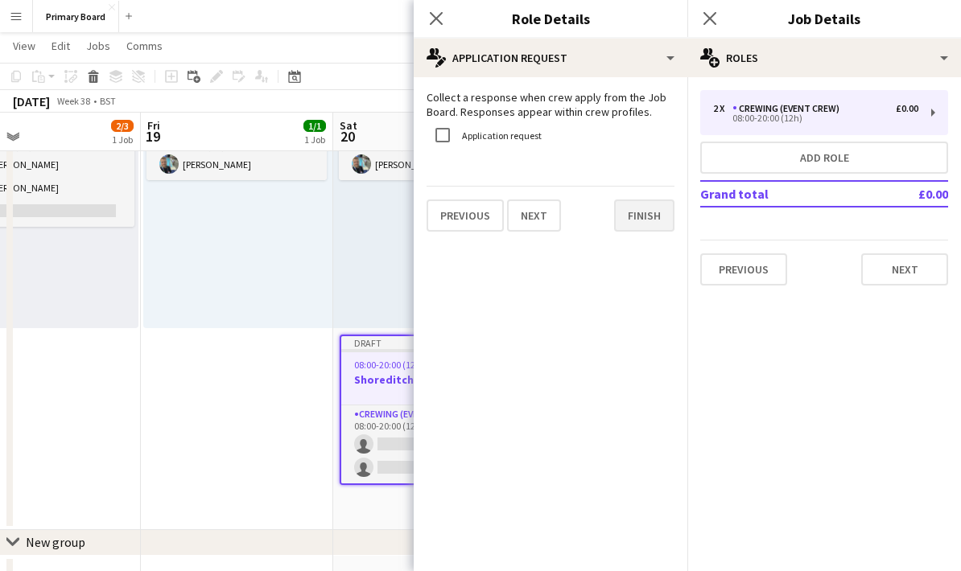
click at [653, 221] on button "Finish" at bounding box center [644, 216] width 60 height 32
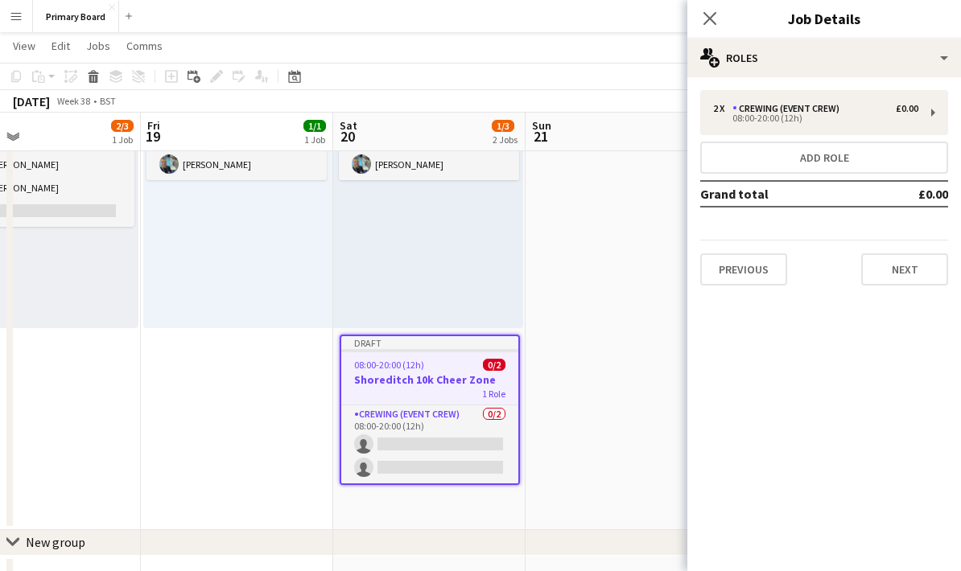
click at [447, 373] on h3 "Shoreditch 10k Cheer Zone" at bounding box center [429, 380] width 177 height 14
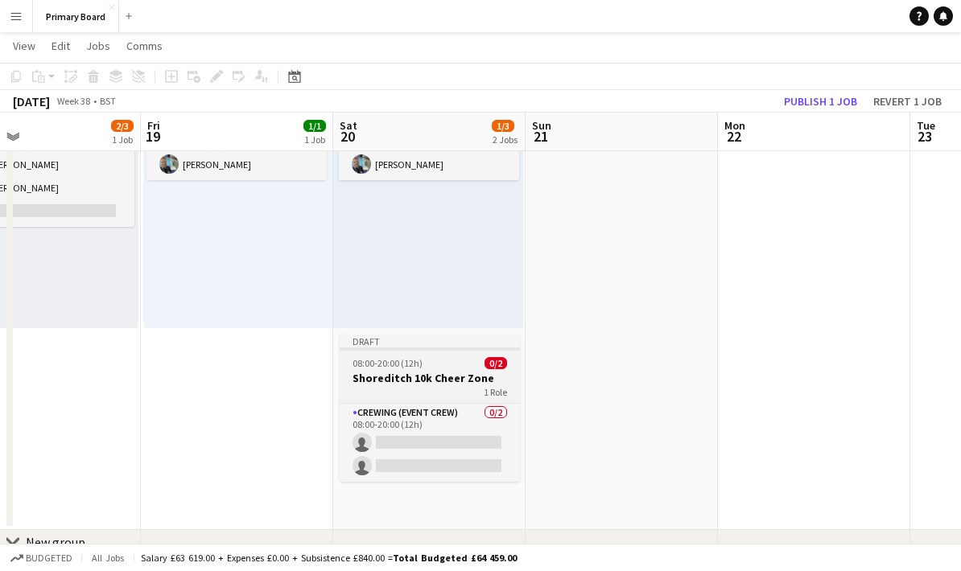
click at [461, 373] on h3 "Shoreditch 10k Cheer Zone" at bounding box center [430, 378] width 180 height 14
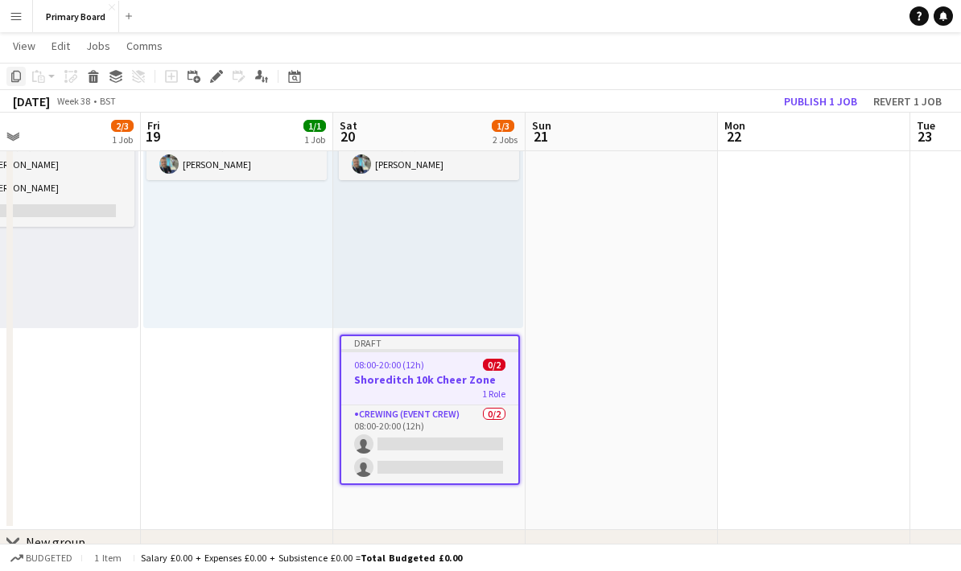
click at [7, 83] on div "Copy" at bounding box center [15, 76] width 19 height 19
click at [622, 376] on app-date-cell at bounding box center [622, 283] width 192 height 493
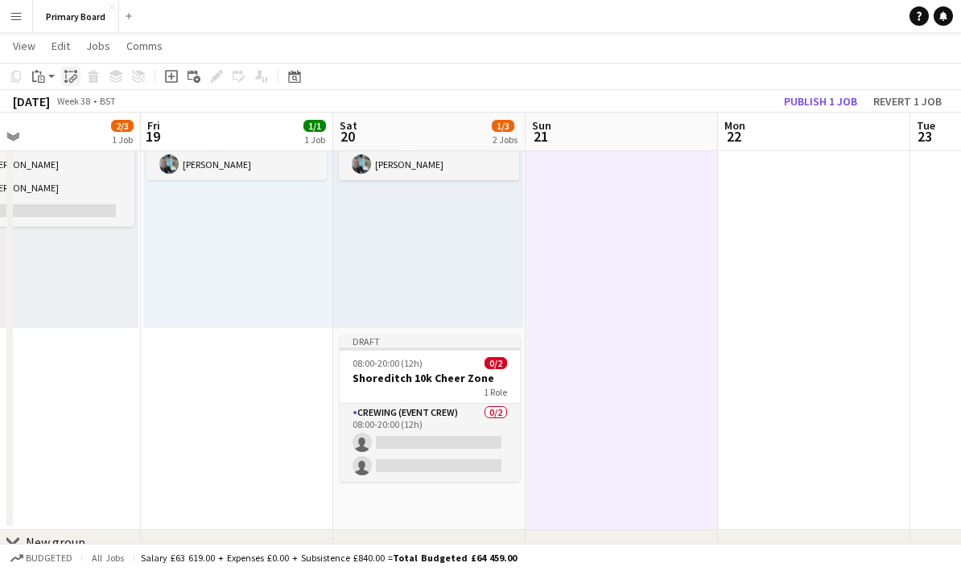
click at [67, 85] on div "Paste linked Job" at bounding box center [70, 76] width 19 height 19
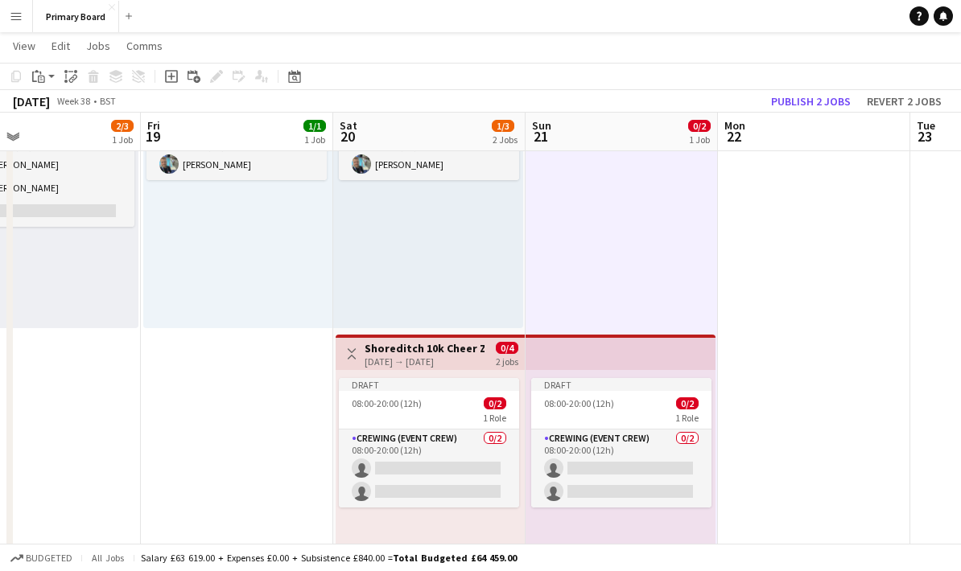
click at [666, 247] on app-date-cell "Draft 08:00-20:00 (12h) 0/2 1 Role Crewing (Event Crew) 0/2 08:00-20:00 (12h) s…" at bounding box center [622, 331] width 192 height 589
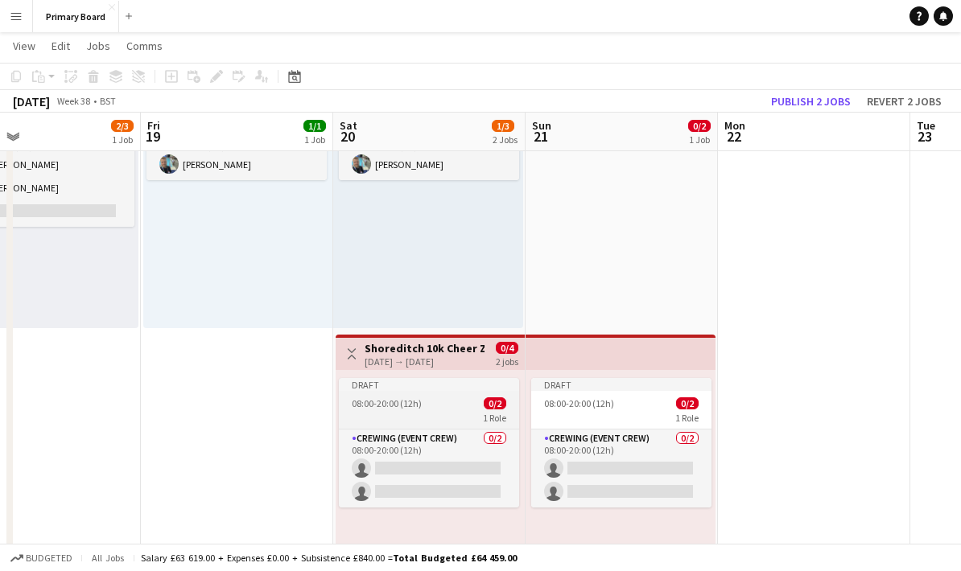
click at [463, 394] on app-job-card "Draft 08:00-20:00 (12h) 0/2 1 Role Crewing (Event Crew) 0/2 08:00-20:00 (12h) s…" at bounding box center [429, 443] width 180 height 130
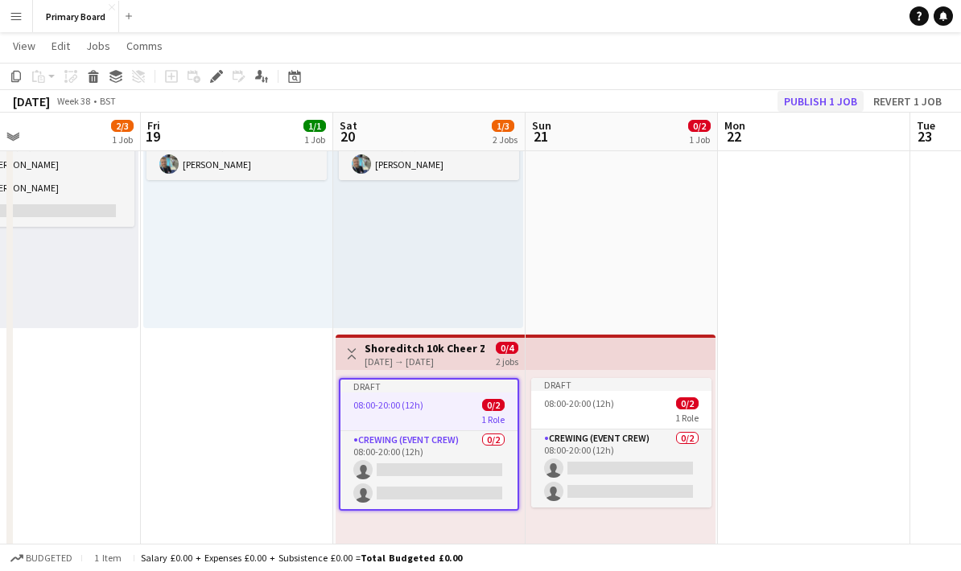
click at [839, 97] on button "Publish 1 job" at bounding box center [820, 101] width 86 height 21
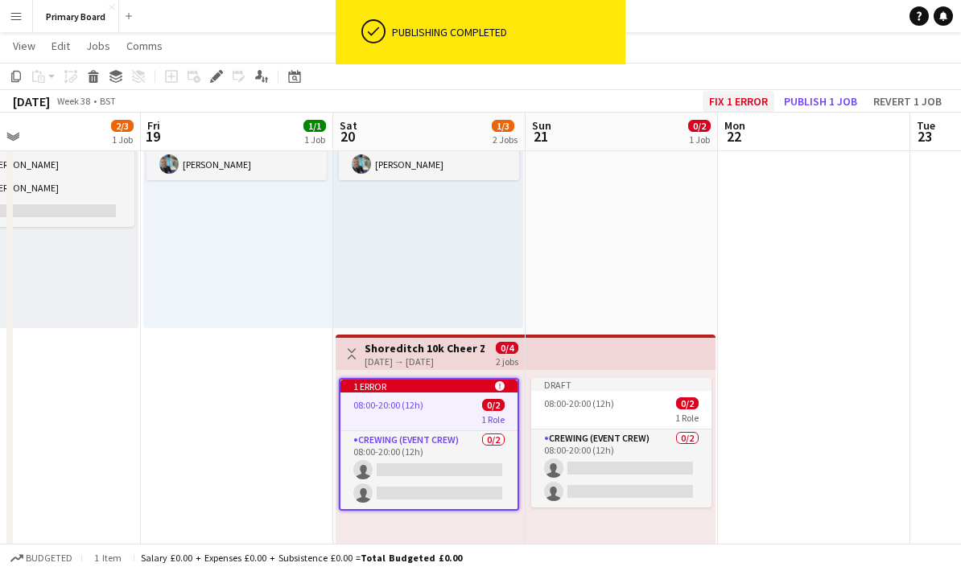
click at [757, 102] on button "Fix 1 error" at bounding box center [739, 101] width 72 height 21
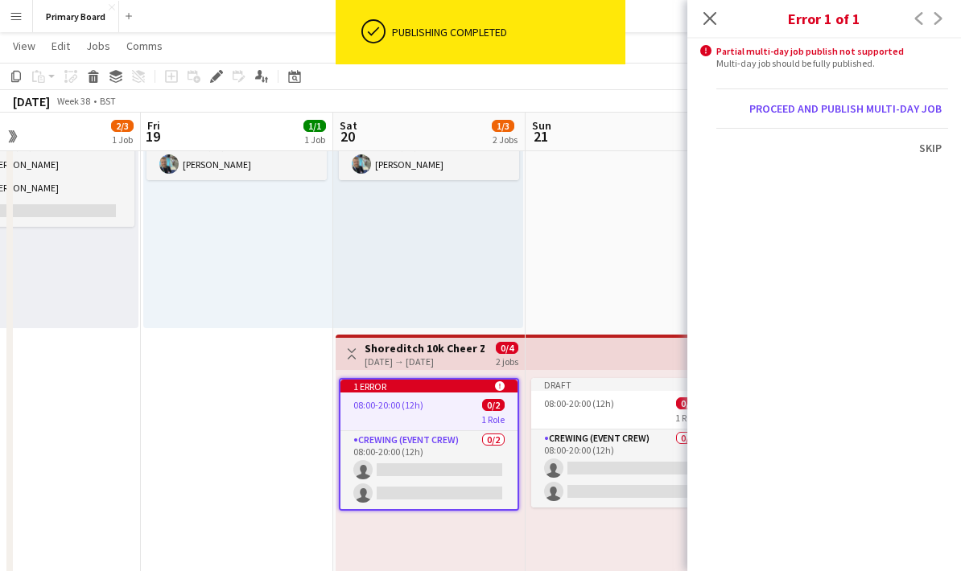
scroll to position [0, 553]
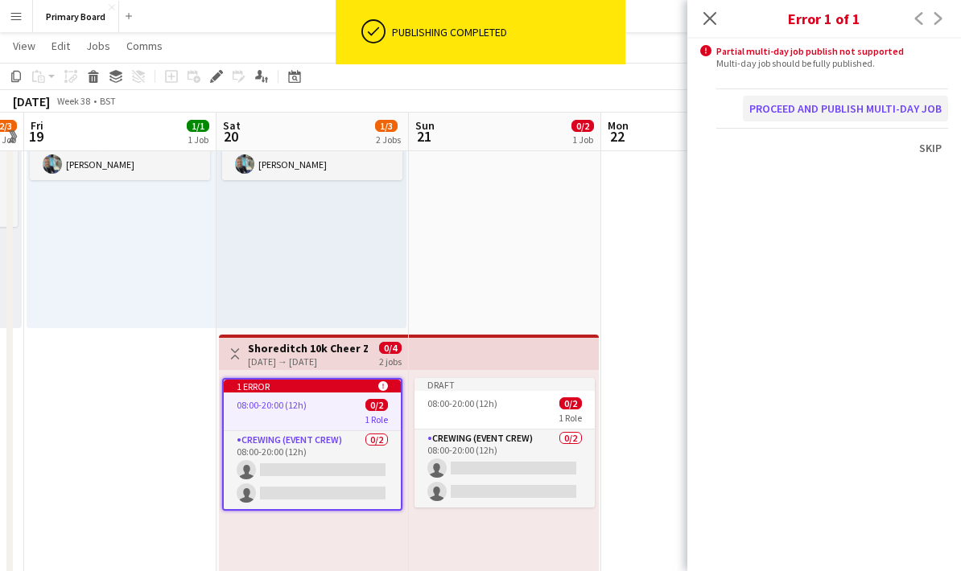
click at [865, 106] on button "Proceed and publish multi-day job" at bounding box center [845, 109] width 205 height 26
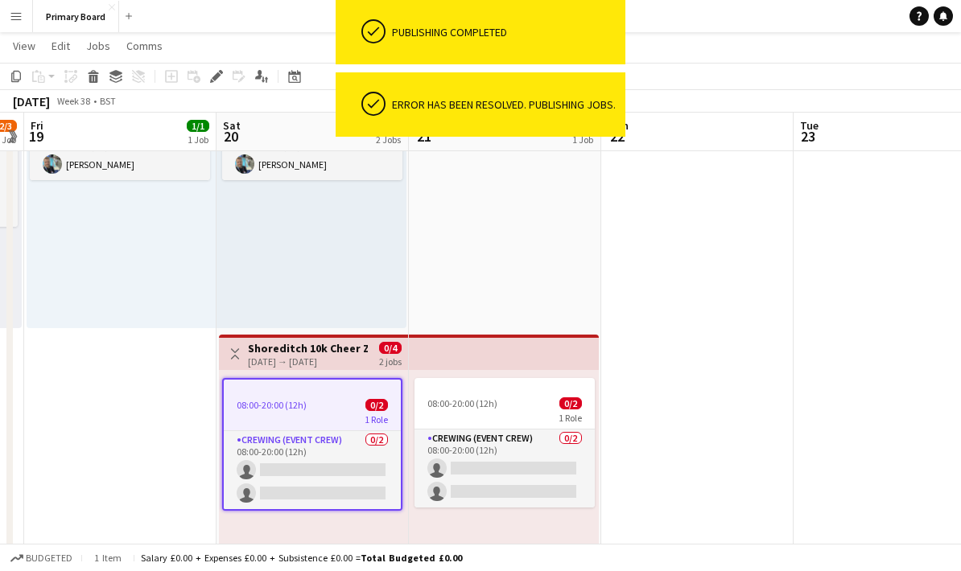
click at [603, 268] on app-date-cell at bounding box center [697, 331] width 192 height 589
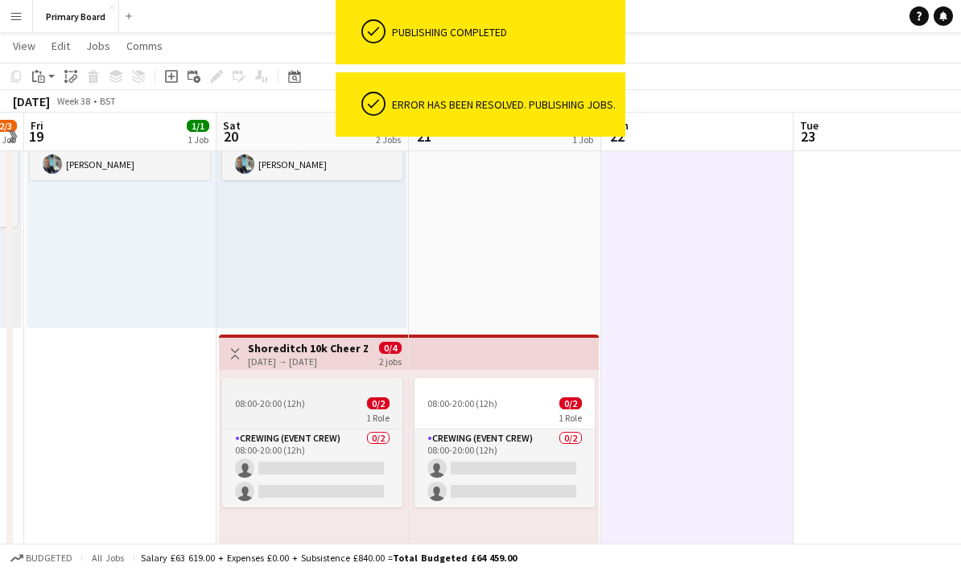
click at [329, 410] on app-job-card "08:00-20:00 (12h) 0/2 1 Role Crewing (Event Crew) 0/2 08:00-20:00 (12h) single-…" at bounding box center [312, 443] width 180 height 130
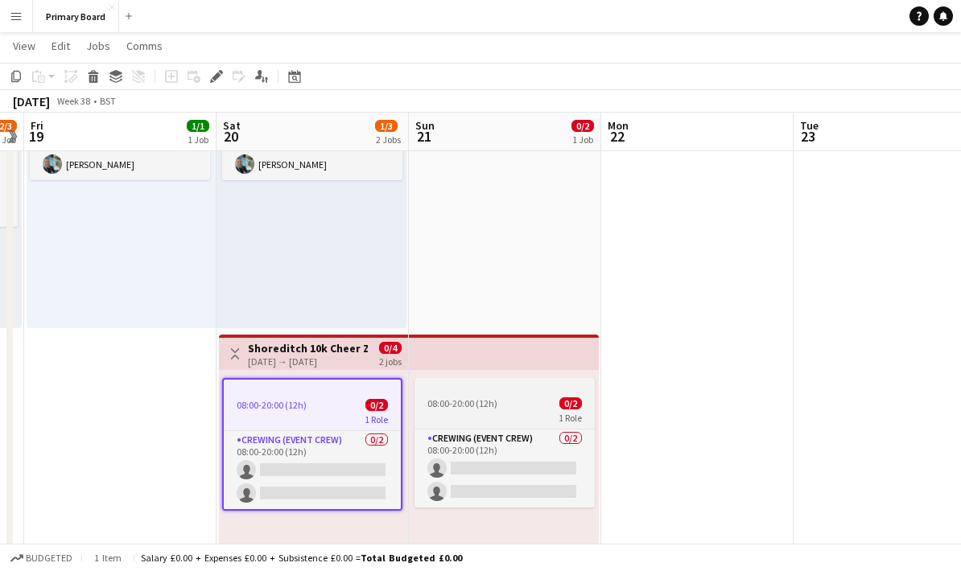
click at [466, 409] on span "08:00-20:00 (12h)" at bounding box center [462, 404] width 70 height 12
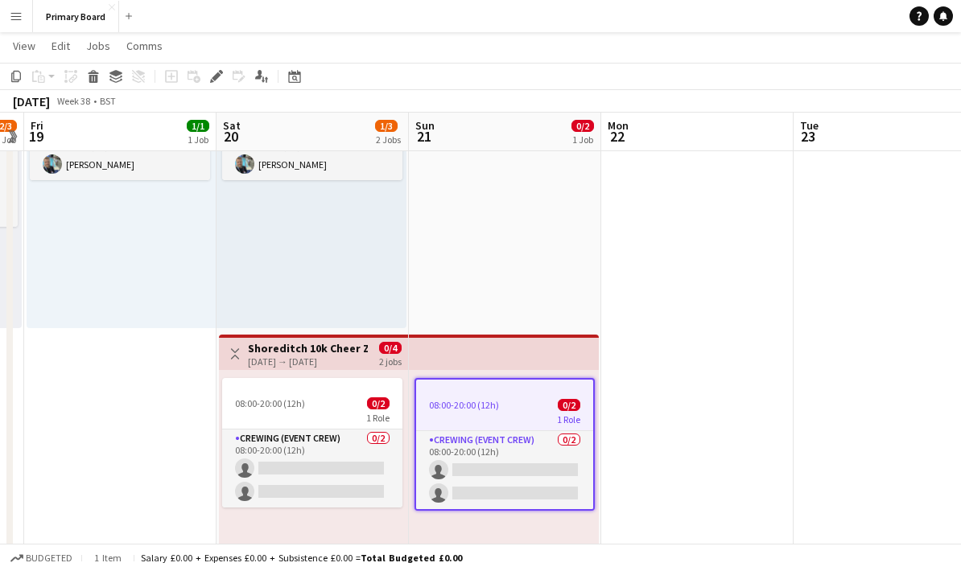
click at [360, 344] on h3 "Shoreditch 10k Cheer Zone" at bounding box center [308, 348] width 120 height 14
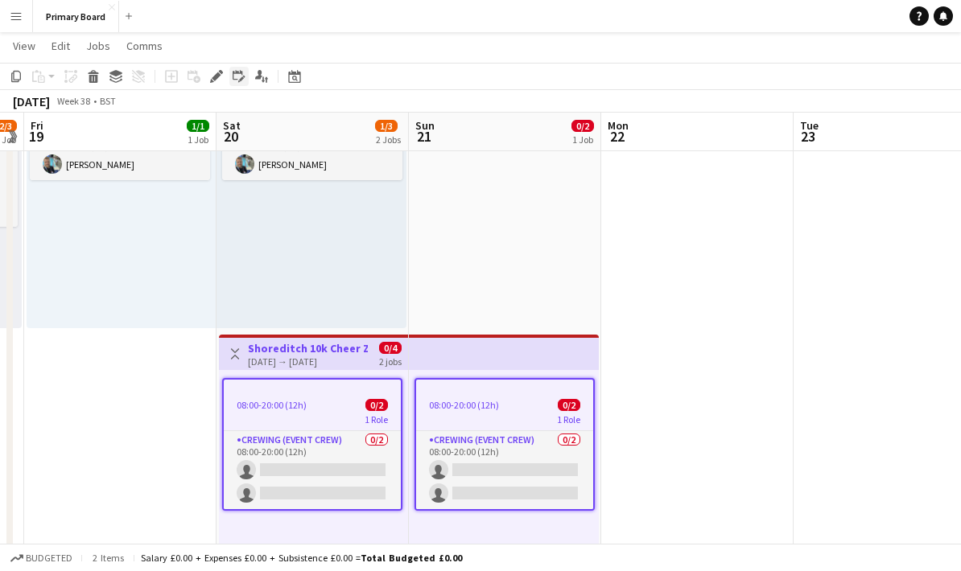
click at [230, 76] on div "Edit linked Job" at bounding box center [238, 76] width 19 height 19
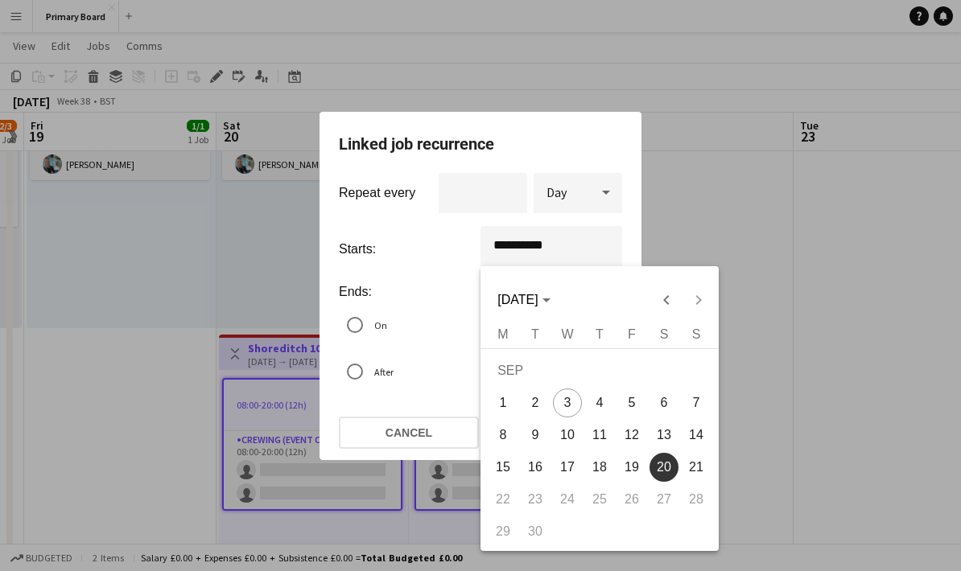
click at [751, 132] on div at bounding box center [480, 285] width 961 height 571
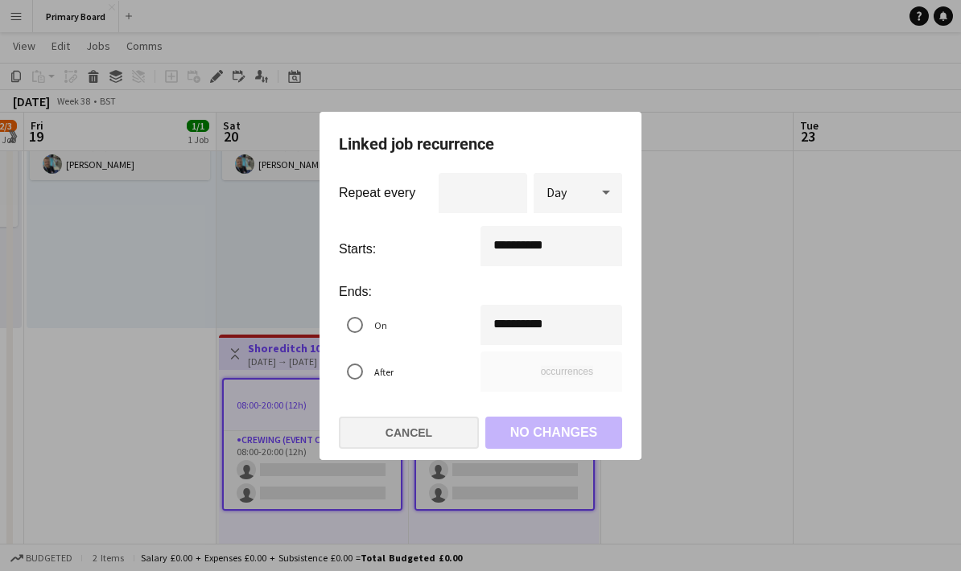
click at [431, 435] on button "Cancel" at bounding box center [409, 433] width 140 height 32
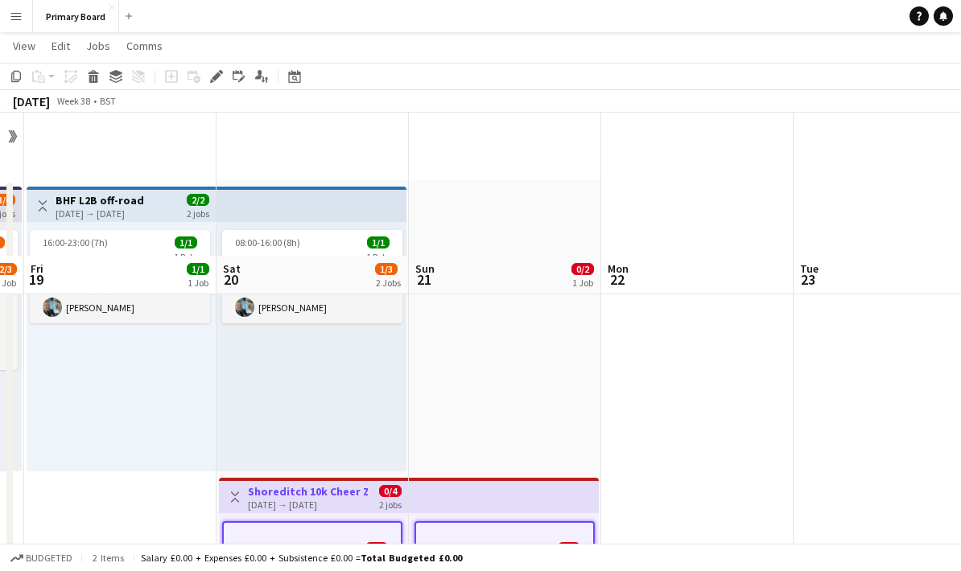
scroll to position [143, 0]
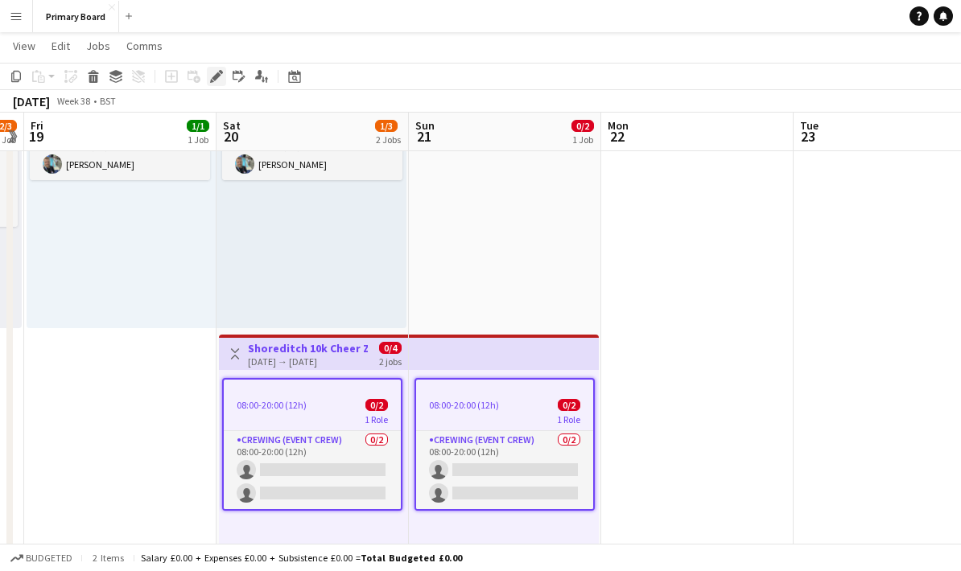
click at [207, 81] on div "Edit" at bounding box center [216, 76] width 19 height 19
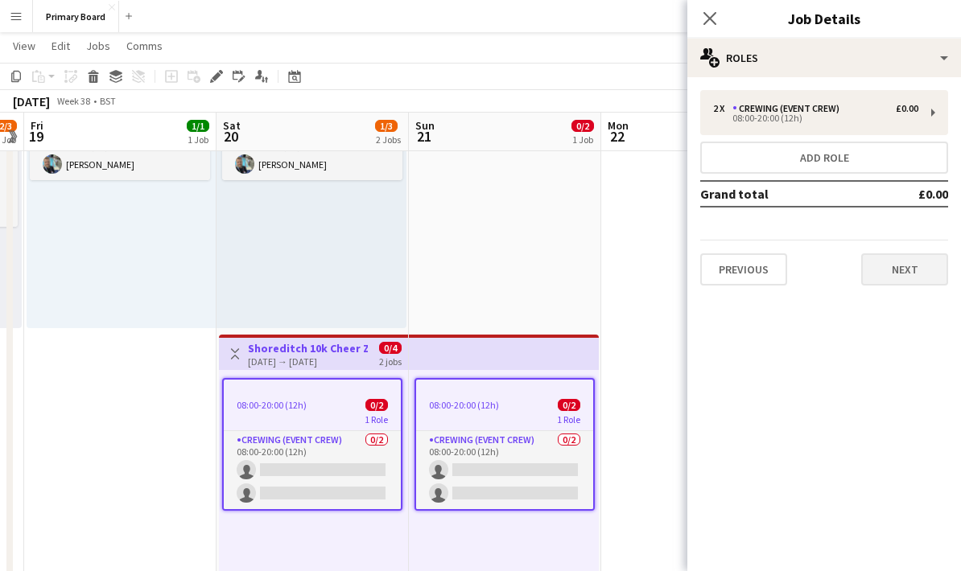
click at [932, 266] on button "Next" at bounding box center [904, 270] width 87 height 32
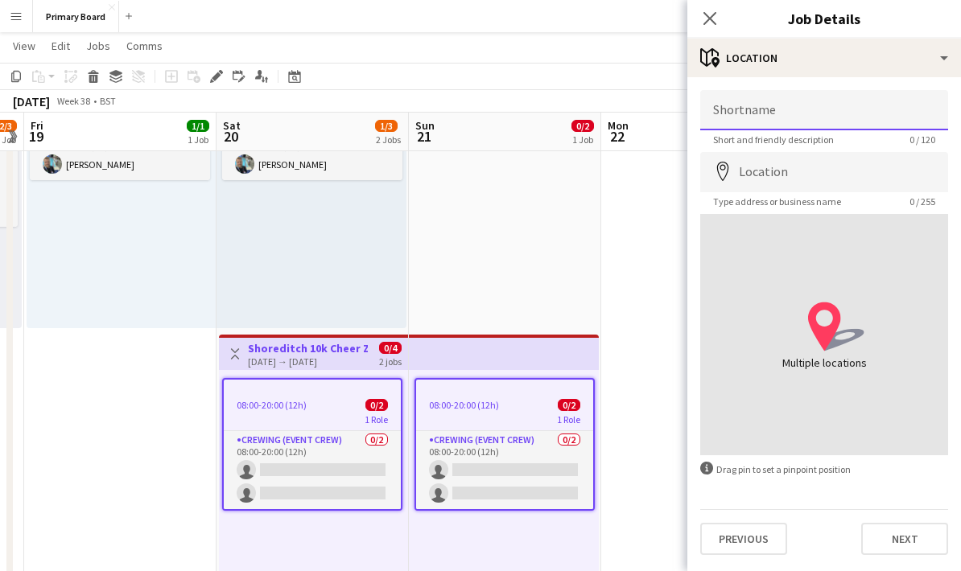
click at [841, 117] on input "Shortname" at bounding box center [824, 110] width 248 height 40
type input "**********"
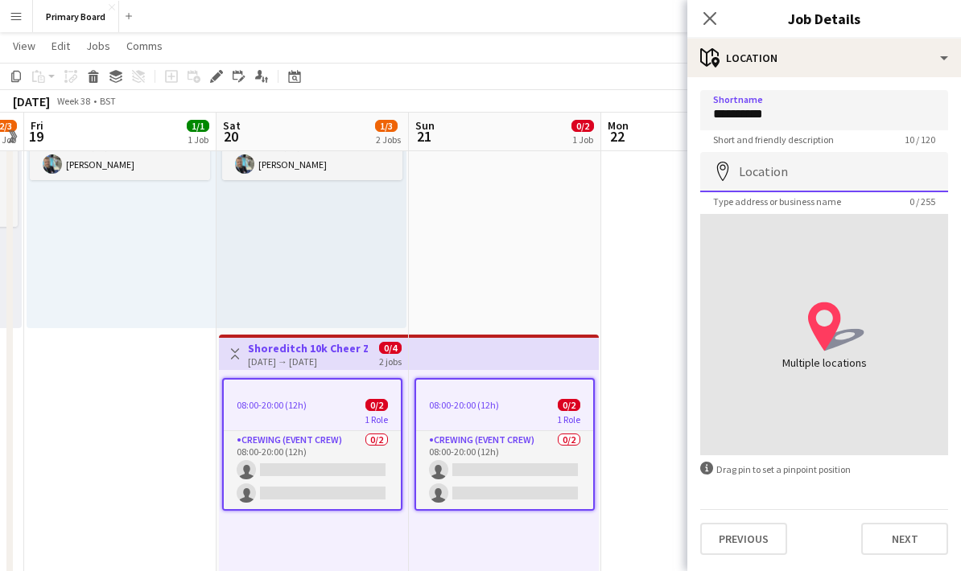
click at [834, 177] on input "Location" at bounding box center [824, 172] width 248 height 40
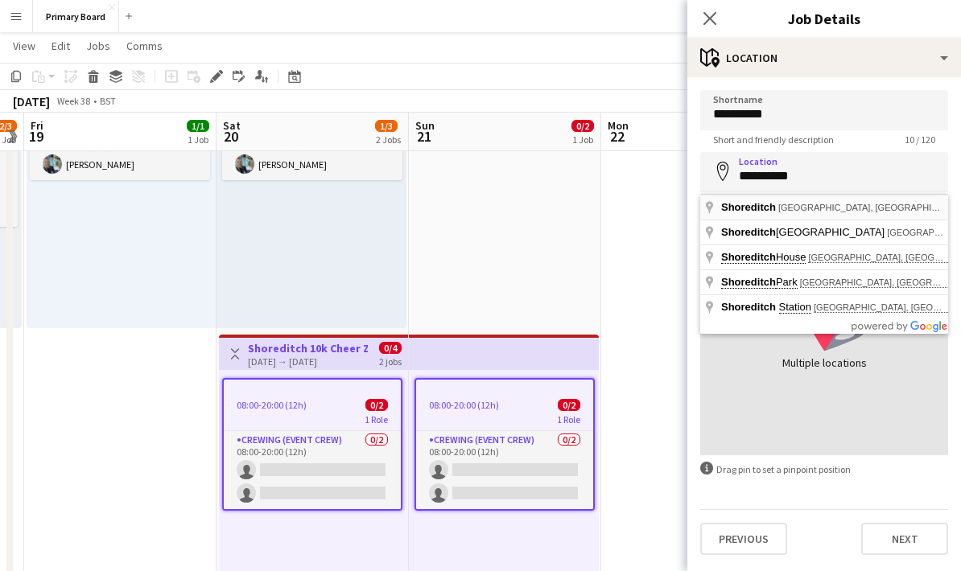
type input "**********"
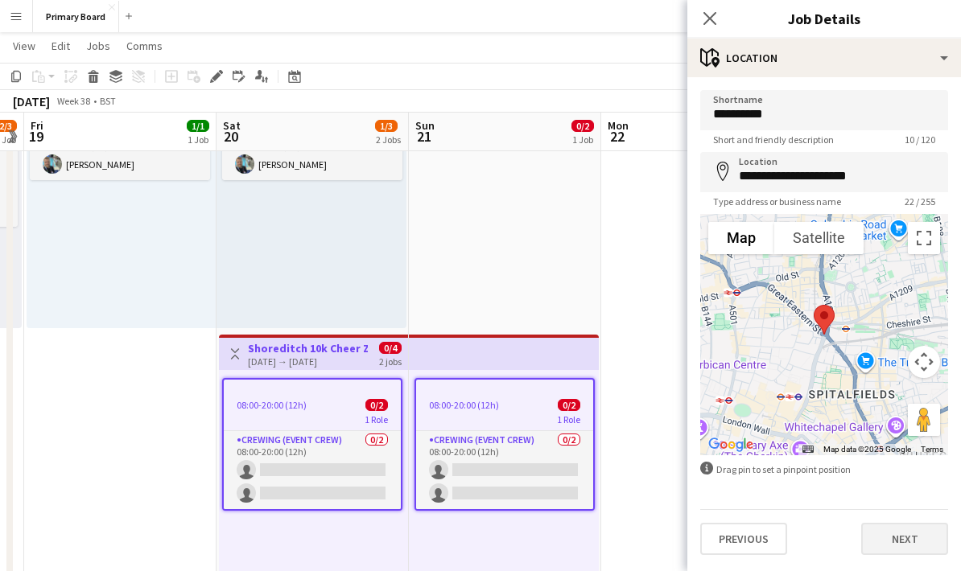
click at [909, 546] on button "Next" at bounding box center [904, 539] width 87 height 32
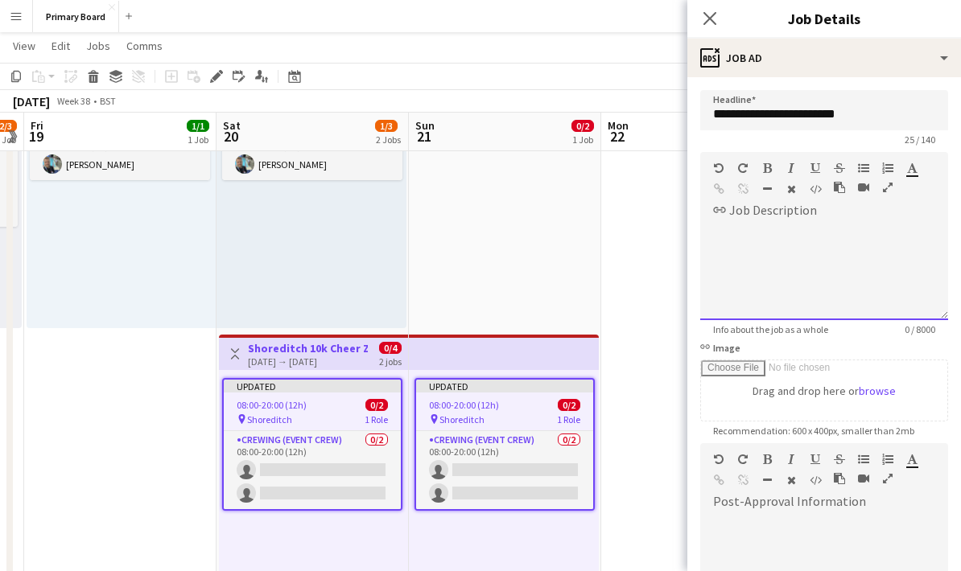
click at [847, 243] on div at bounding box center [824, 272] width 248 height 97
click at [781, 243] on div at bounding box center [824, 272] width 248 height 97
paste div
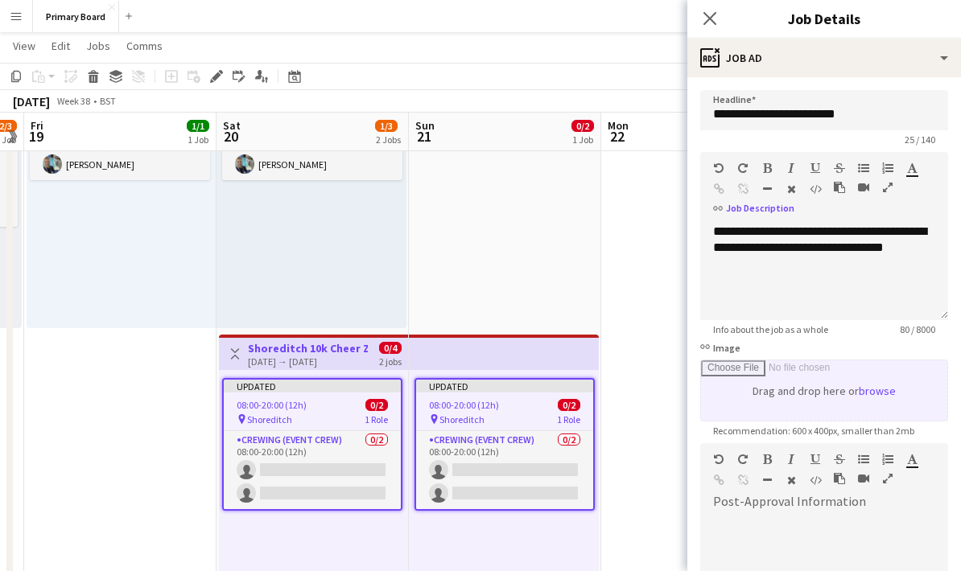
click at [894, 394] on input "link Image" at bounding box center [824, 391] width 246 height 60
type input "**********"
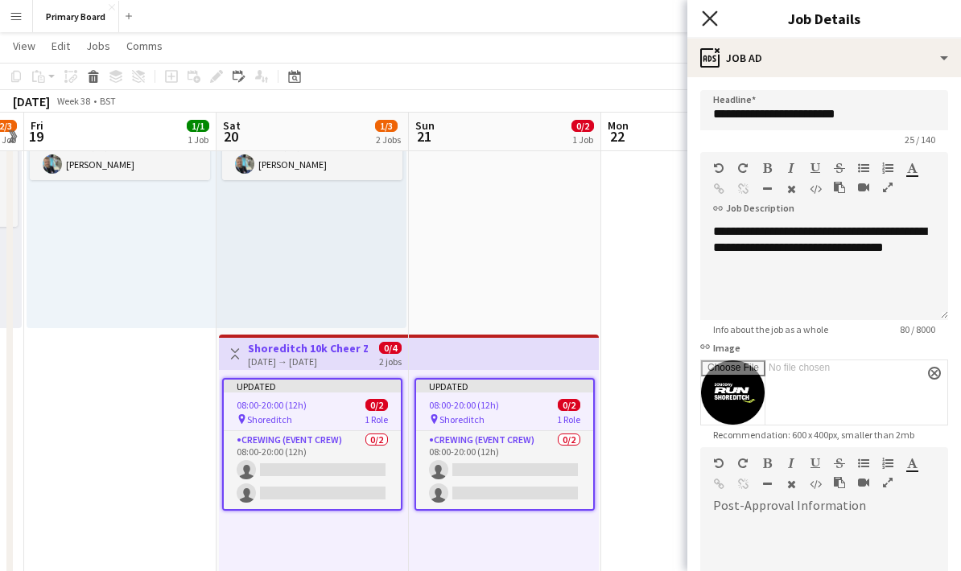
click at [716, 15] on icon "Close pop-in" at bounding box center [709, 17] width 15 height 15
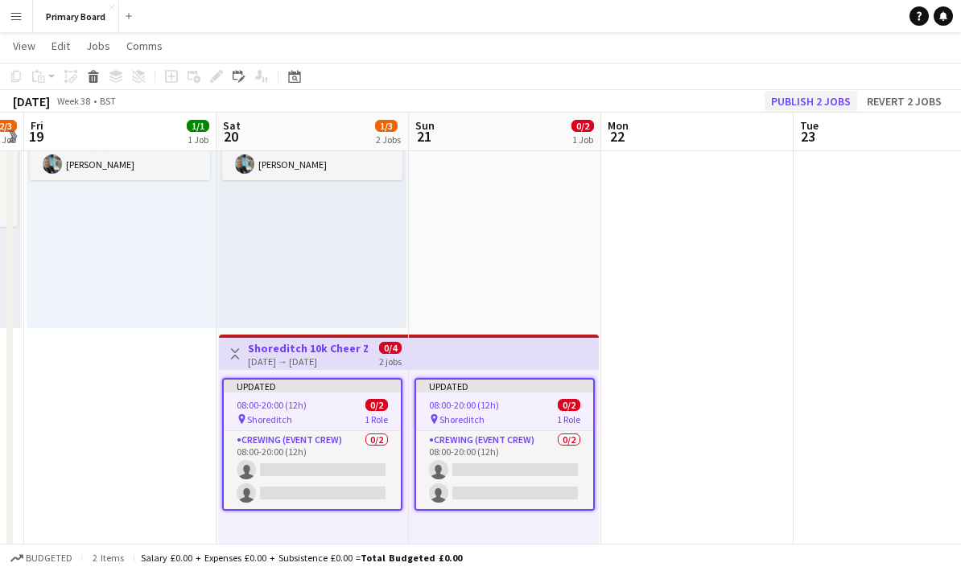
click at [815, 101] on button "Publish 2 jobs" at bounding box center [811, 101] width 93 height 21
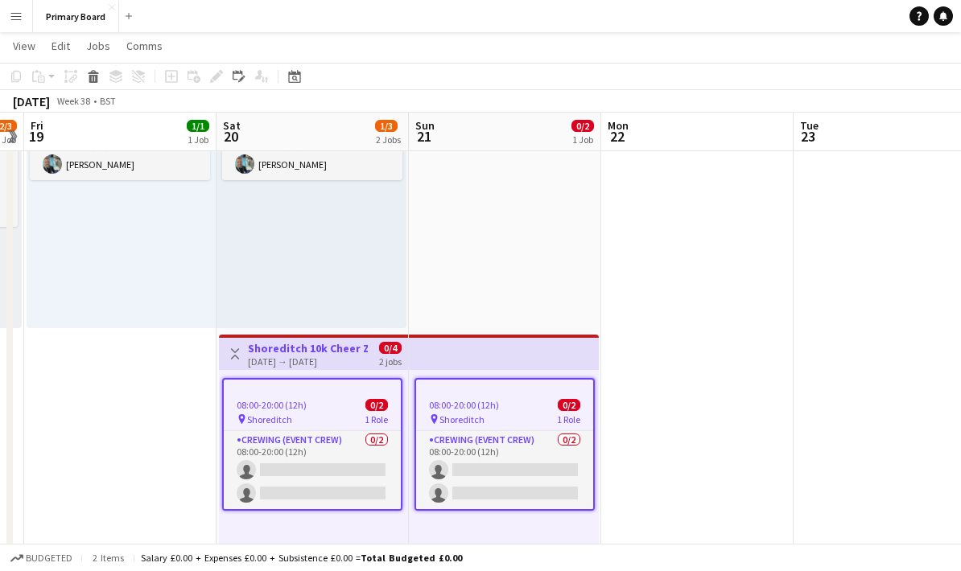
click at [320, 356] on div "[DATE] → [DATE]" at bounding box center [308, 362] width 120 height 12
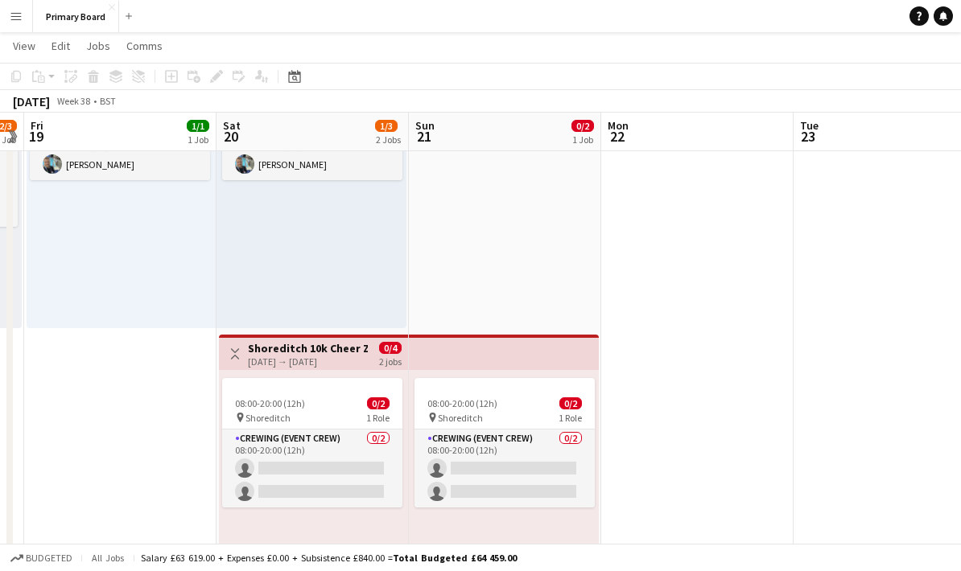
click at [307, 353] on h3 "Shoreditch 10k Cheer Zone" at bounding box center [308, 348] width 120 height 14
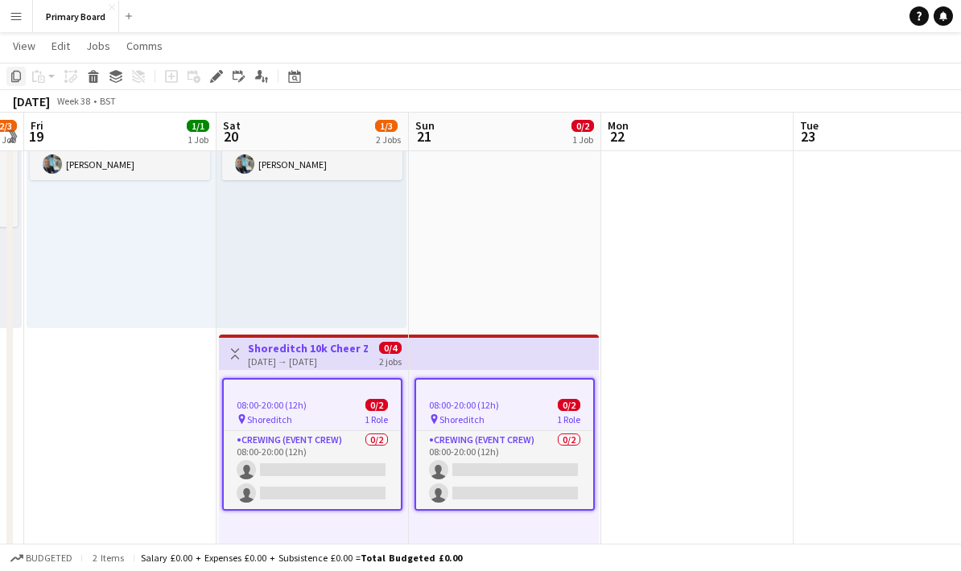
click at [20, 83] on div "Copy" at bounding box center [15, 76] width 19 height 19
click at [351, 294] on div "08:00-16:00 (8h) 1/1 1 Role Production manager [DATE] 08:00-16:00 (8h) [PERSON_…" at bounding box center [311, 203] width 190 height 249
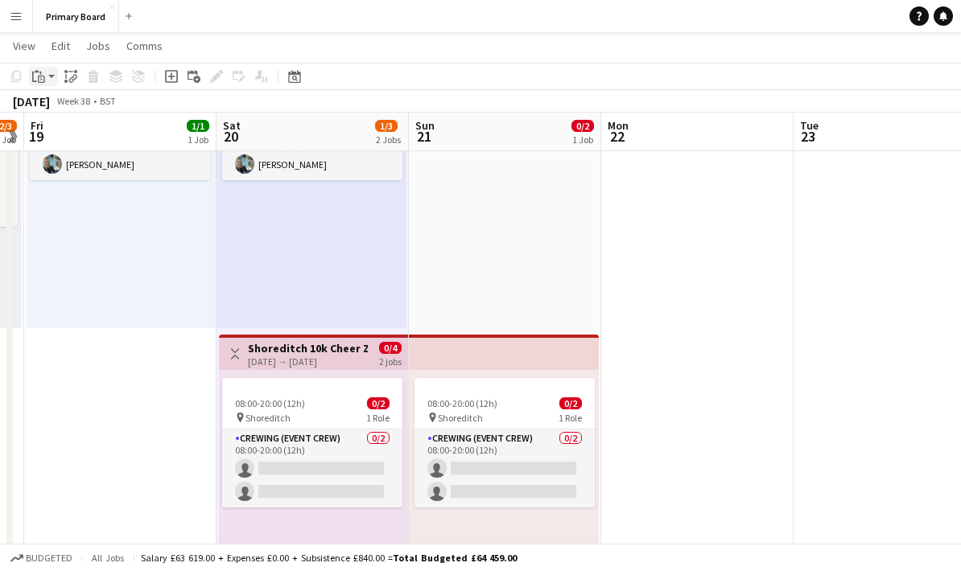
click at [47, 82] on div "Paste" at bounding box center [38, 76] width 19 height 19
click at [86, 109] on link "Paste Ctrl+V" at bounding box center [118, 107] width 151 height 14
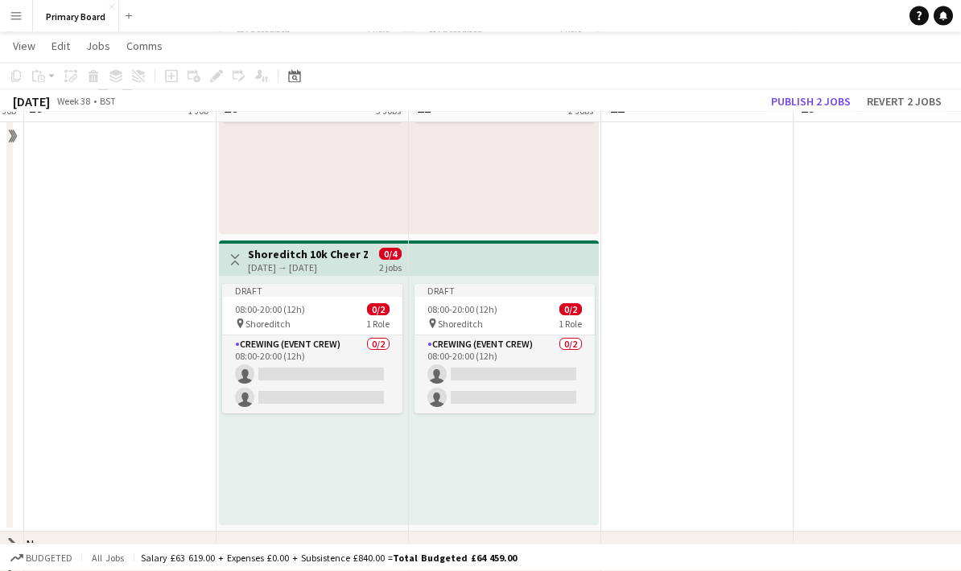
scroll to position [555, 0]
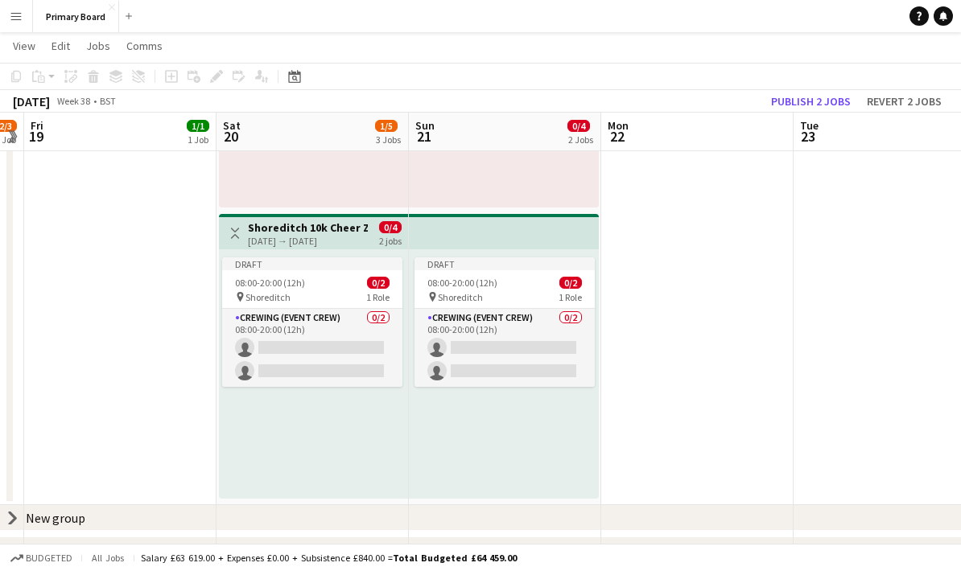
click at [284, 233] on h3 "Shoreditch 10k Cheer Zone" at bounding box center [308, 228] width 120 height 14
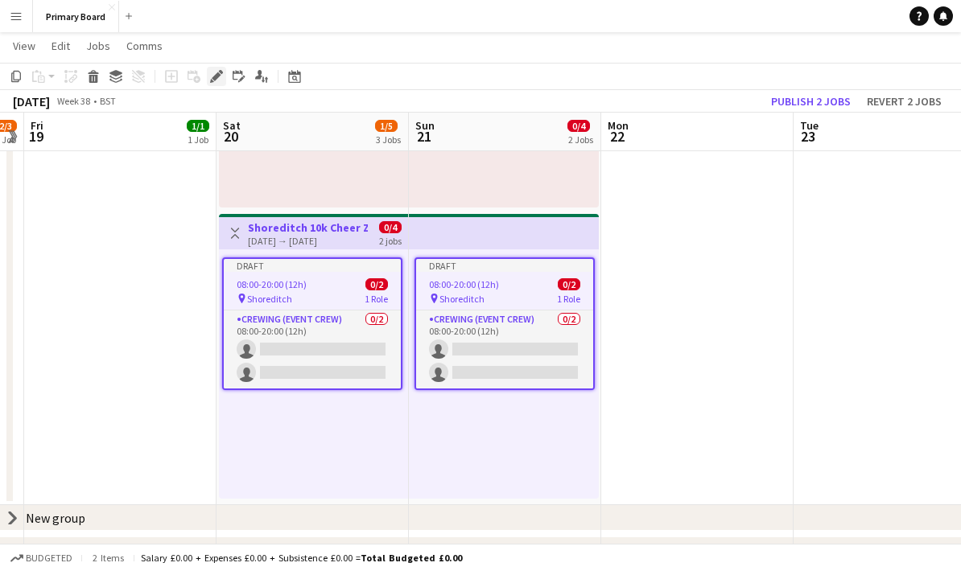
click at [223, 73] on div "Edit" at bounding box center [216, 76] width 19 height 19
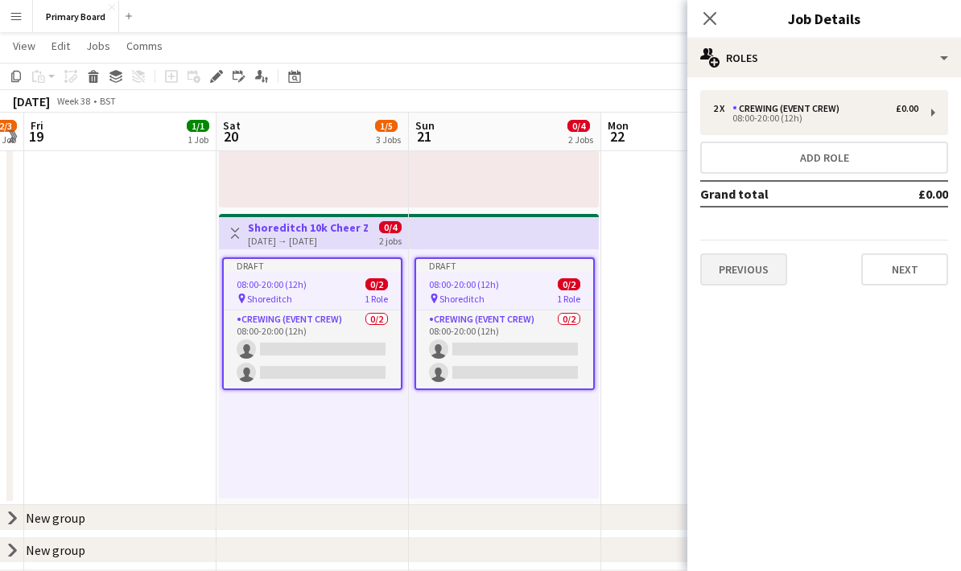
click at [766, 278] on button "Previous" at bounding box center [743, 270] width 87 height 32
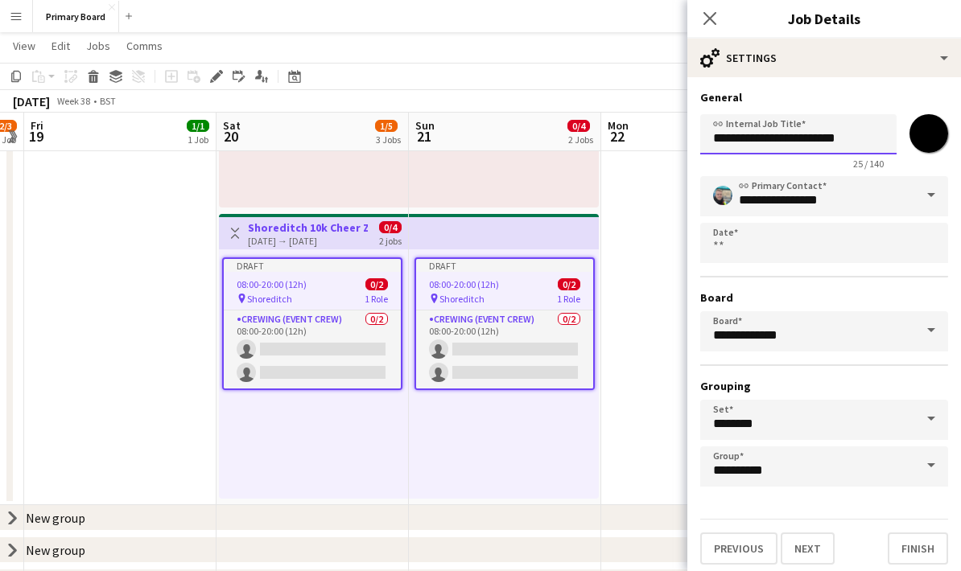
click at [865, 140] on input "**********" at bounding box center [798, 134] width 196 height 40
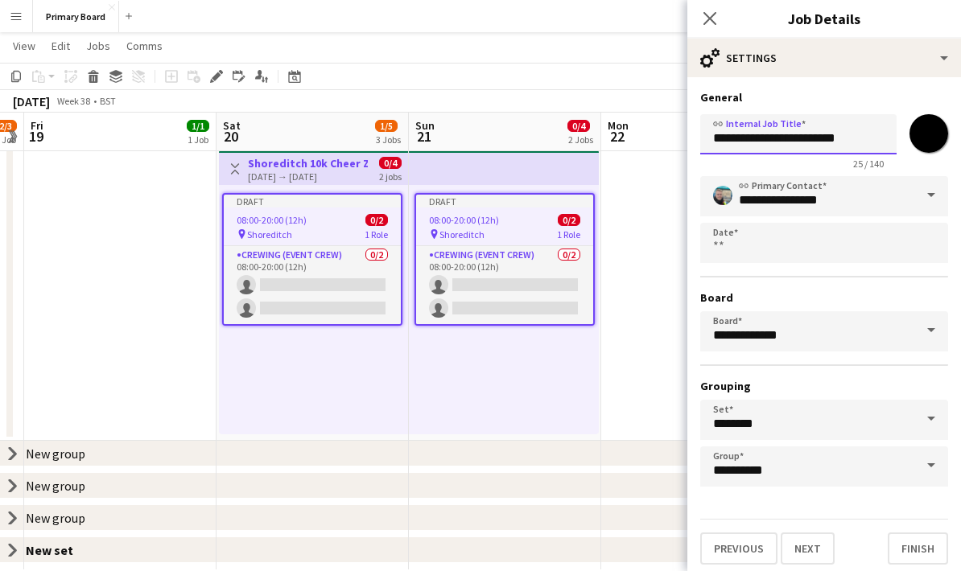
click at [867, 138] on input "**********" at bounding box center [798, 134] width 196 height 40
type input "**********"
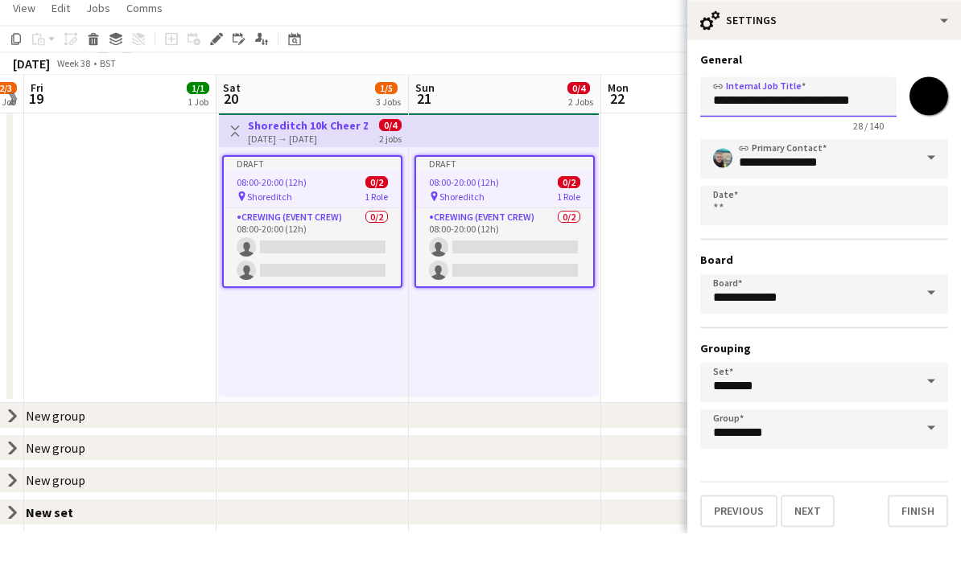
scroll to position [645, 0]
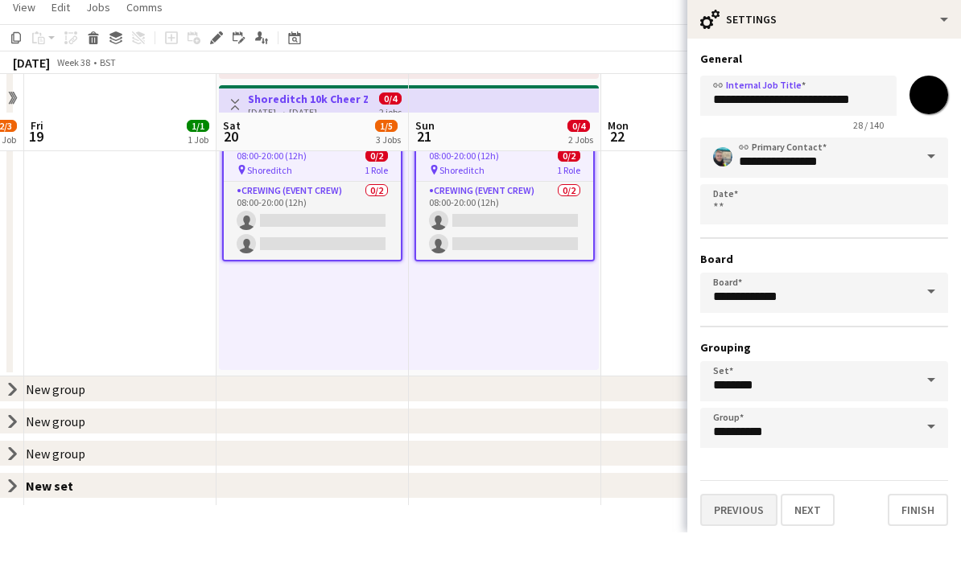
click at [753, 533] on button "Previous" at bounding box center [738, 549] width 77 height 32
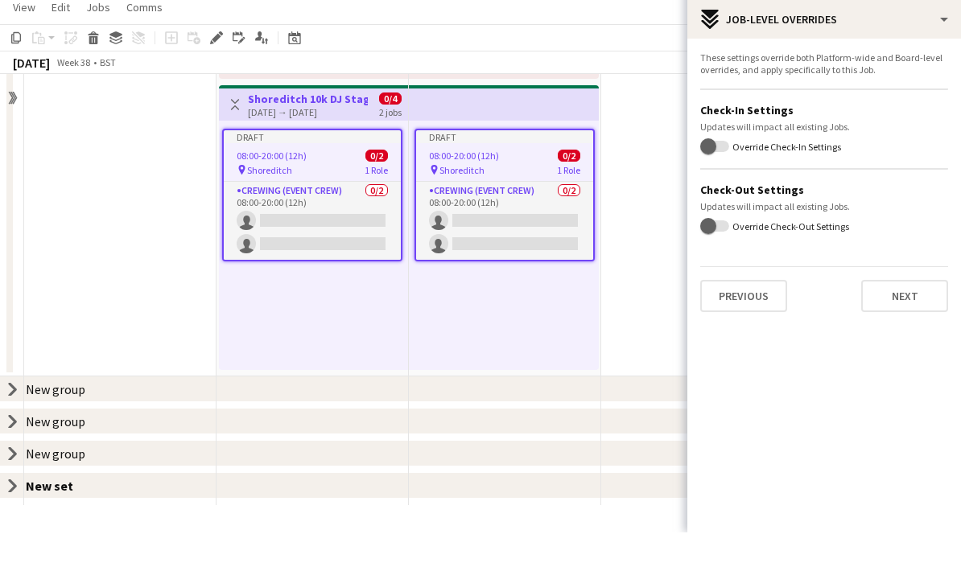
scroll to position [581, 0]
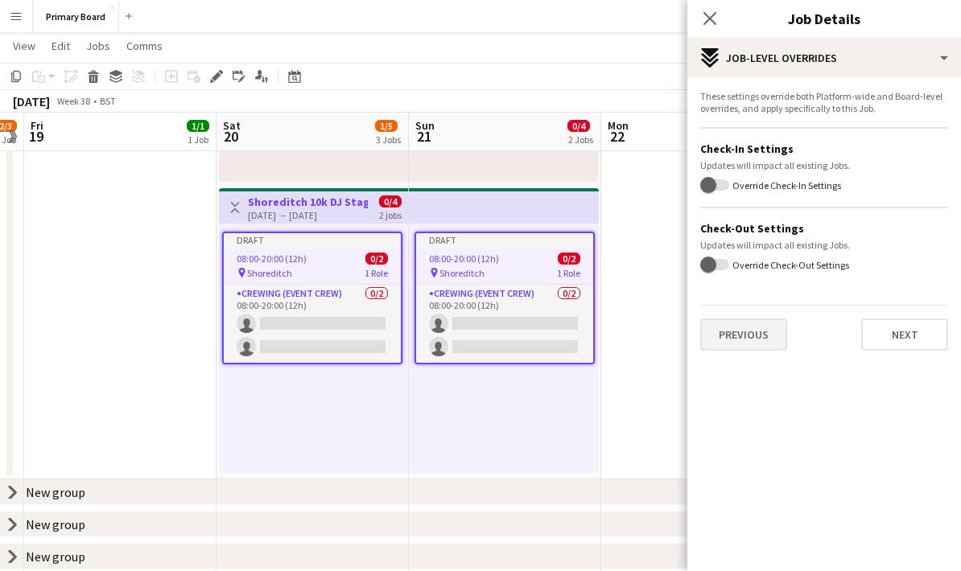
click at [759, 344] on button "Previous" at bounding box center [743, 335] width 87 height 32
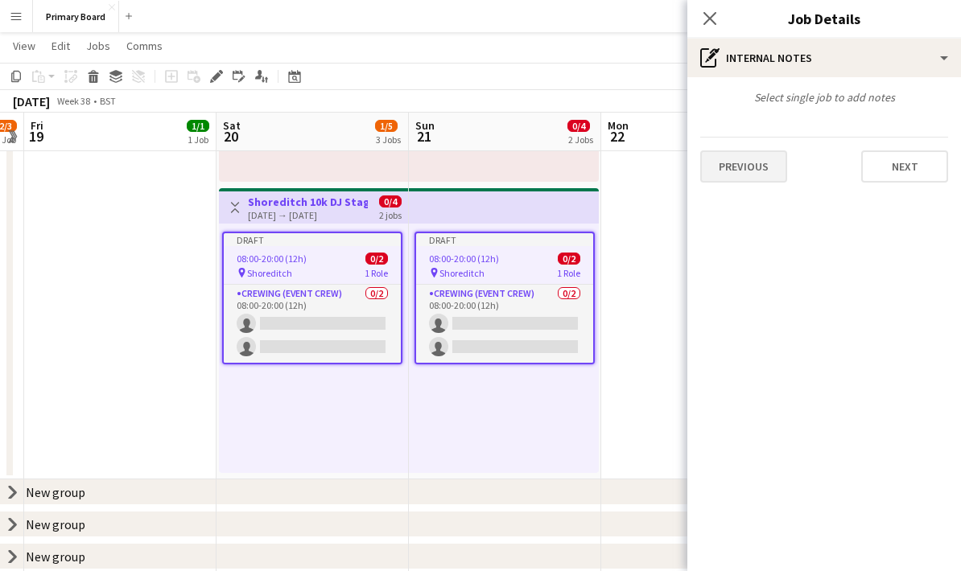
click at [757, 164] on button "Previous" at bounding box center [743, 167] width 87 height 32
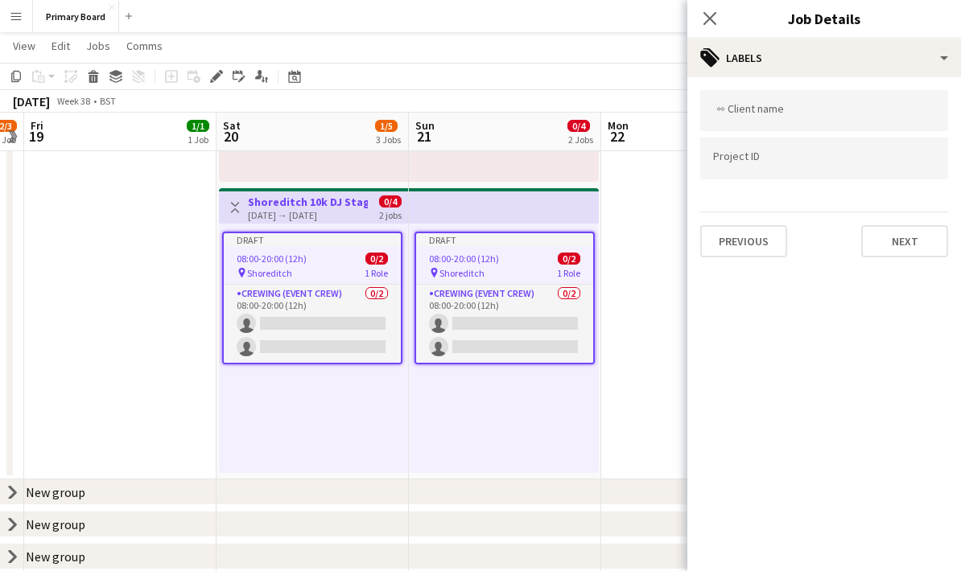
click at [852, 117] on input "Type to search client labels..." at bounding box center [824, 111] width 222 height 14
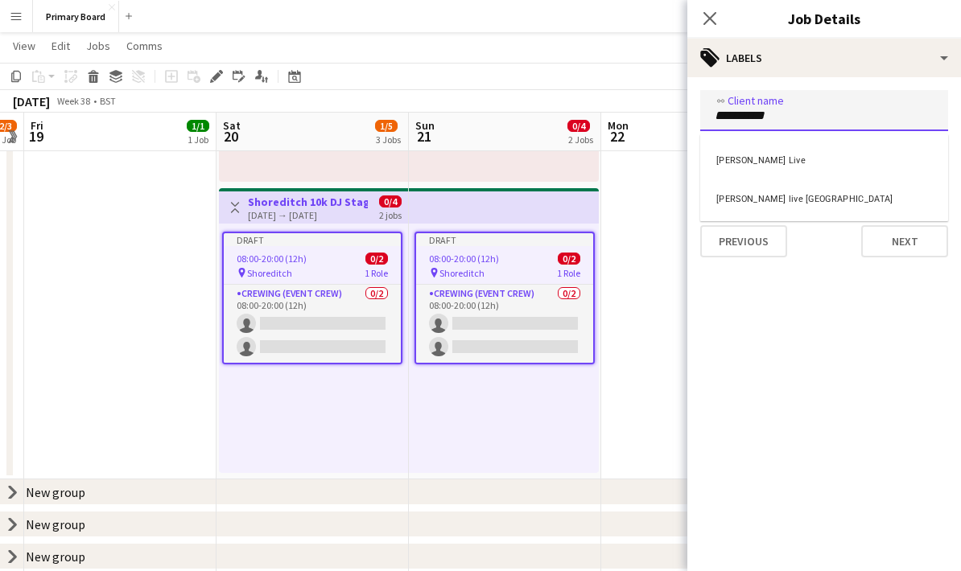
type input "*********"
click at [800, 159] on div "[PERSON_NAME] Live" at bounding box center [824, 158] width 248 height 39
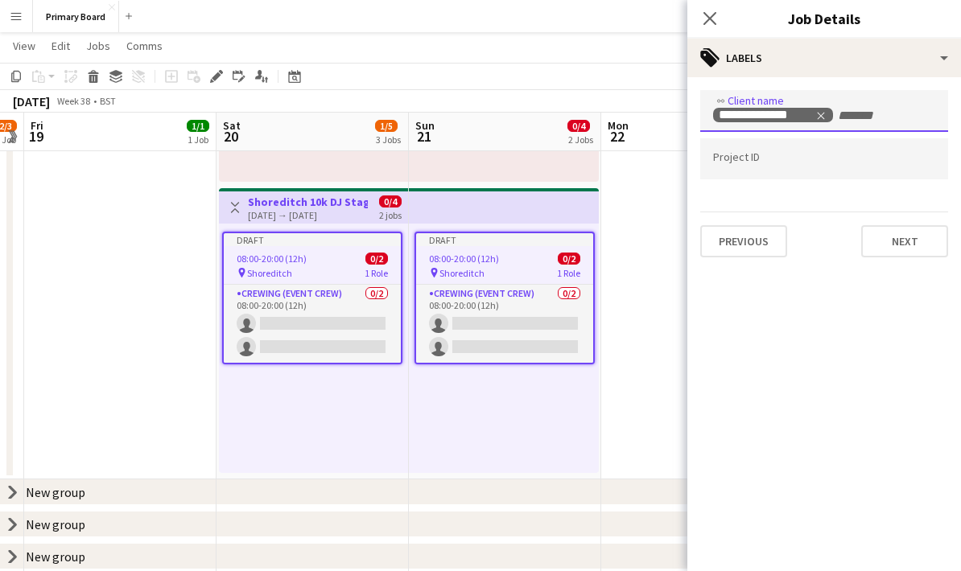
click at [806, 165] on input "Type to search project ID labels..." at bounding box center [824, 159] width 222 height 14
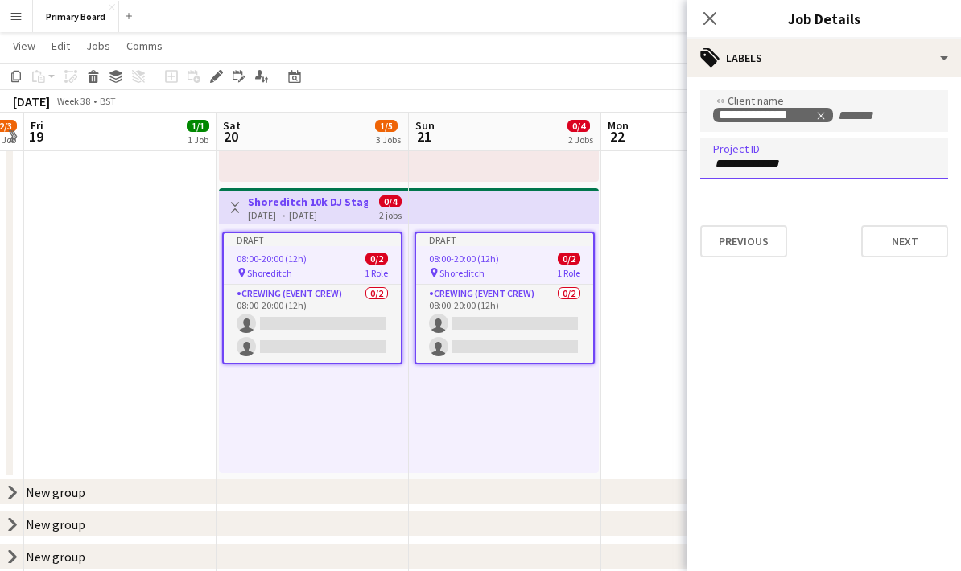
type input "**********"
click at [750, 249] on button "Previous" at bounding box center [743, 241] width 87 height 32
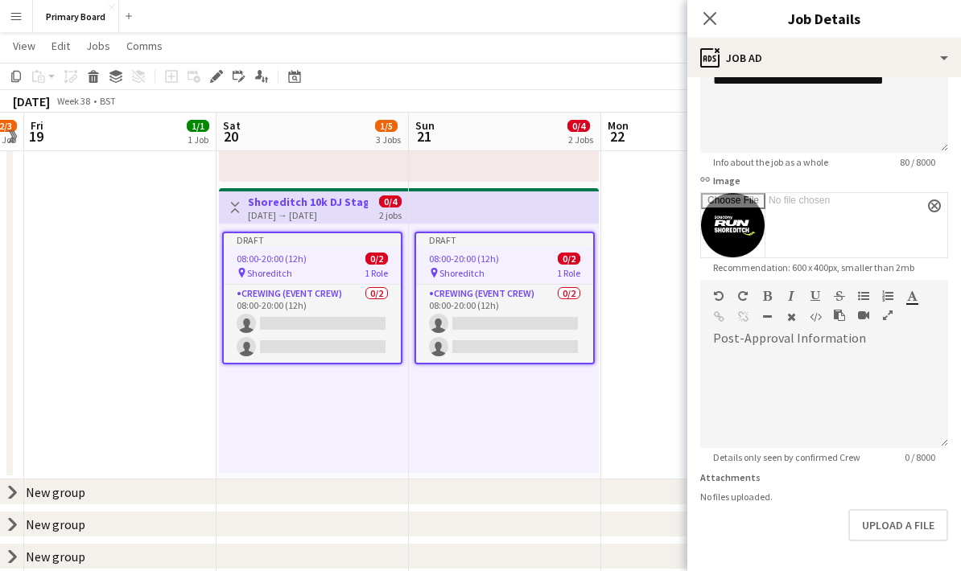
scroll to position [167, 0]
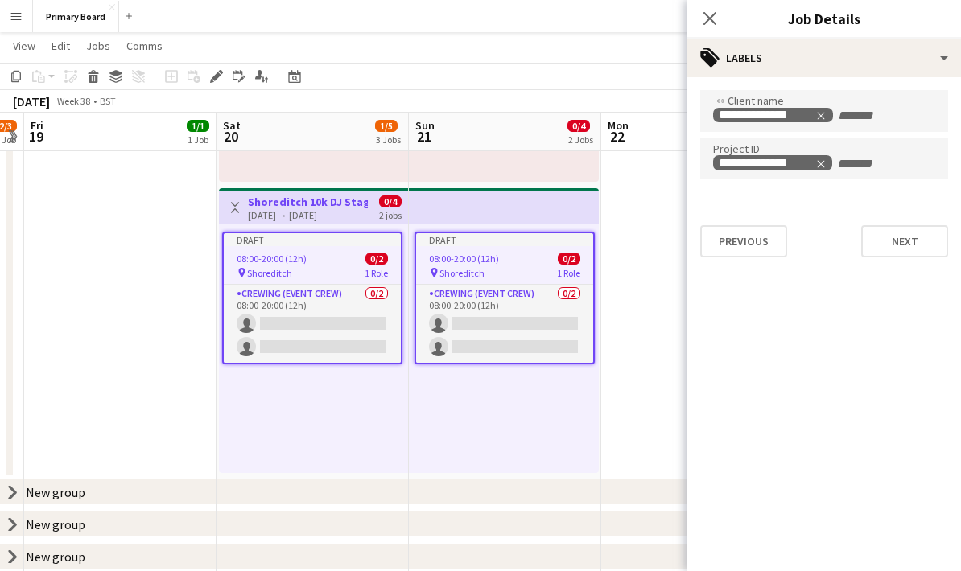
scroll to position [0, 0]
click at [713, 20] on icon "Close pop-in" at bounding box center [709, 17] width 15 height 15
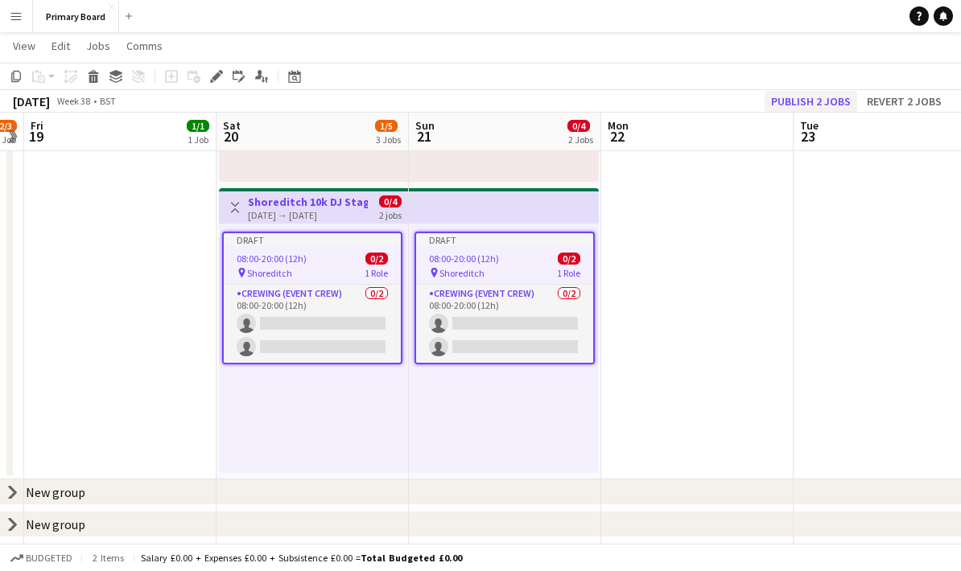
click at [835, 105] on button "Publish 2 jobs" at bounding box center [811, 101] width 93 height 21
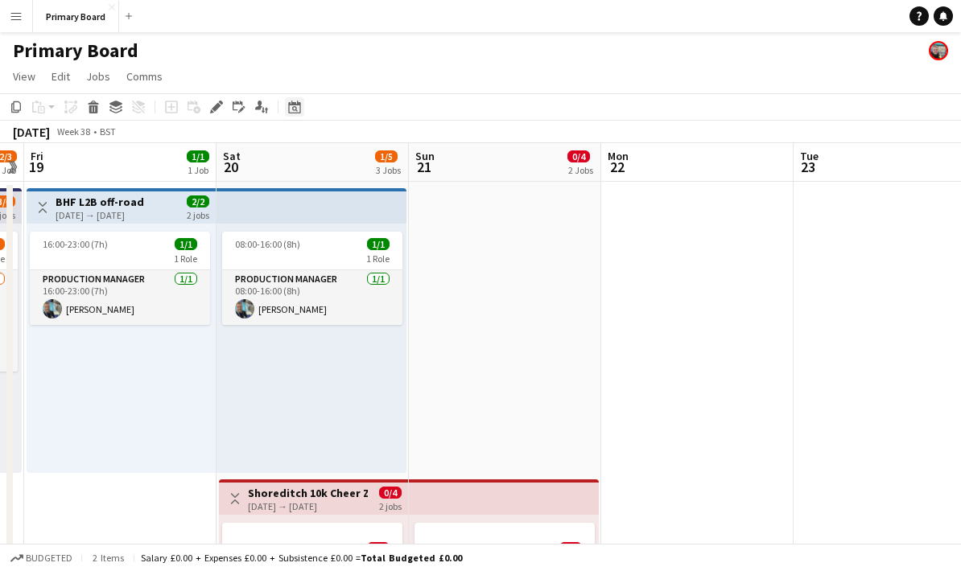
click at [299, 113] on div "Date picker" at bounding box center [294, 106] width 19 height 19
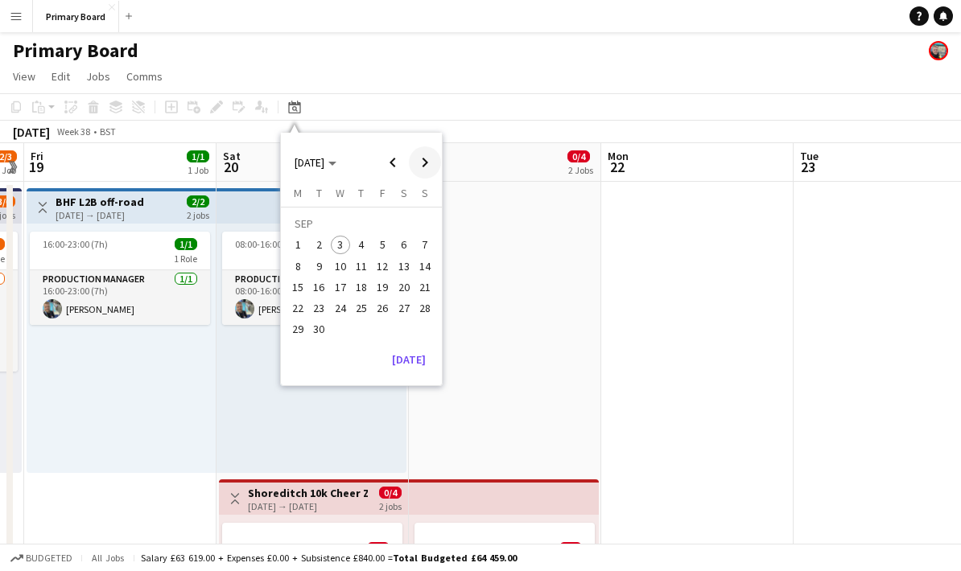
click at [423, 160] on span "Next month" at bounding box center [425, 162] width 32 height 32
click at [428, 158] on span "Next month" at bounding box center [425, 162] width 32 height 32
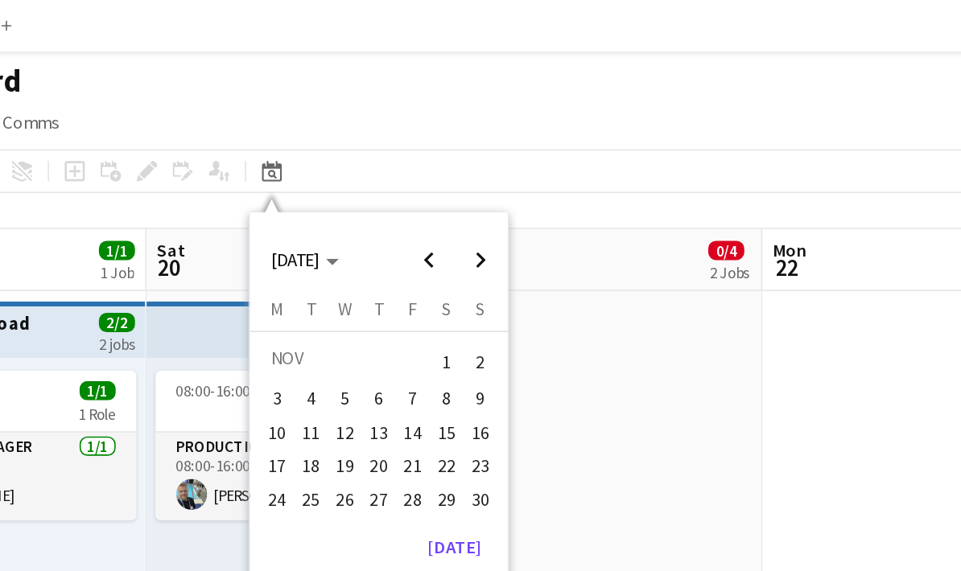
click at [288, 263] on span "10" at bounding box center [297, 270] width 19 height 19
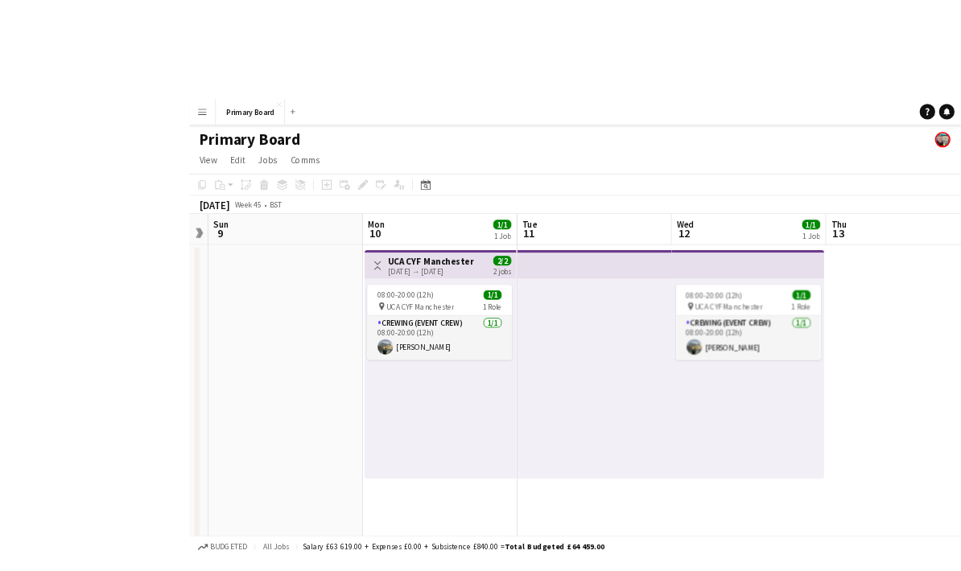
scroll to position [31, 0]
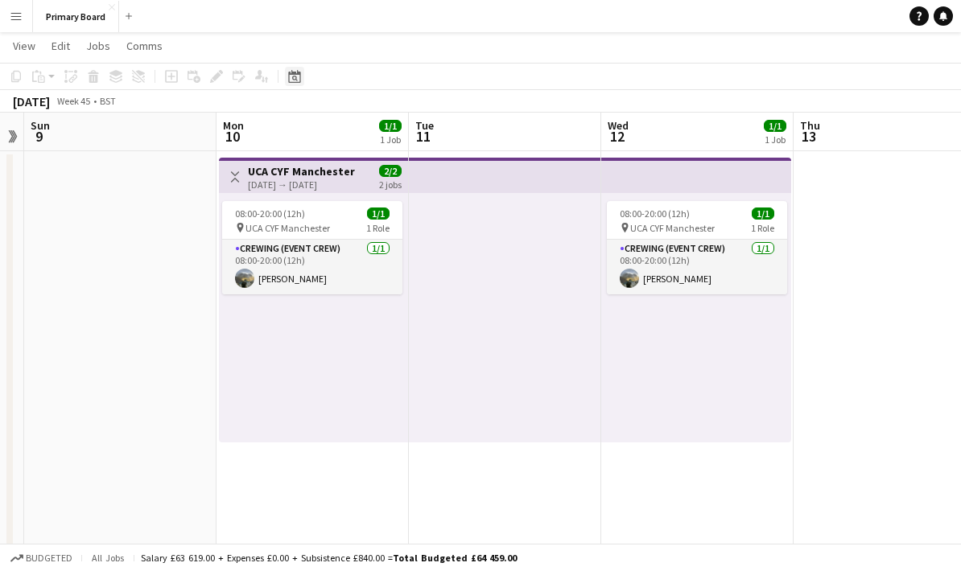
click at [302, 75] on div "Date picker" at bounding box center [294, 76] width 19 height 19
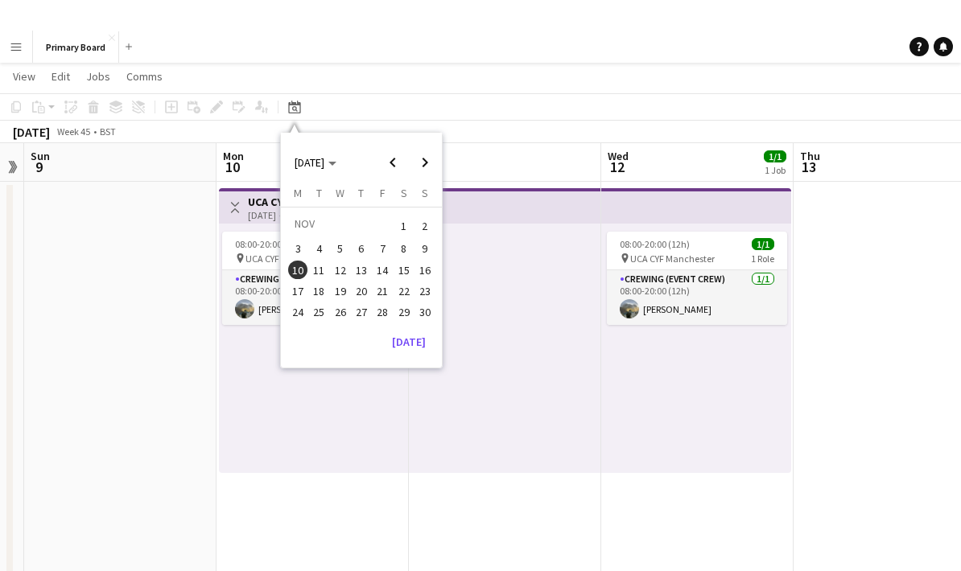
click at [344, 249] on span "12" at bounding box center [340, 239] width 19 height 19
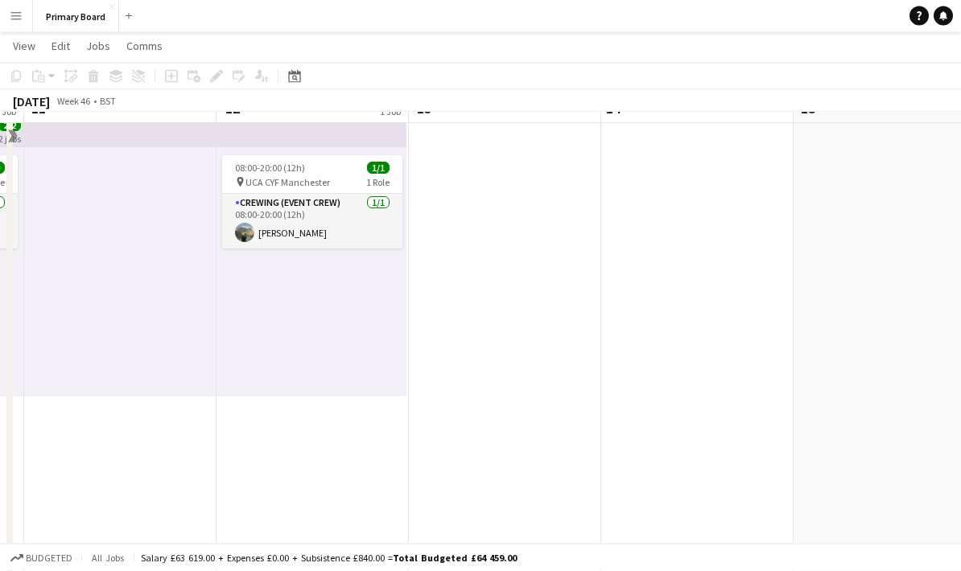
scroll to position [76, 0]
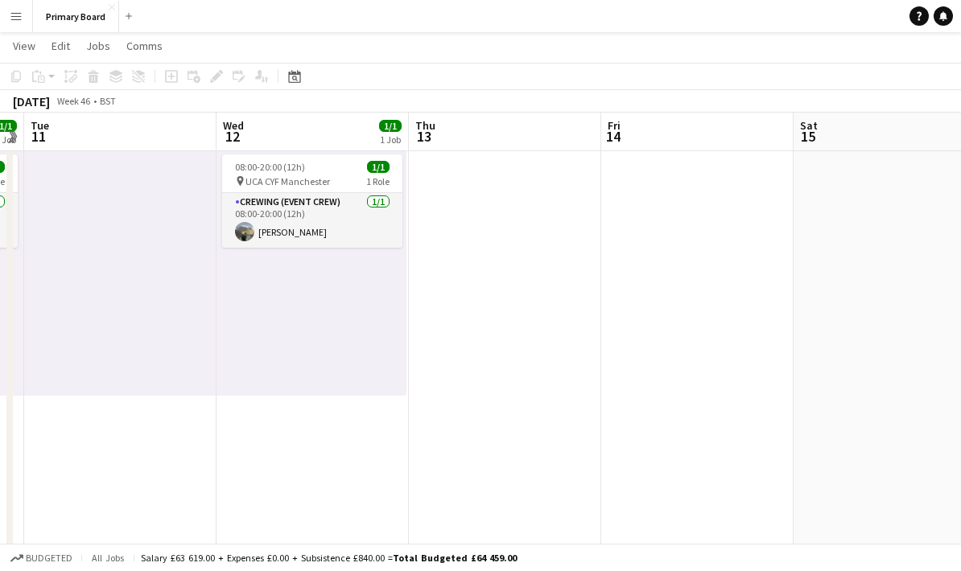
click at [313, 494] on app-date-cell "08:00-20:00 (12h) 1/1 pin UCA CYF Manchester 1 Role Crewing (Event Crew) [DATE]…" at bounding box center [312, 545] width 192 height 880
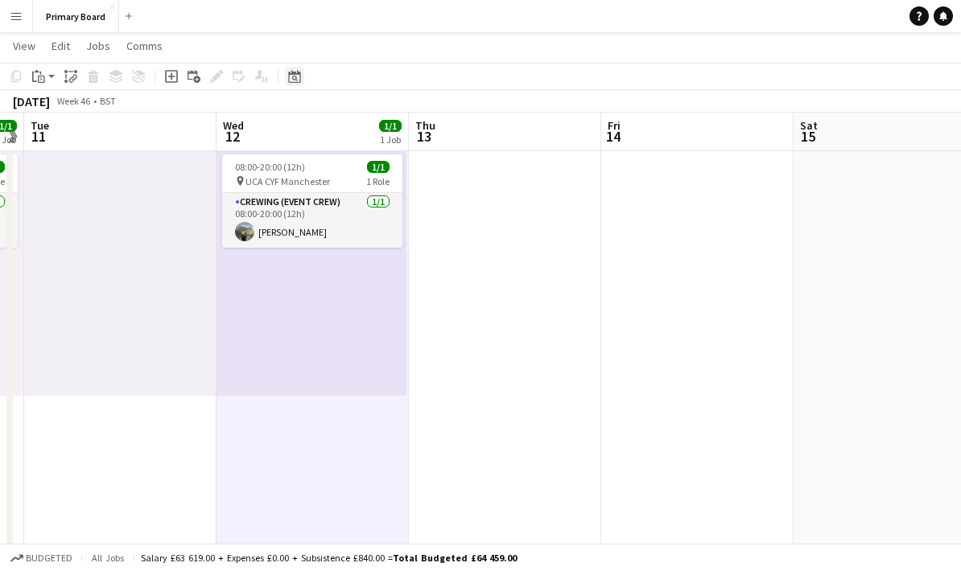
click at [295, 79] on icon "Date picker" at bounding box center [294, 76] width 13 height 13
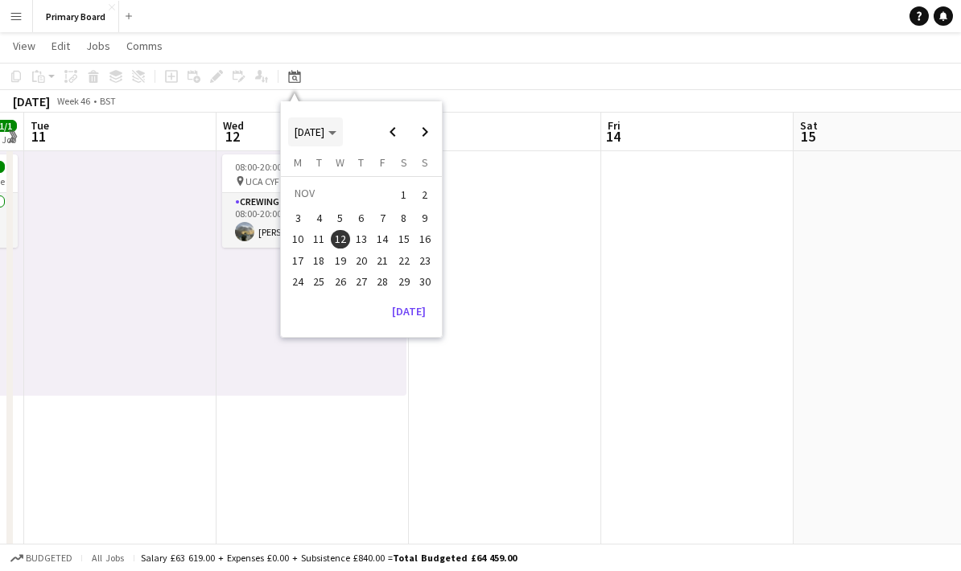
click at [336, 133] on icon "Choose month and year" at bounding box center [332, 133] width 8 height 4
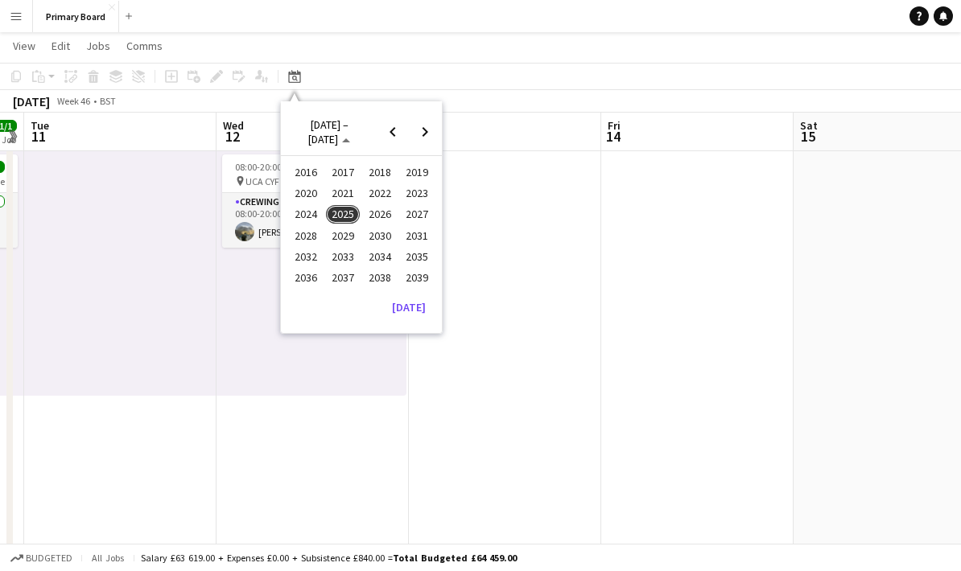
click at [314, 212] on span "2024" at bounding box center [305, 214] width 33 height 19
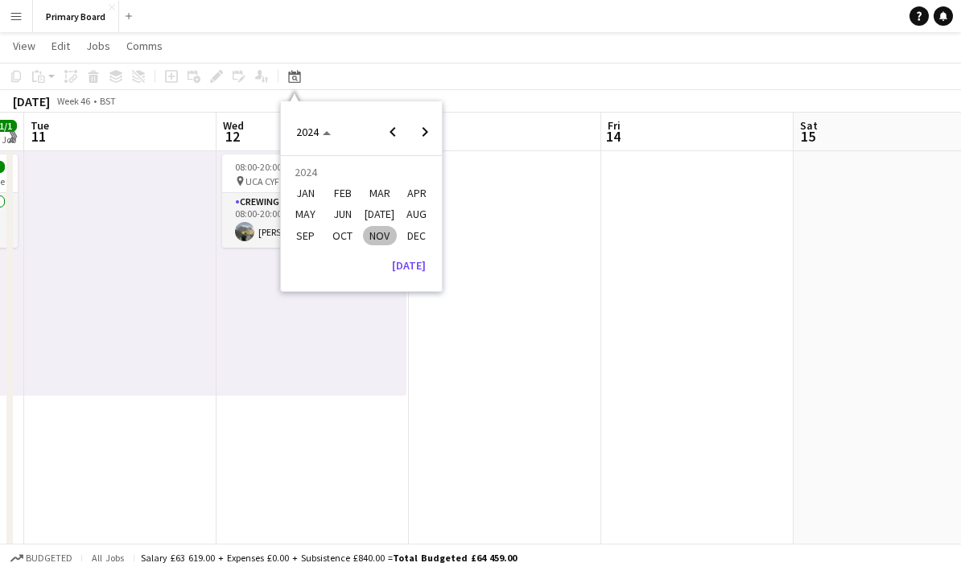
click at [385, 235] on span "NOV" at bounding box center [379, 235] width 33 height 19
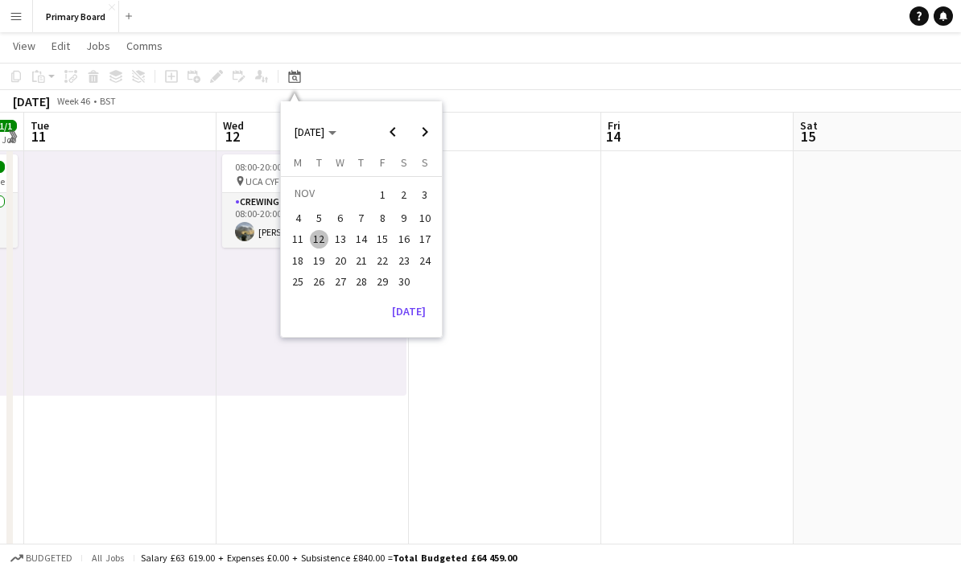
click at [344, 238] on span "13" at bounding box center [340, 239] width 19 height 19
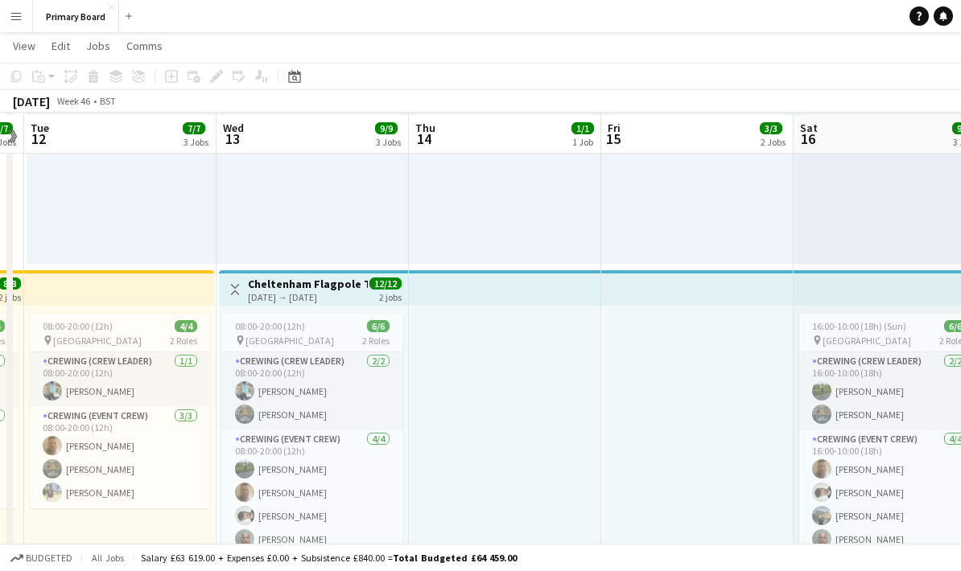
scroll to position [216, 0]
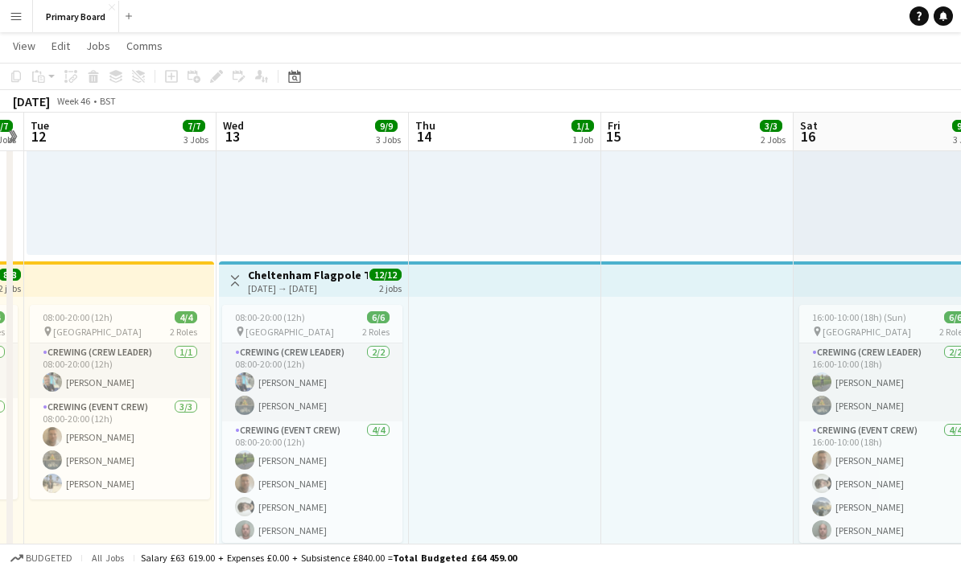
click at [313, 289] on div "[DATE] → [DATE]" at bounding box center [308, 288] width 120 height 12
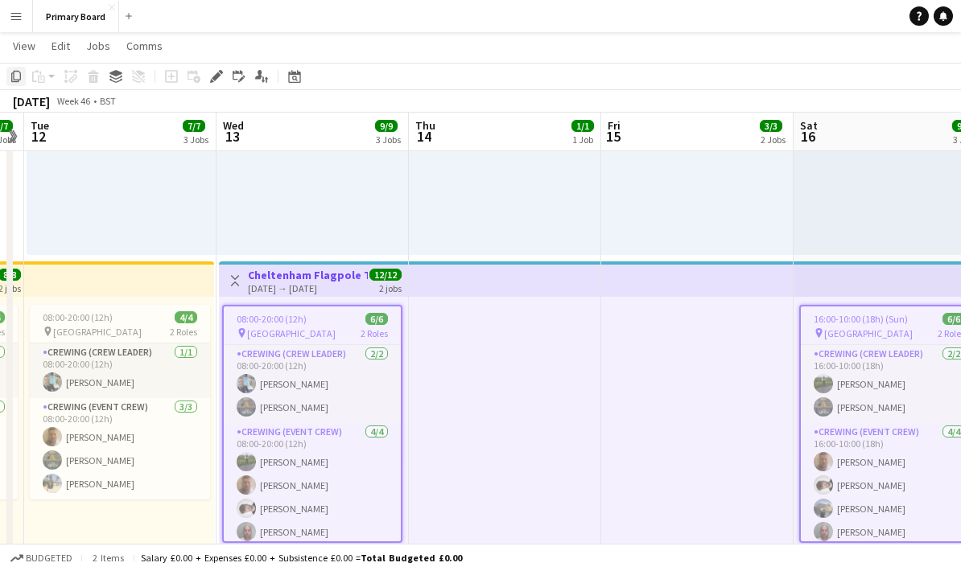
click at [14, 79] on icon "Copy" at bounding box center [16, 76] width 13 height 13
click at [300, 80] on icon at bounding box center [294, 76] width 12 height 13
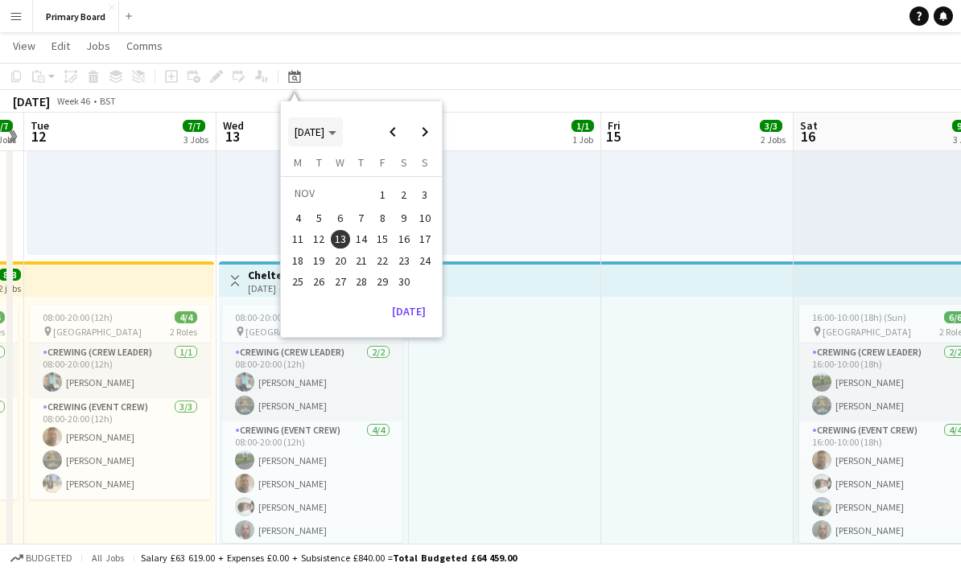
click at [343, 140] on span "Choose month and year" at bounding box center [315, 132] width 55 height 39
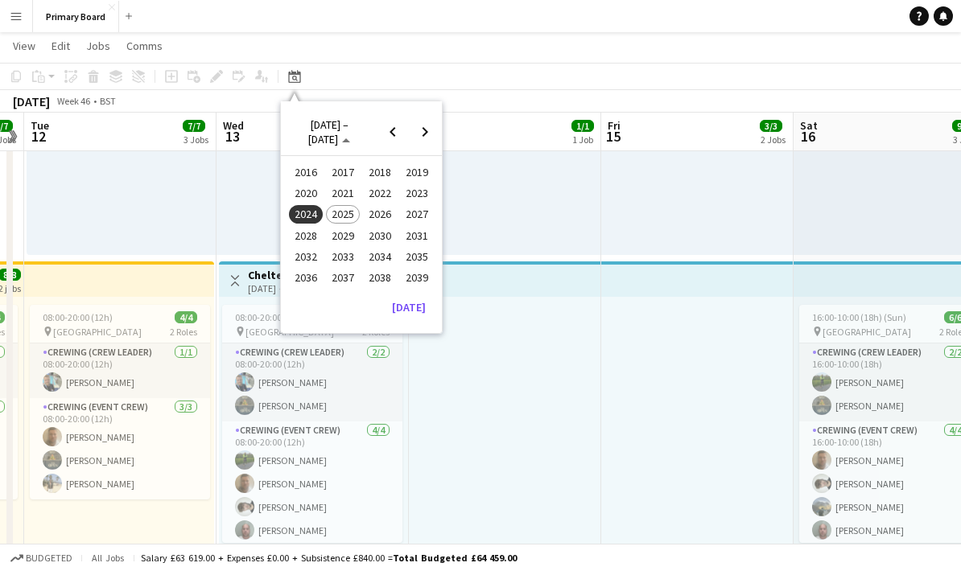
click at [348, 216] on span "2025" at bounding box center [342, 214] width 33 height 19
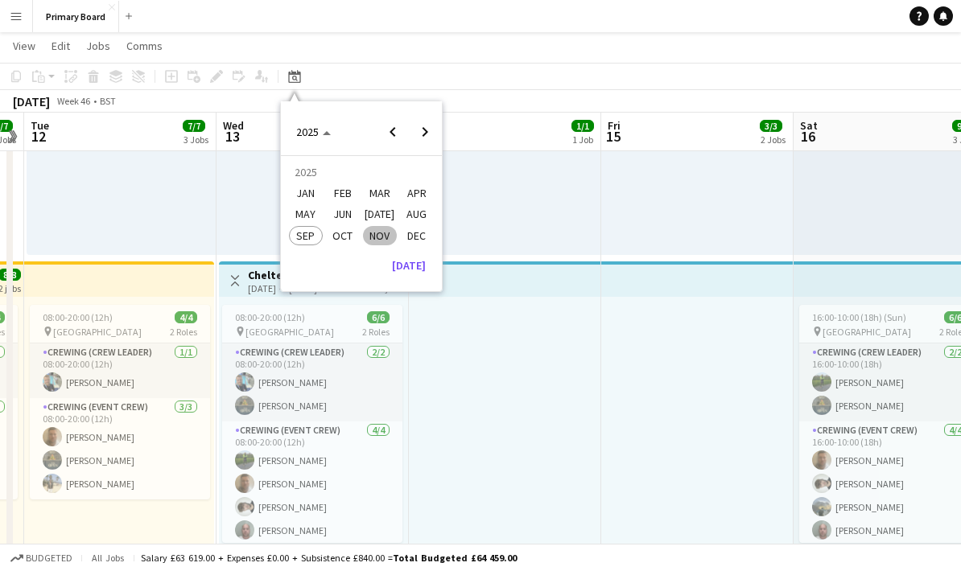
click at [385, 240] on span "NOV" at bounding box center [379, 235] width 33 height 19
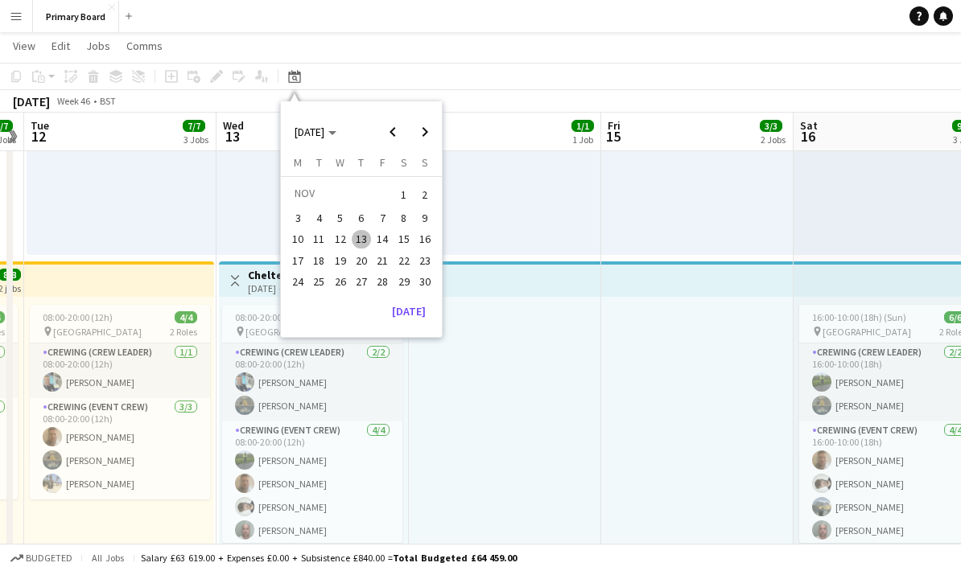
click at [341, 244] on span "12" at bounding box center [340, 239] width 19 height 19
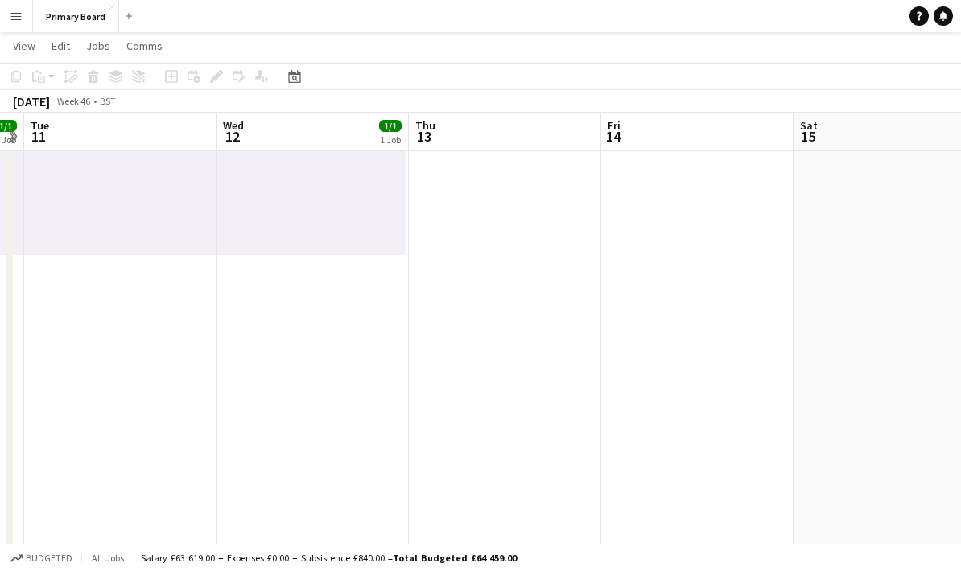
click at [336, 403] on app-date-cell "08:00-20:00 (12h) 1/1 pin UCA CYF Manchester 1 Role Crewing (Event Crew) [DATE]…" at bounding box center [312, 484] width 192 height 1040
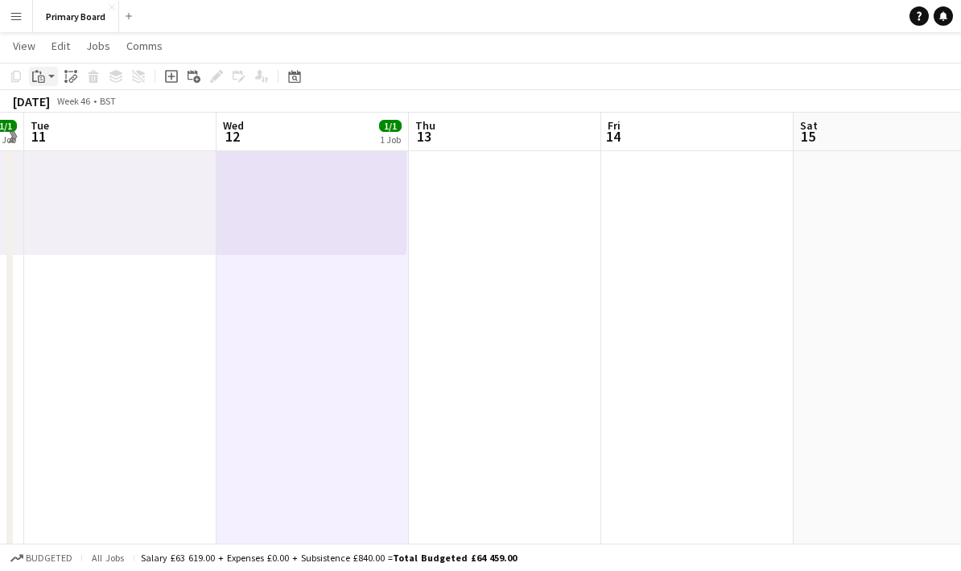
click at [44, 79] on icon at bounding box center [41, 79] width 7 height 7
click at [92, 109] on link "Paste Ctrl+V" at bounding box center [118, 107] width 151 height 14
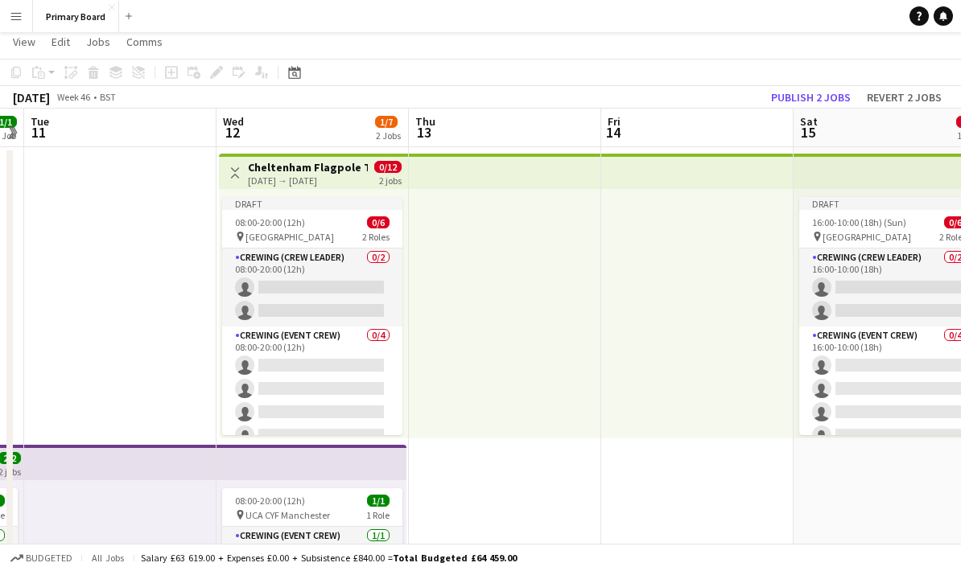
scroll to position [0, 0]
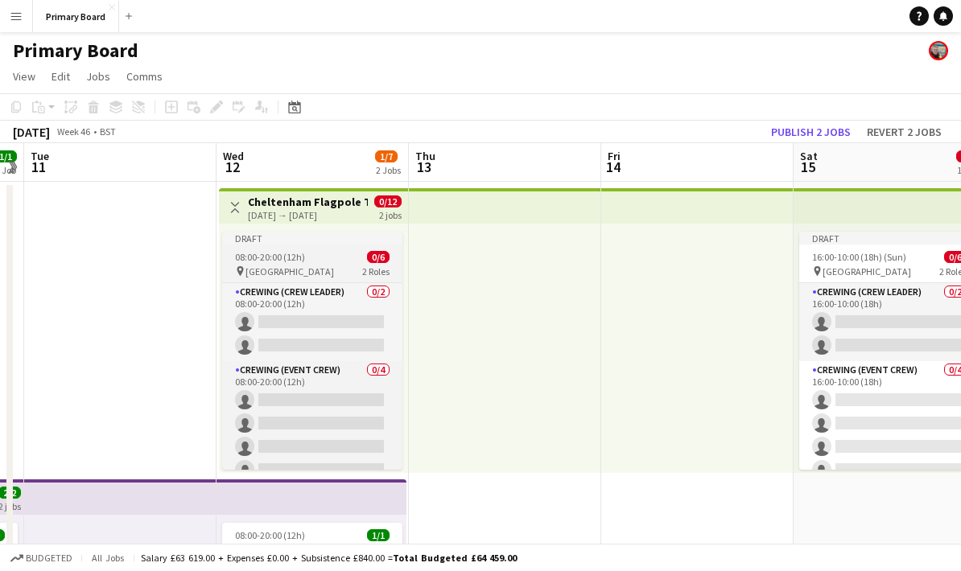
click at [334, 261] on div "08:00-20:00 (12h) 0/6" at bounding box center [312, 257] width 180 height 12
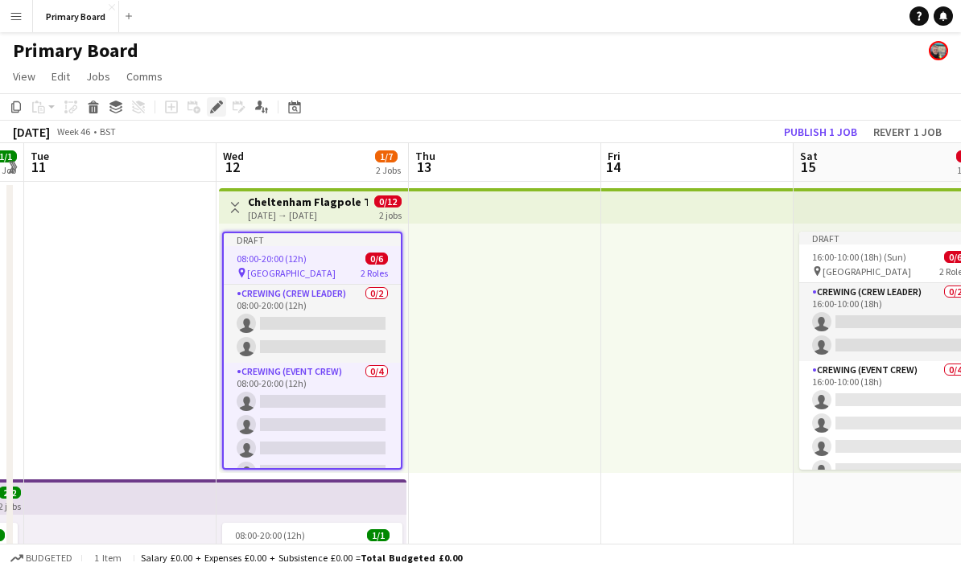
click at [218, 102] on icon "Edit" at bounding box center [216, 107] width 13 height 13
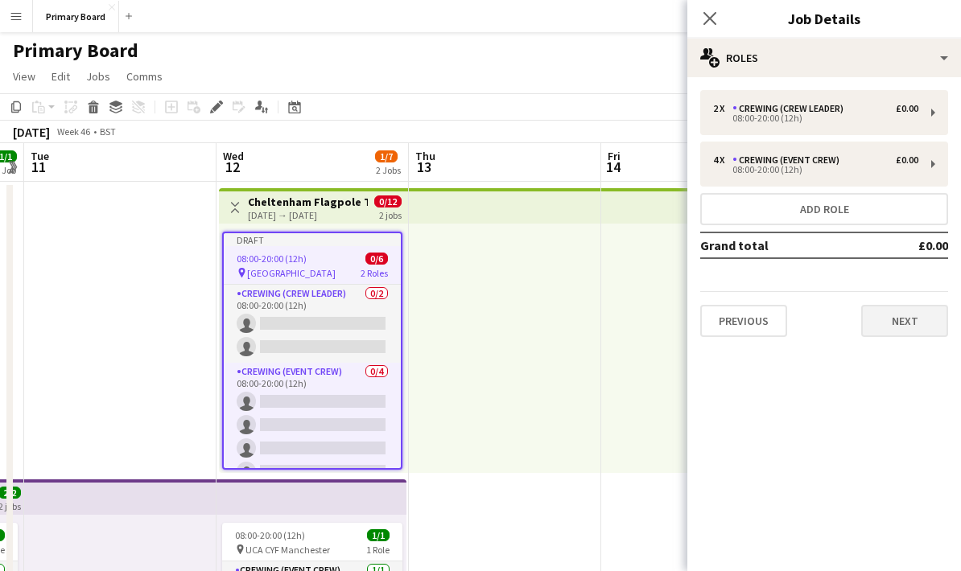
click at [923, 322] on button "Next" at bounding box center [904, 321] width 87 height 32
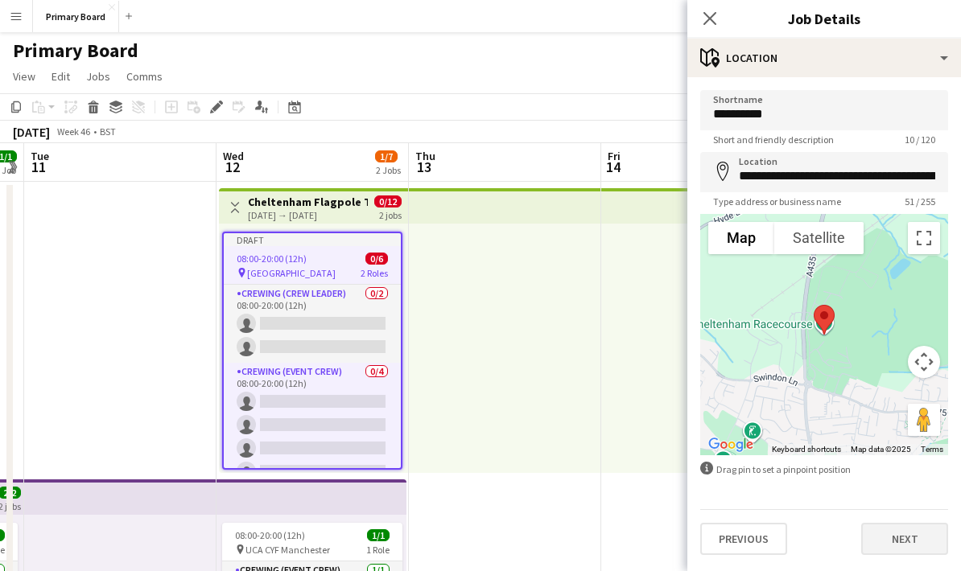
click at [923, 535] on button "Next" at bounding box center [904, 539] width 87 height 32
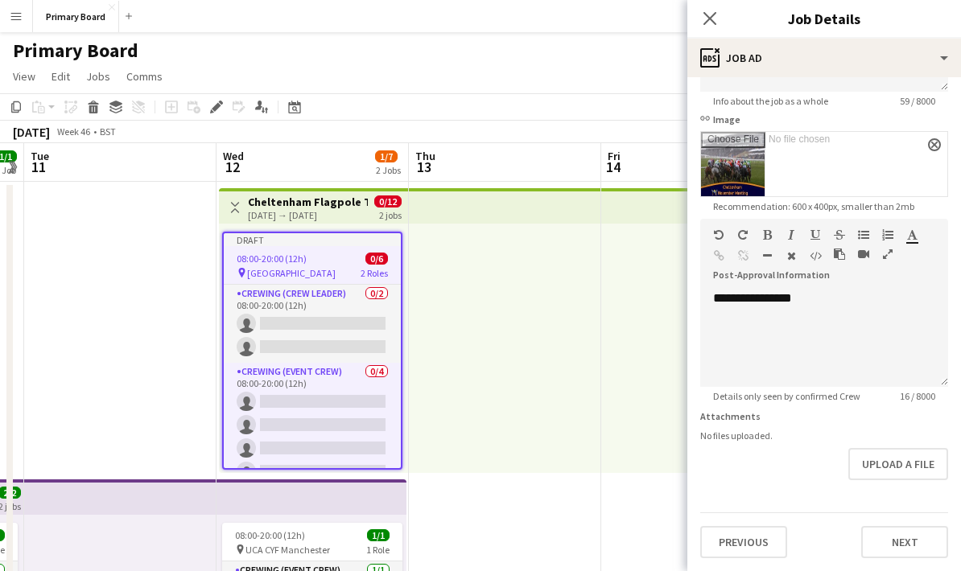
scroll to position [231, 0]
click at [873, 301] on div "**********" at bounding box center [824, 339] width 248 height 97
click at [718, 12] on app-icon "Close pop-in" at bounding box center [710, 18] width 23 height 23
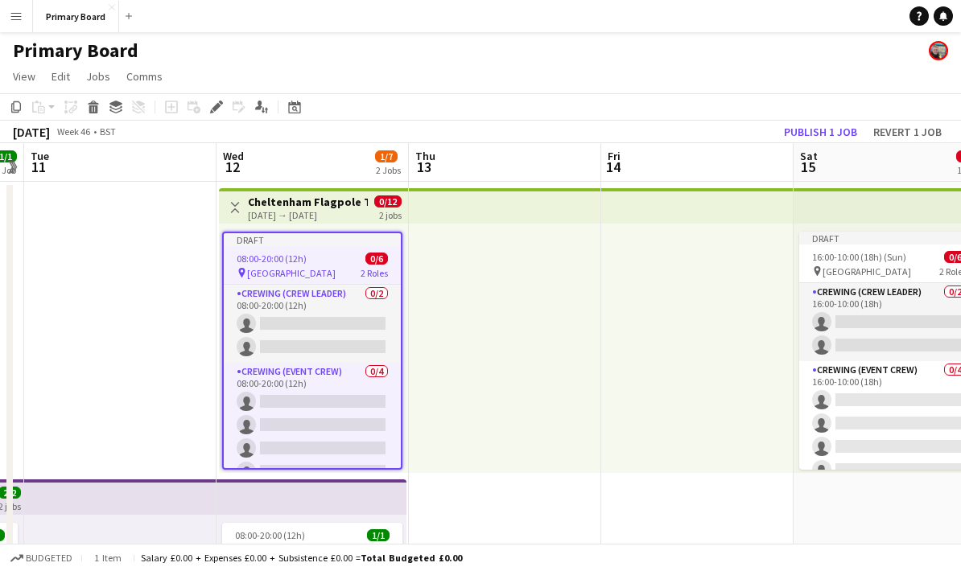
click at [320, 169] on app-board-header-date "Wed 12 1/7 2 Jobs" at bounding box center [312, 162] width 192 height 39
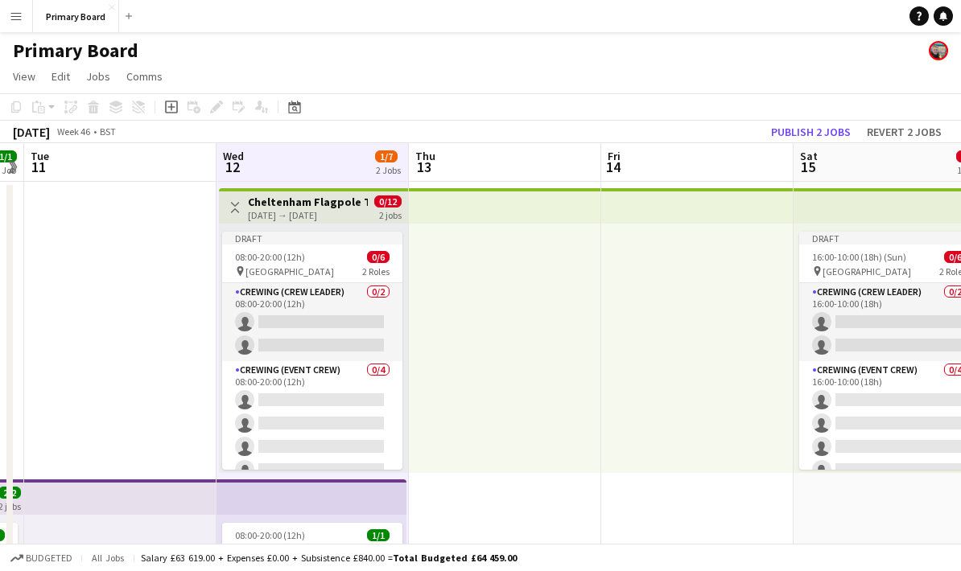
click at [338, 212] on div "[DATE] → [DATE]" at bounding box center [308, 215] width 120 height 12
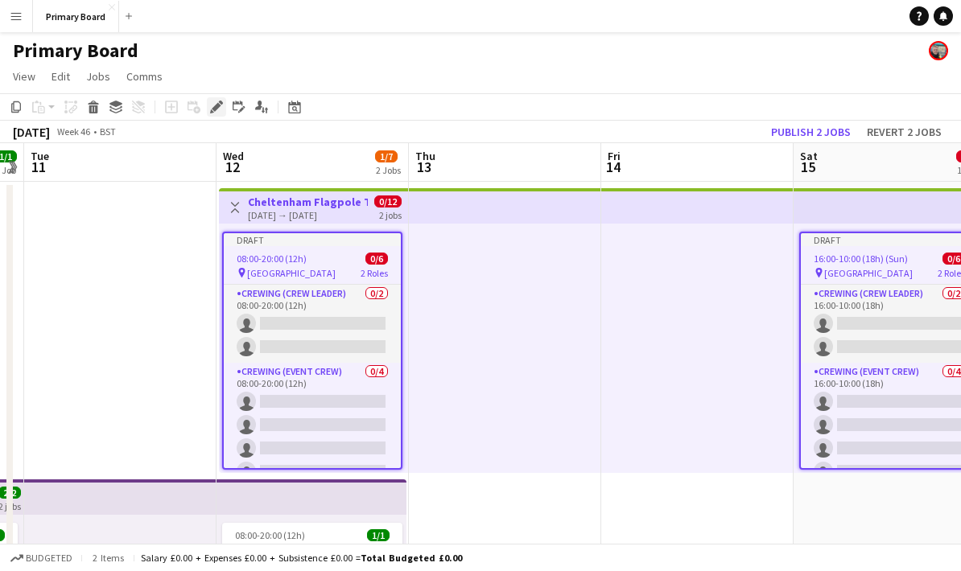
click at [214, 106] on icon "Edit" at bounding box center [216, 107] width 13 height 13
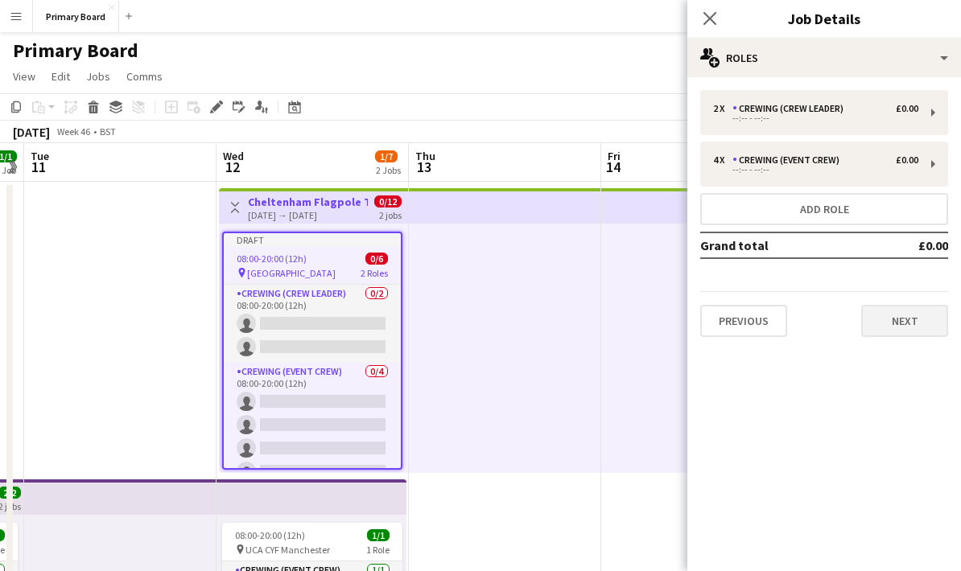
click at [914, 320] on button "Next" at bounding box center [904, 321] width 87 height 32
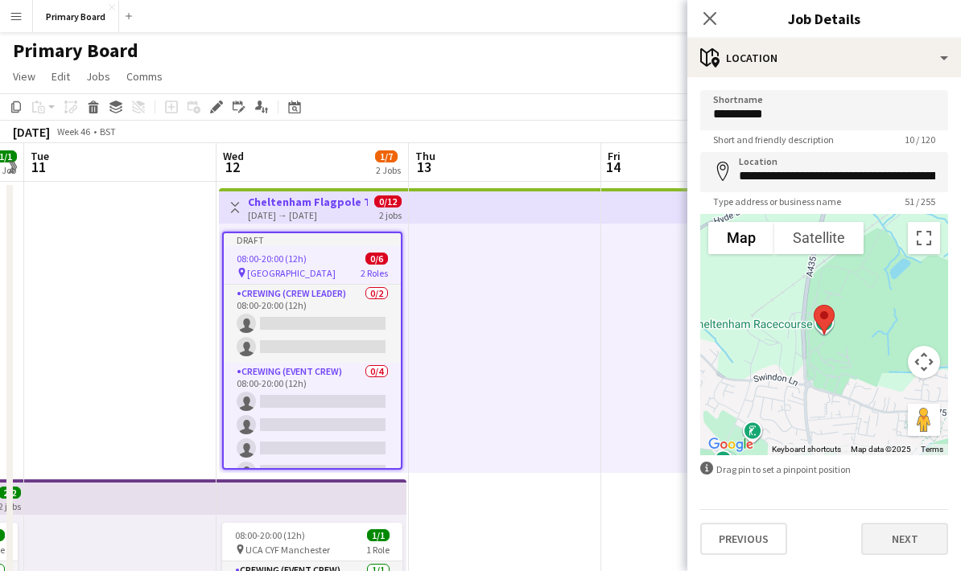
click at [907, 548] on button "Next" at bounding box center [904, 539] width 87 height 32
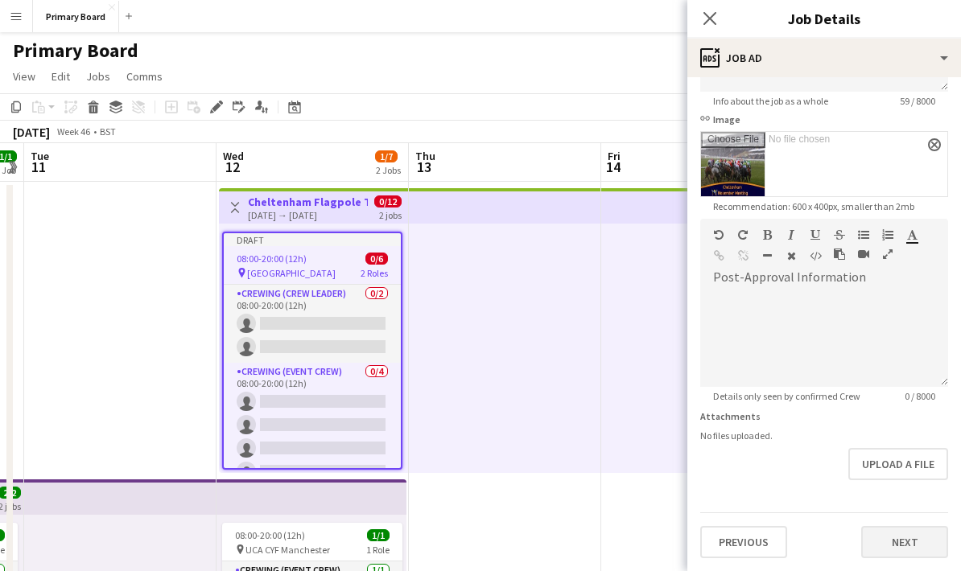
click at [908, 546] on button "Next" at bounding box center [904, 542] width 87 height 32
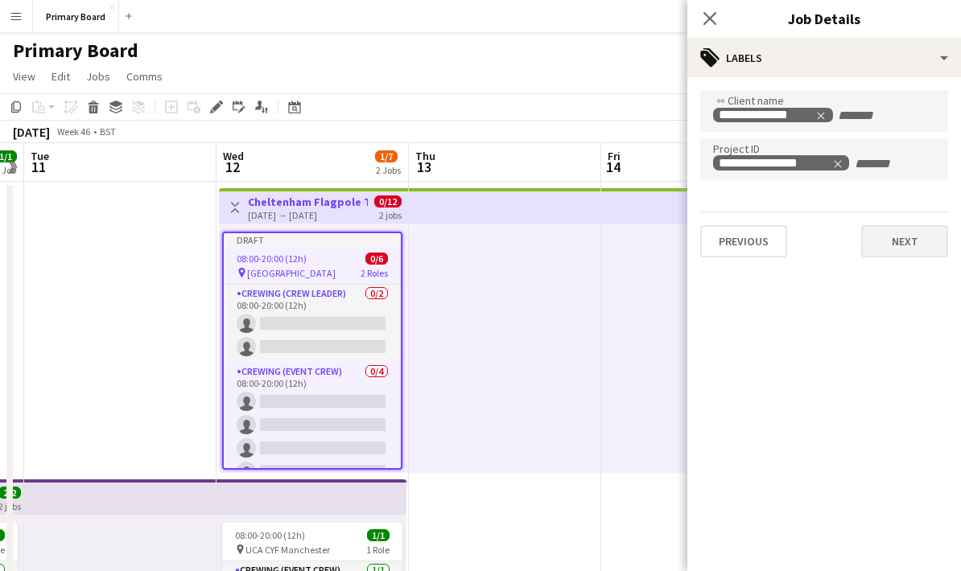
click at [933, 235] on button "Next" at bounding box center [904, 241] width 87 height 32
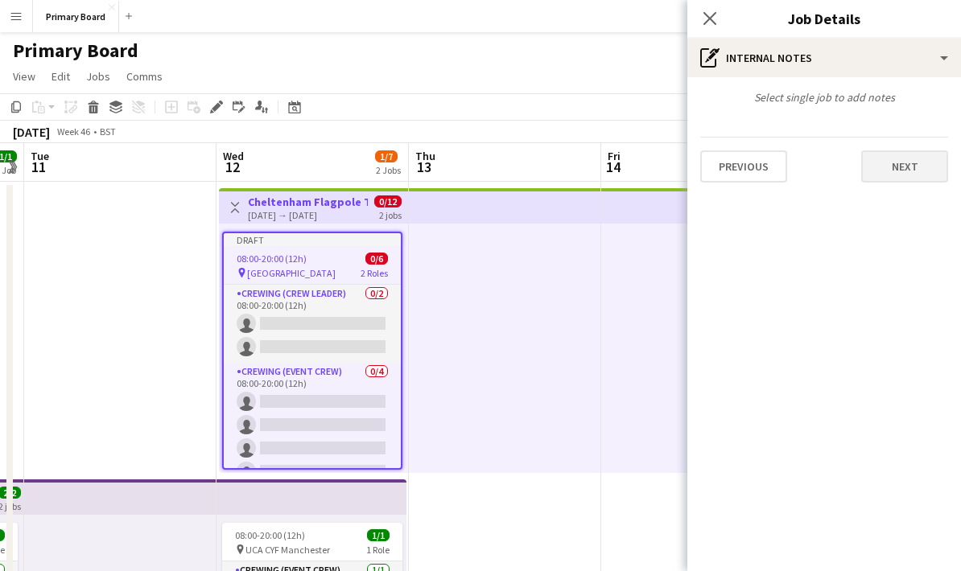
click at [930, 168] on button "Next" at bounding box center [904, 167] width 87 height 32
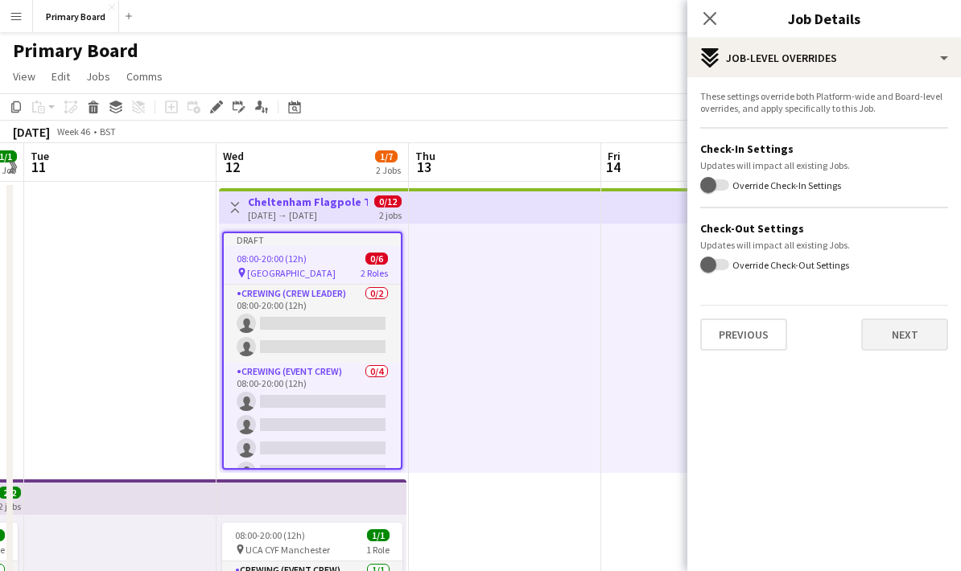
click at [934, 347] on button "Next" at bounding box center [904, 335] width 87 height 32
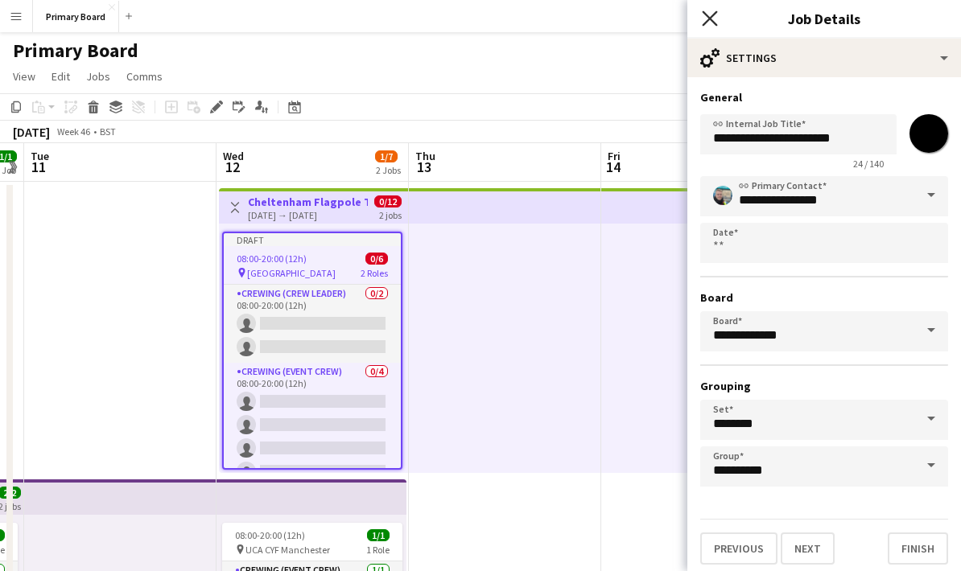
click at [708, 17] on icon at bounding box center [709, 17] width 15 height 15
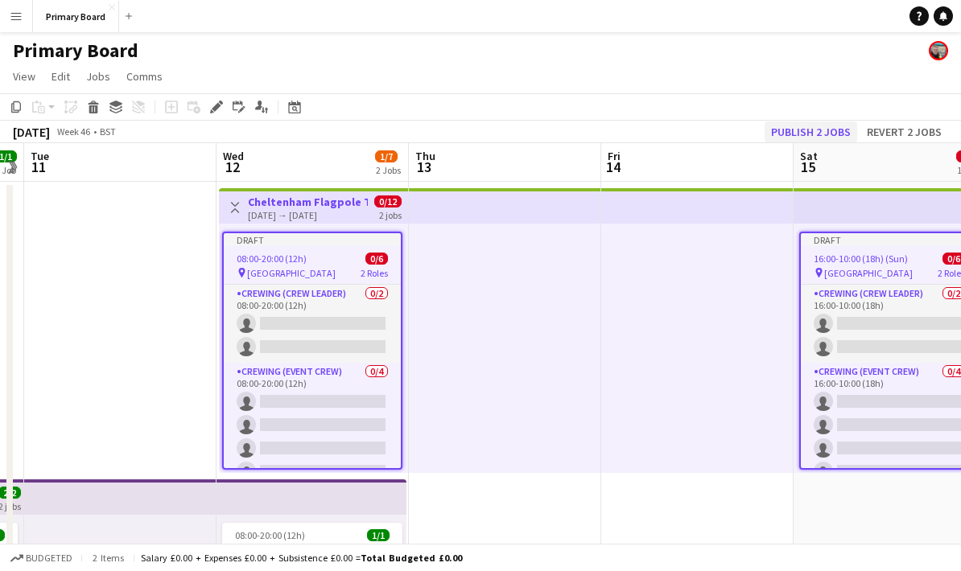
click at [828, 130] on button "Publish 2 jobs" at bounding box center [811, 132] width 93 height 21
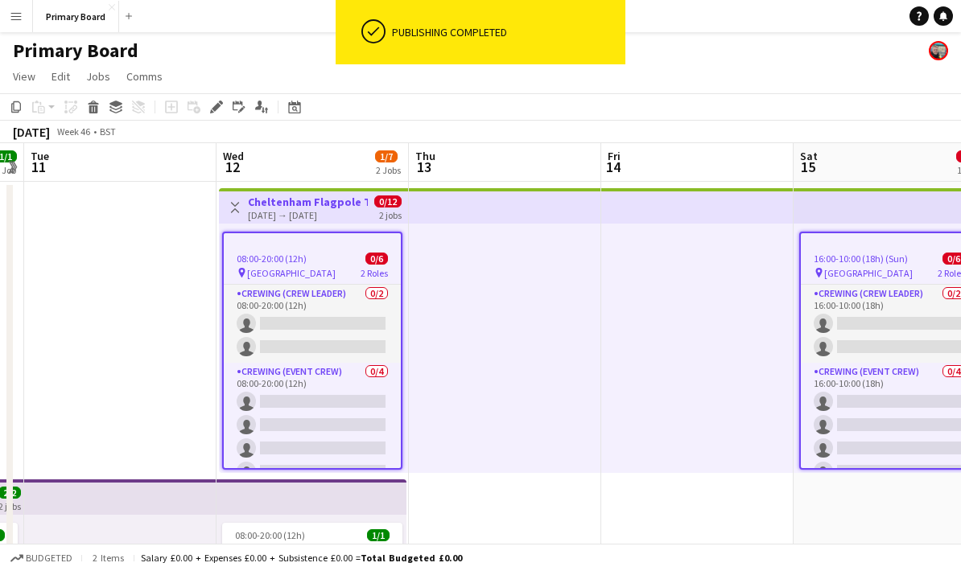
click at [885, 262] on span "16:00-10:00 (18h) (Sun)" at bounding box center [861, 259] width 94 height 12
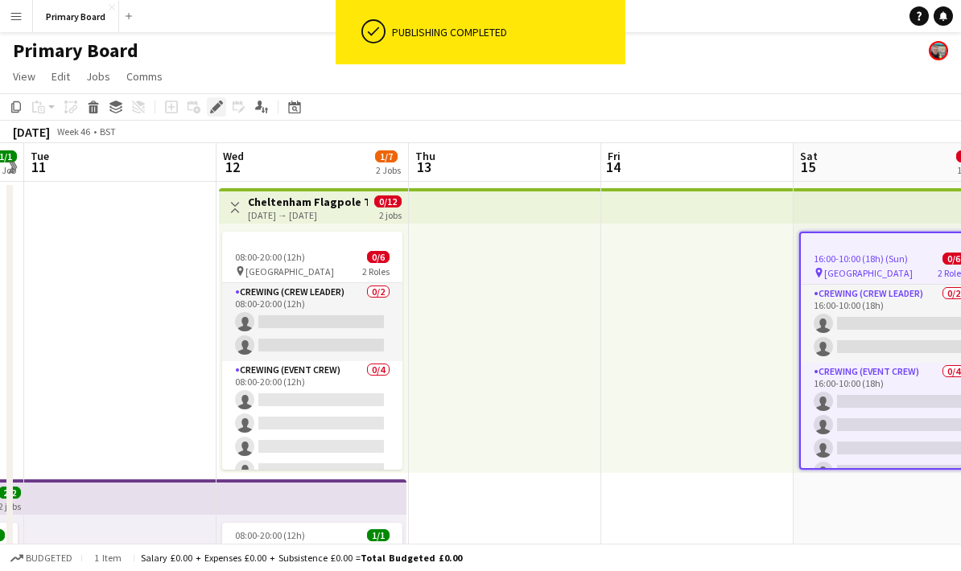
click at [224, 114] on div "Edit" at bounding box center [216, 106] width 19 height 19
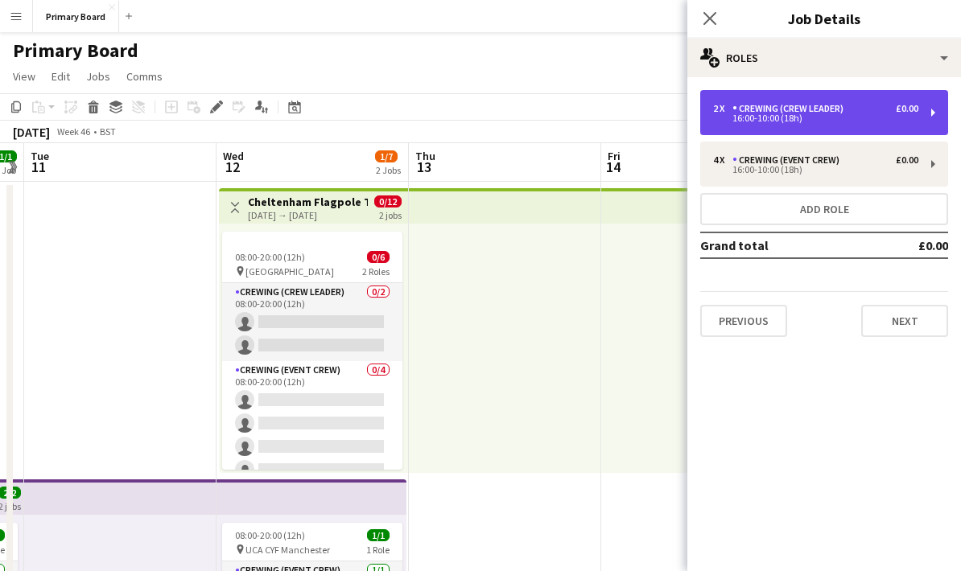
click at [883, 110] on div "2 x Crewing (Crew Leader) £0.00" at bounding box center [815, 108] width 205 height 11
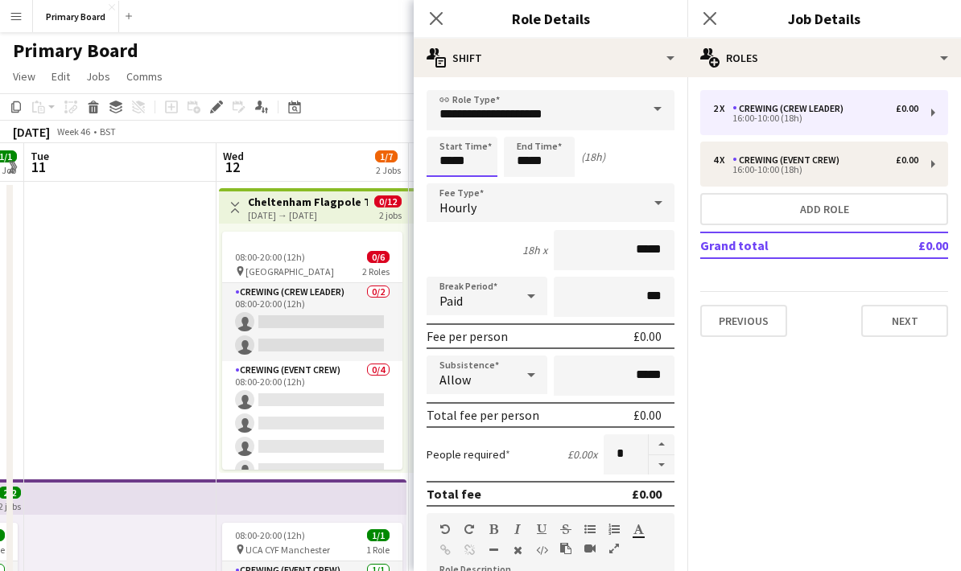
click at [464, 168] on input "*****" at bounding box center [462, 157] width 71 height 40
click at [452, 186] on div at bounding box center [446, 185] width 32 height 16
click at [447, 188] on div at bounding box center [446, 185] width 32 height 16
click at [446, 195] on div "Hourly" at bounding box center [535, 202] width 216 height 39
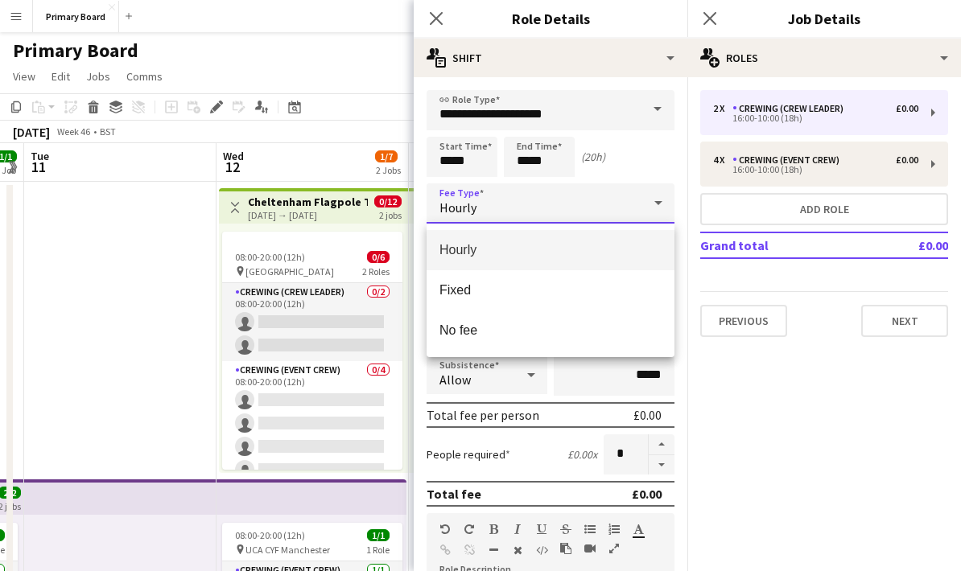
click at [450, 193] on div at bounding box center [480, 285] width 961 height 571
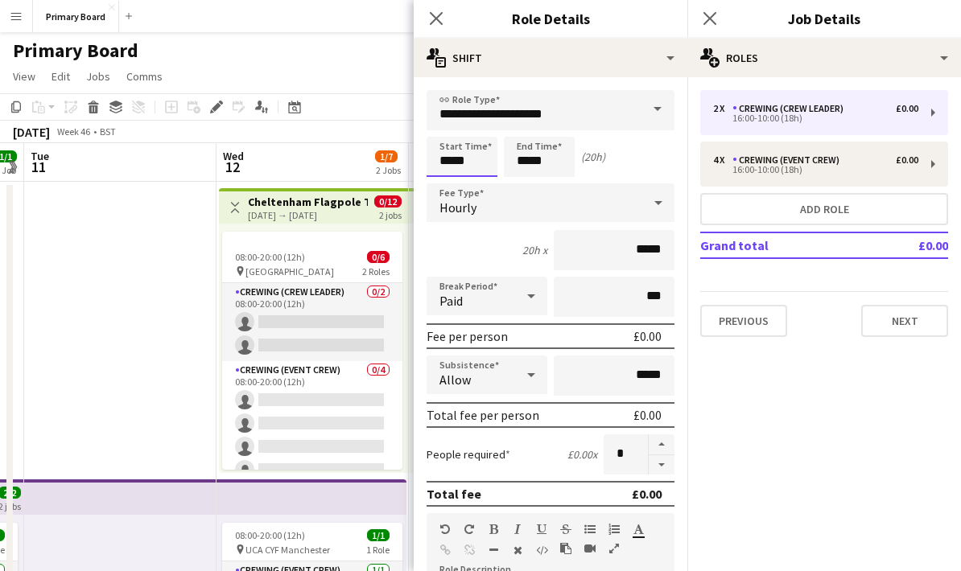
click at [462, 165] on input "*****" at bounding box center [462, 157] width 71 height 40
click at [446, 183] on div at bounding box center [446, 185] width 32 height 16
click at [443, 186] on div at bounding box center [446, 185] width 32 height 16
click at [439, 187] on div at bounding box center [446, 185] width 32 height 16
click at [445, 183] on div at bounding box center [446, 185] width 32 height 16
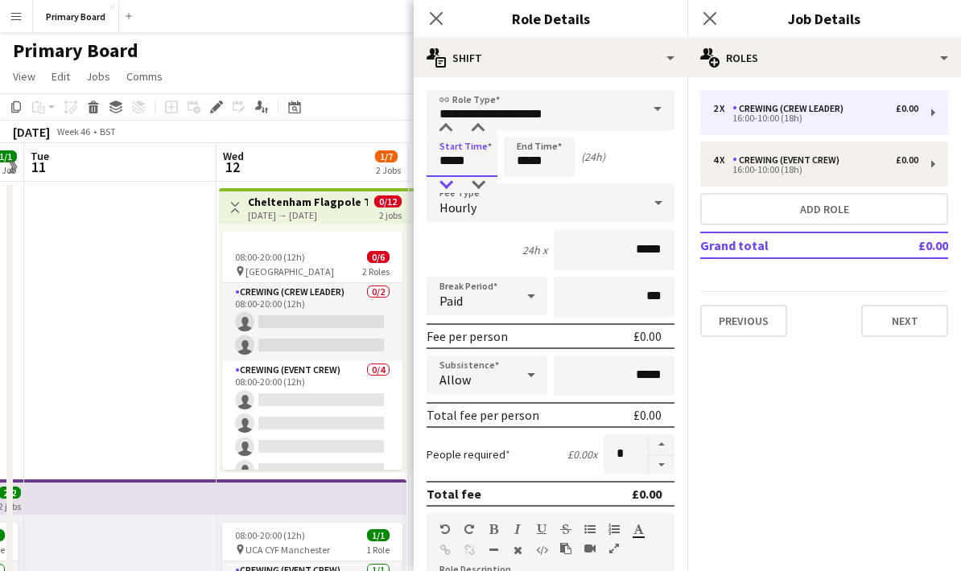
click at [445, 185] on div at bounding box center [446, 185] width 32 height 16
click at [443, 188] on div at bounding box center [446, 185] width 32 height 16
type input "*****"
click at [523, 158] on input "*****" at bounding box center [539, 157] width 71 height 40
click at [525, 126] on div at bounding box center [523, 129] width 32 height 16
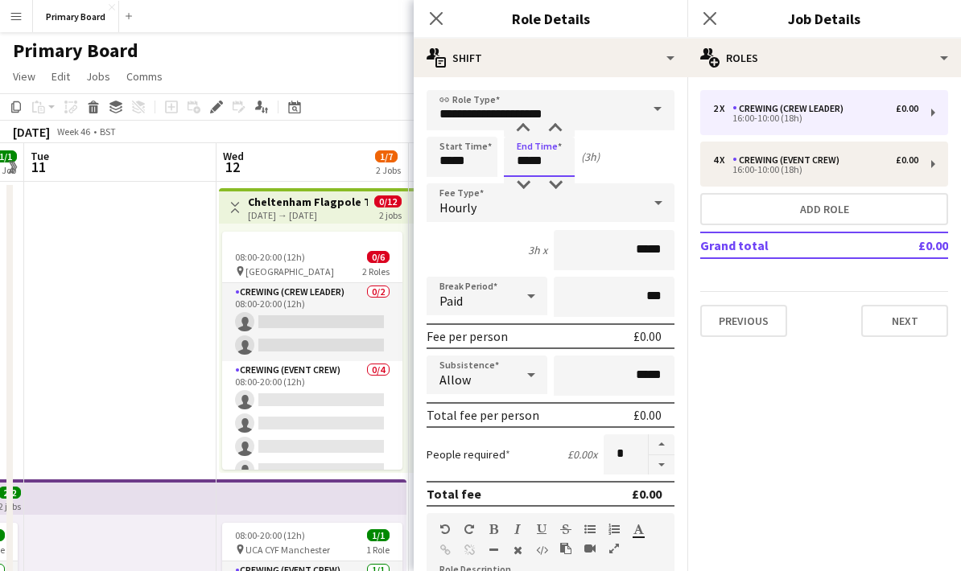
click at [531, 159] on input "*****" at bounding box center [539, 157] width 71 height 40
drag, startPoint x: 531, startPoint y: 159, endPoint x: -1, endPoint y: -1, distance: 555.3
click at [529, 165] on input "*****" at bounding box center [539, 157] width 71 height 40
click at [528, 164] on input "*****" at bounding box center [539, 157] width 71 height 40
type input "*****"
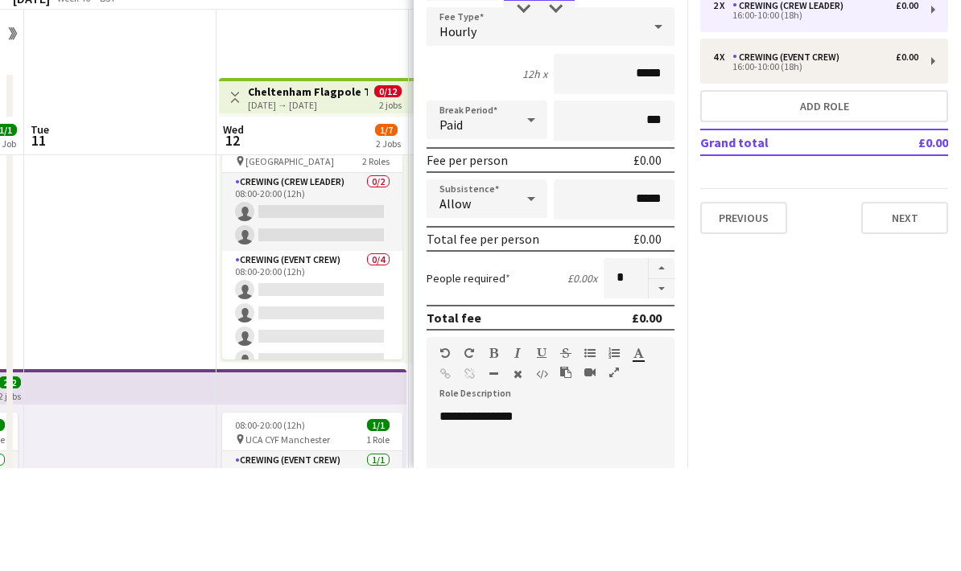
scroll to position [10, 0]
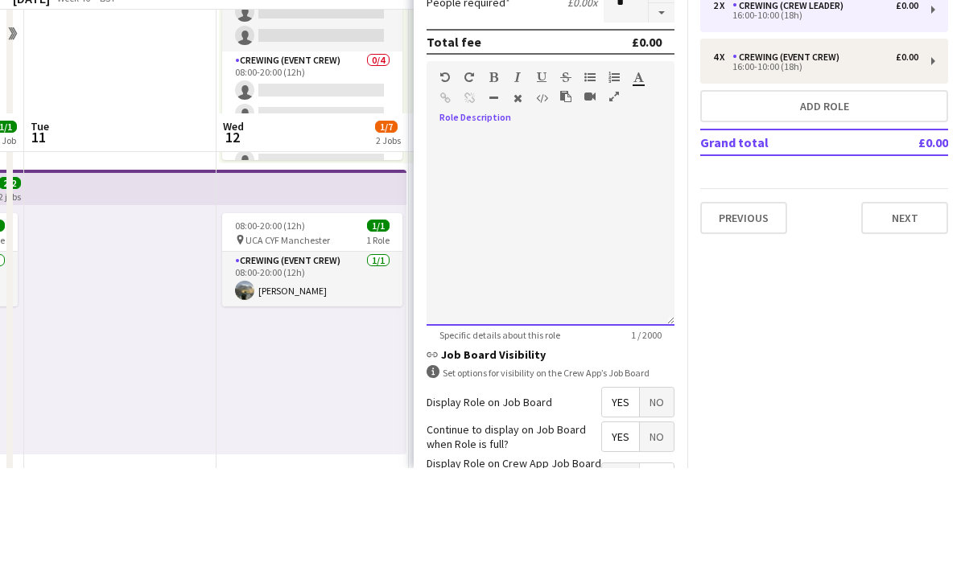
scroll to position [411, 0]
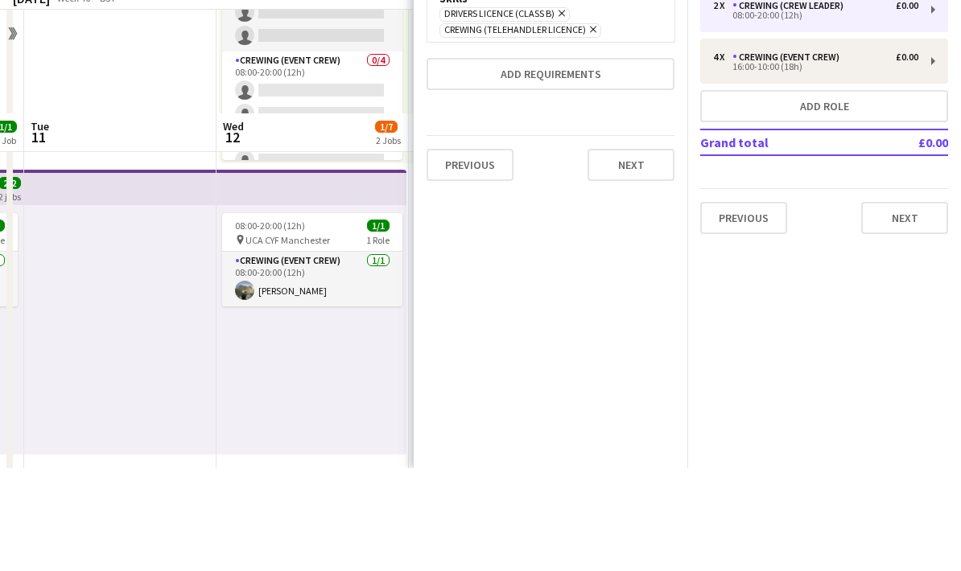
scroll to position [309, 0]
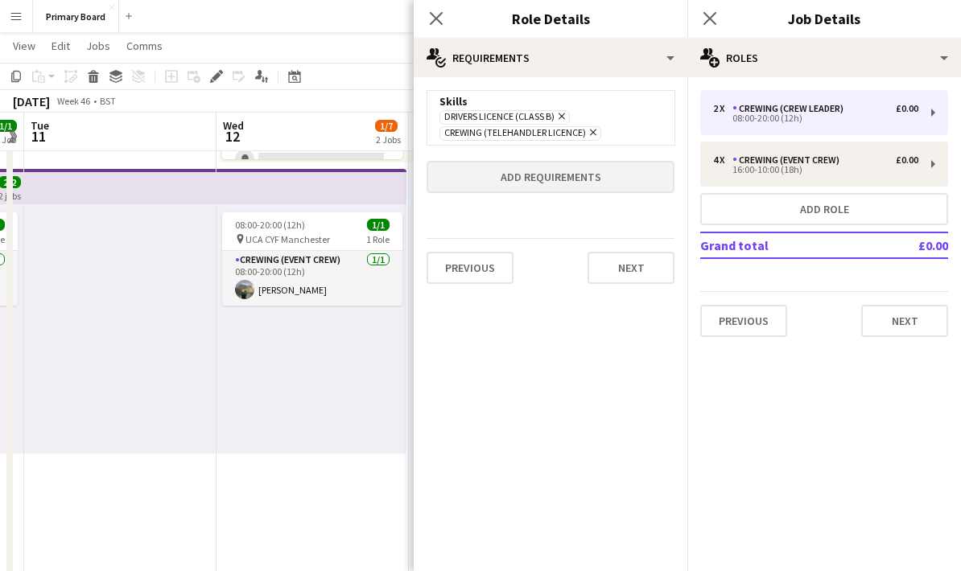
click at [641, 171] on button "Add requirements" at bounding box center [551, 177] width 248 height 32
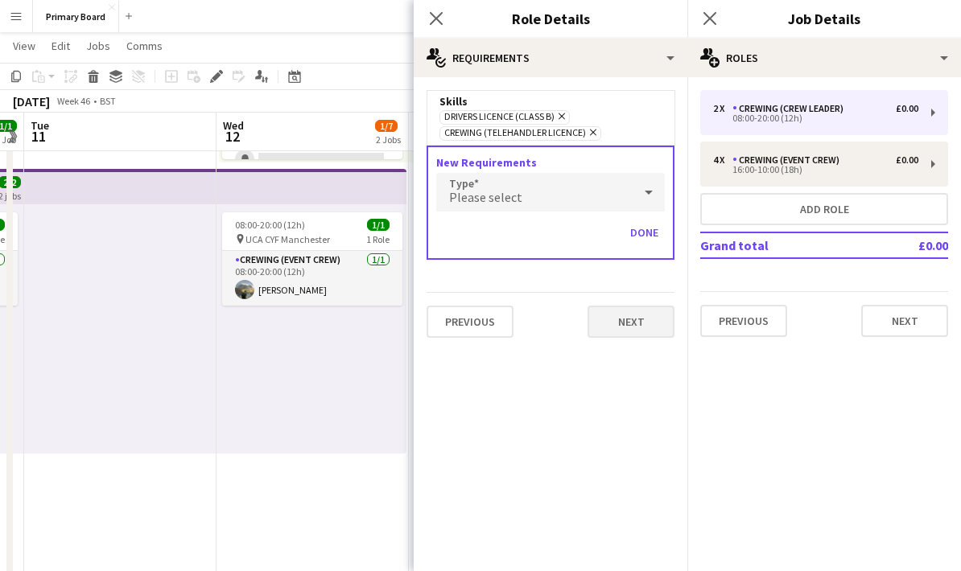
click at [639, 322] on button "Next" at bounding box center [631, 322] width 87 height 32
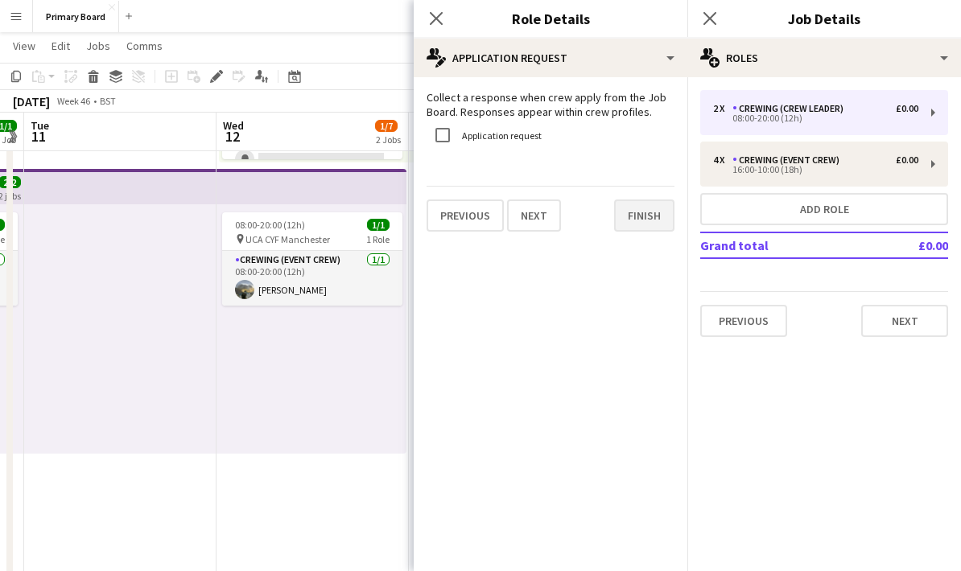
click at [643, 222] on button "Finish" at bounding box center [644, 216] width 60 height 32
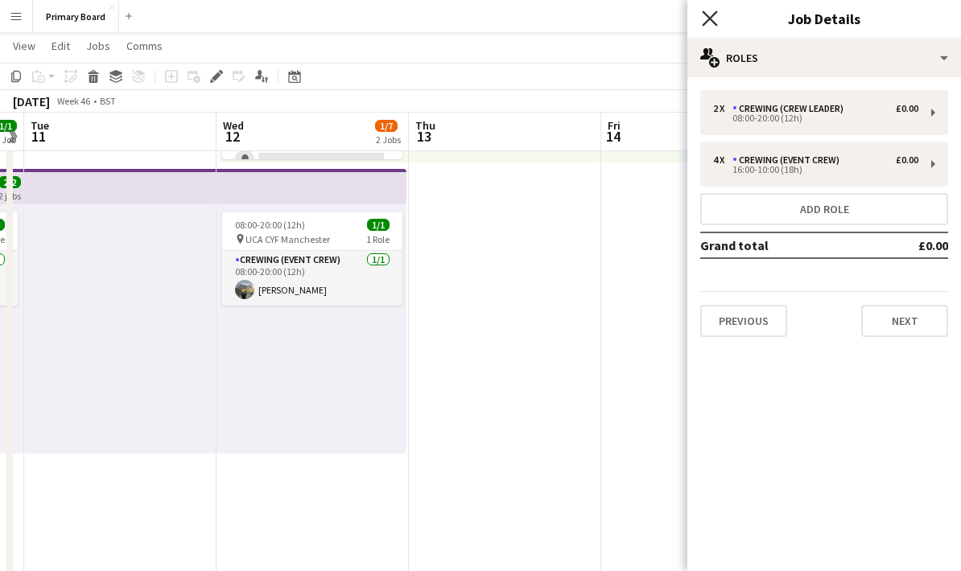
click at [710, 21] on icon "Close pop-in" at bounding box center [709, 17] width 15 height 15
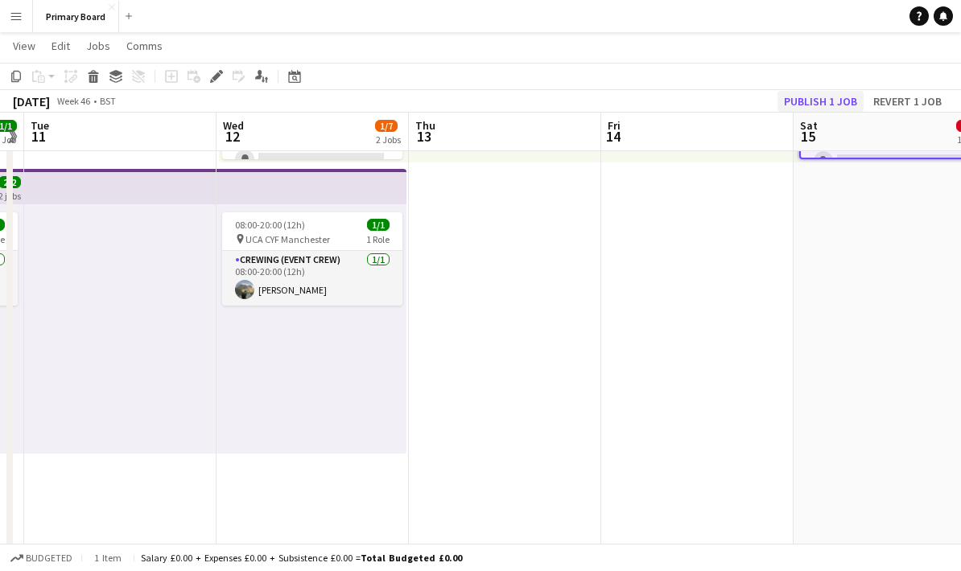
click at [840, 97] on button "Publish 1 job" at bounding box center [820, 101] width 86 height 21
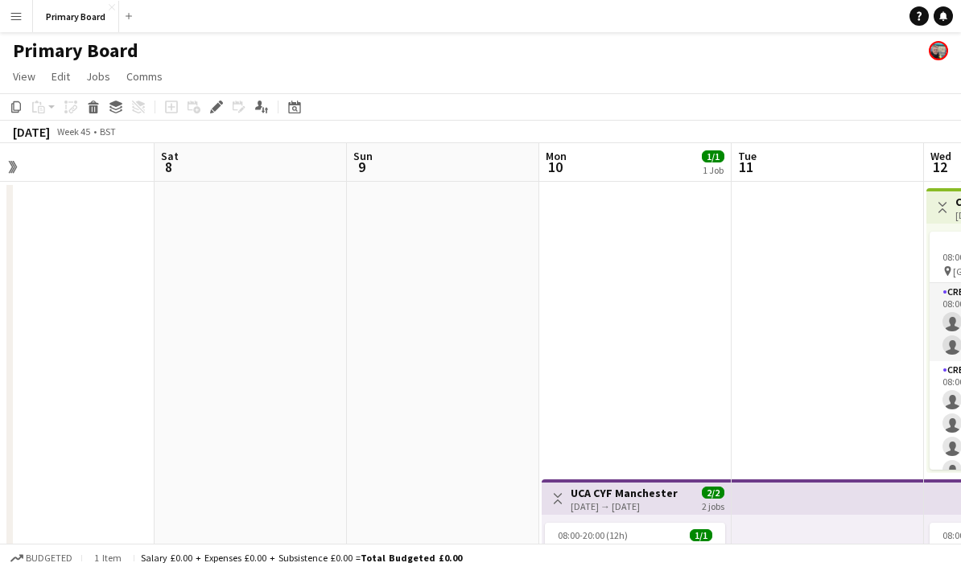
scroll to position [64, 0]
